Goal: Task Accomplishment & Management: Manage account settings

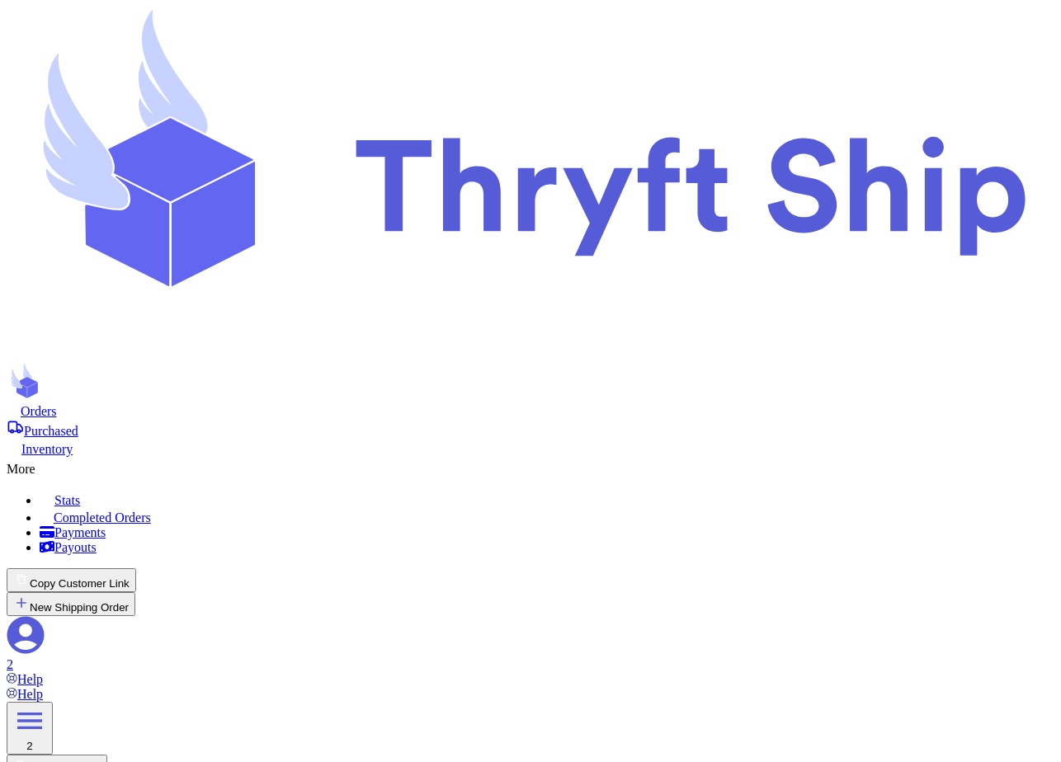
click at [151, 511] on span "Completed Orders" at bounding box center [102, 518] width 97 height 14
click at [57, 404] on span "Orders" at bounding box center [39, 411] width 36 height 14
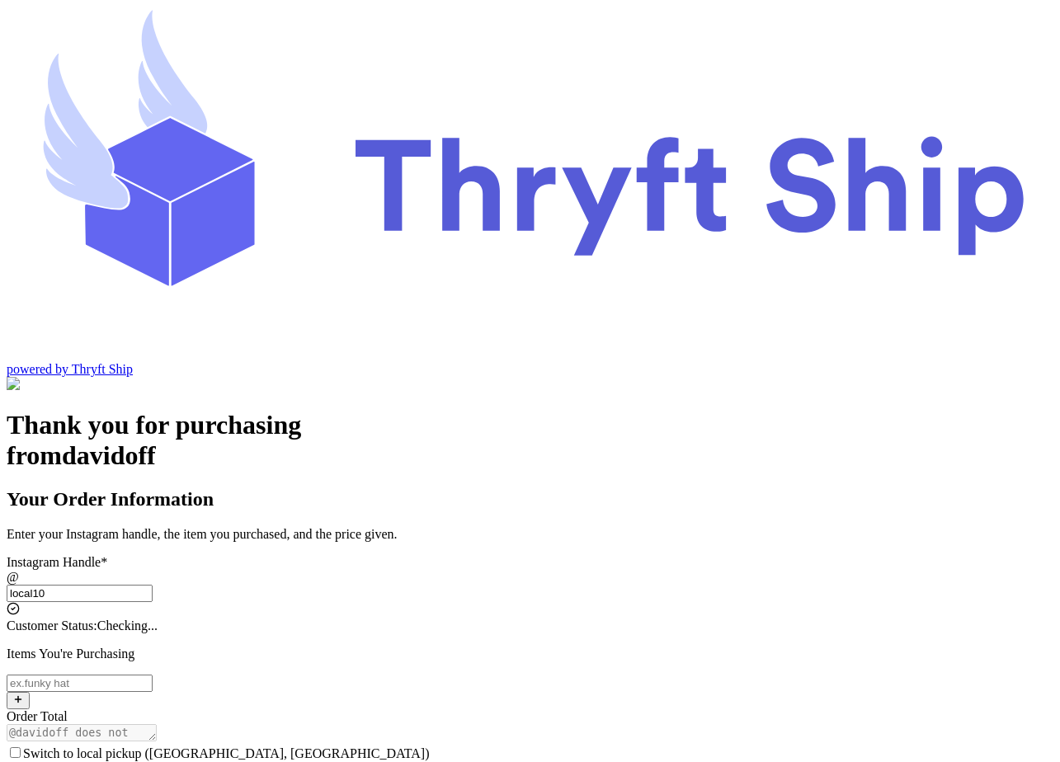
type input "local101"
type input "[EMAIL_ADDRESS][DOMAIN_NAME]"
type input "101"
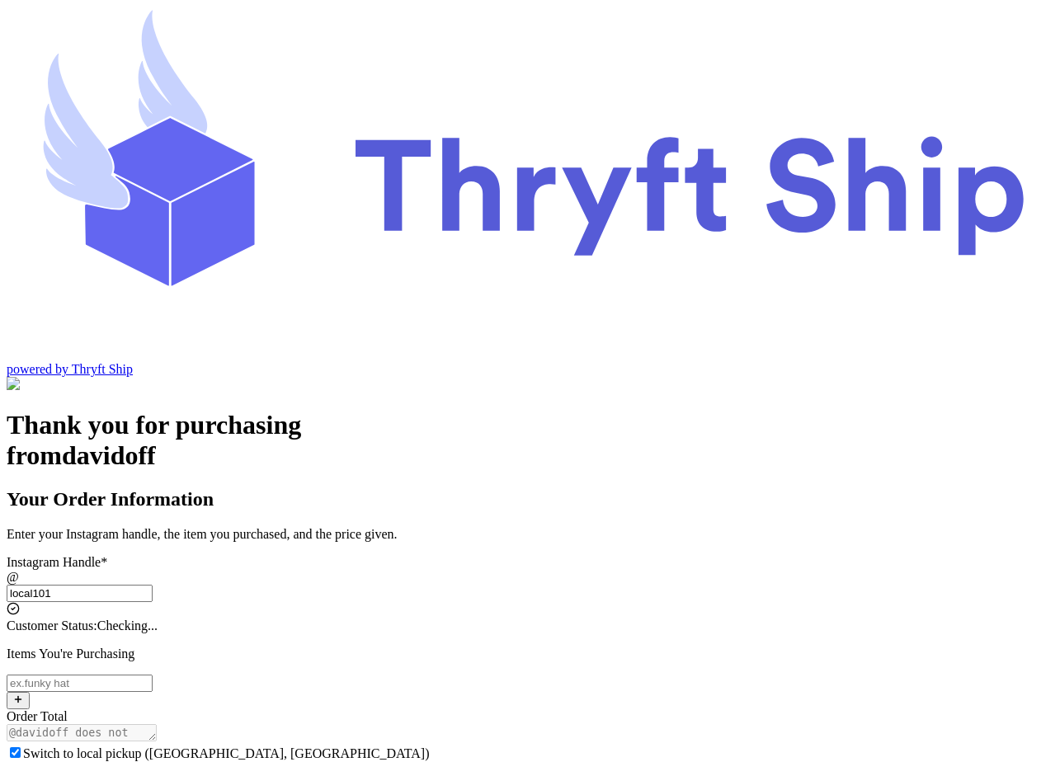
checkbox input "true"
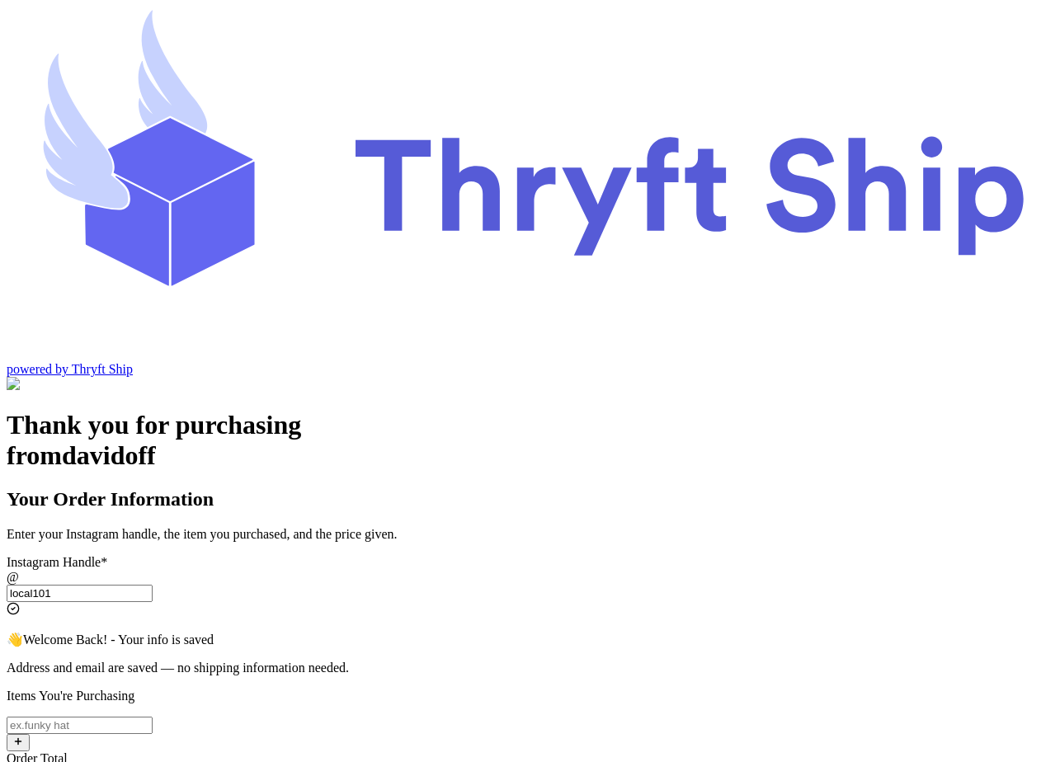
type input "local101"
click at [153, 717] on input "Switch to local pickup ([GEOGRAPHIC_DATA], [GEOGRAPHIC_DATA])" at bounding box center [80, 725] width 146 height 17
type input "Item101"
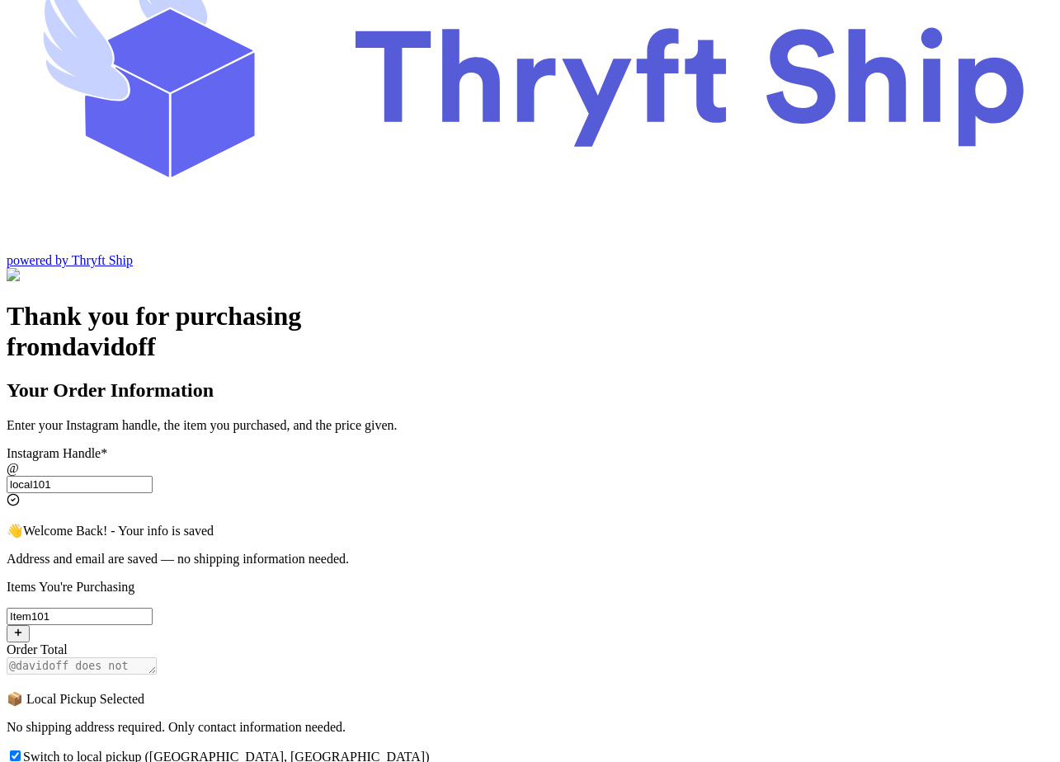
scroll to position [205, 0]
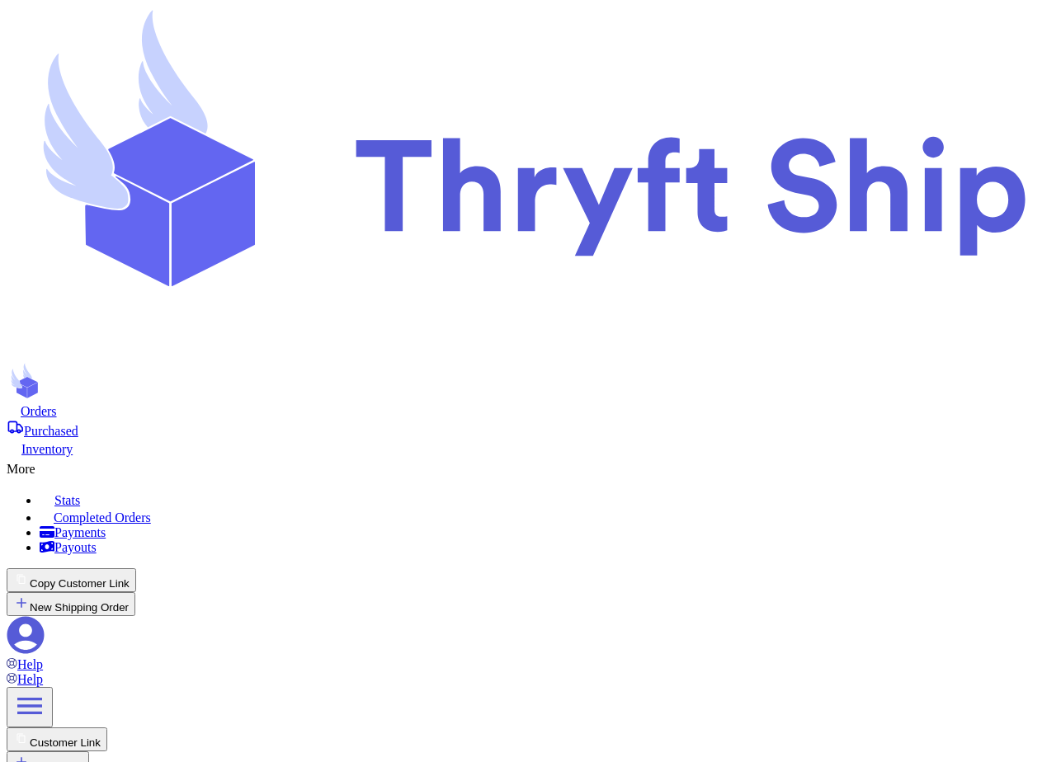
checkbox input "true"
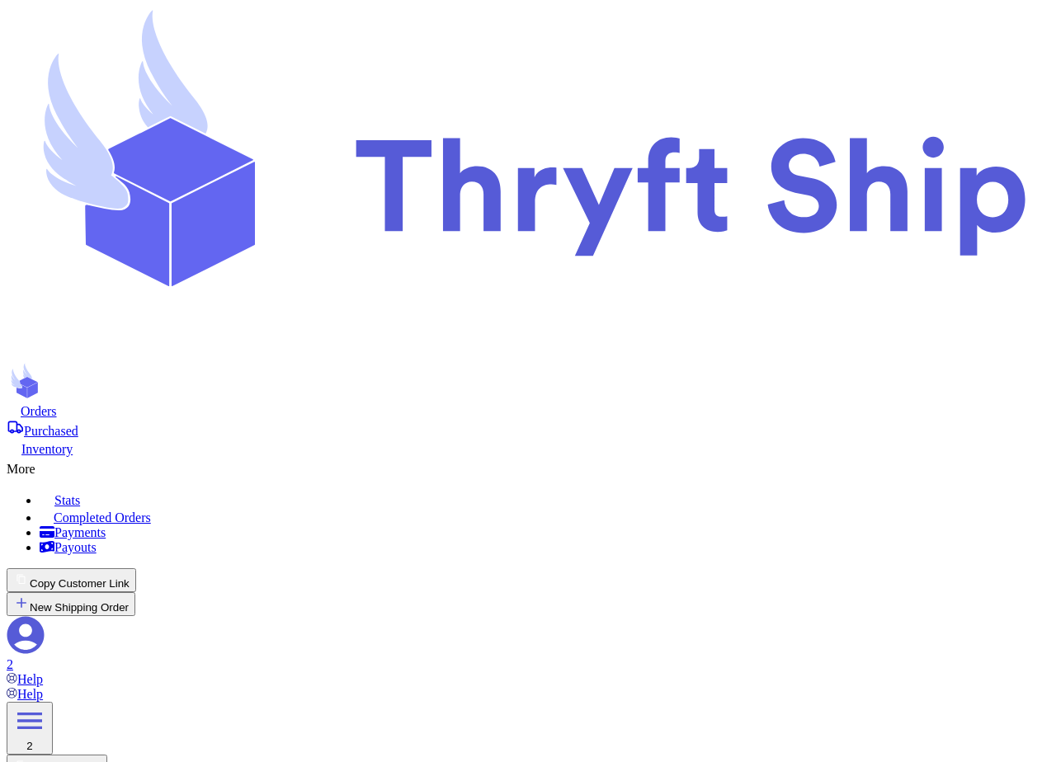
select select "paid"
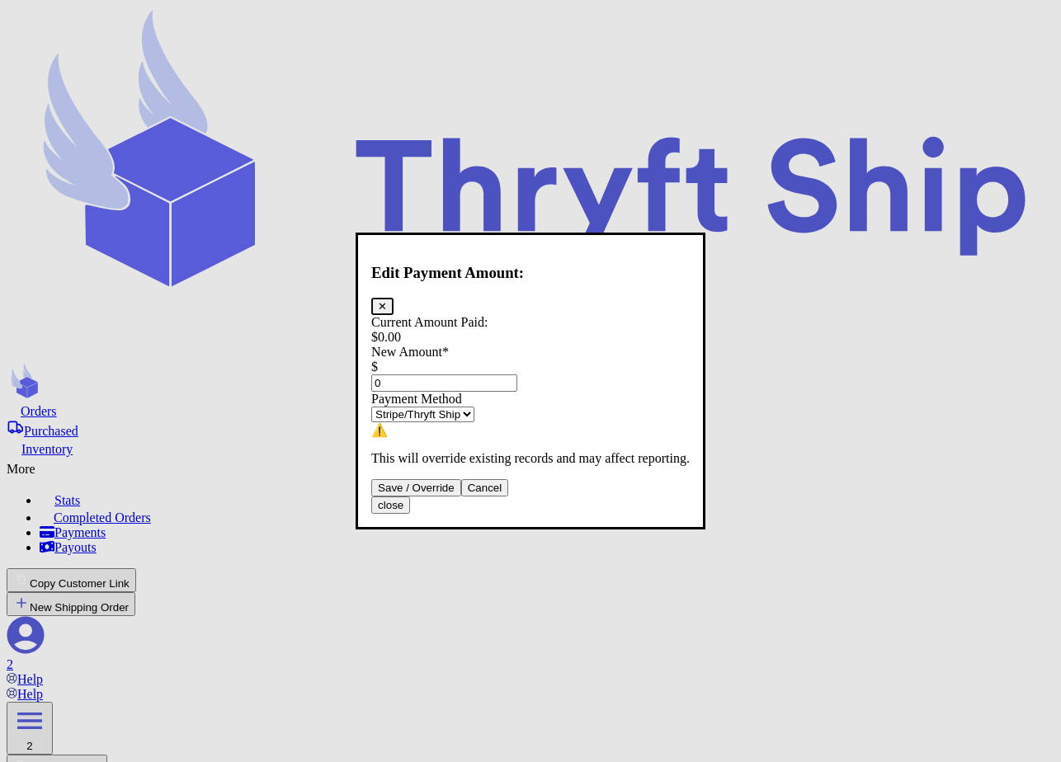
click at [474, 412] on select "Stripe/Thryft Ship Venmo Cash App PayPal Zelle Cash Other" at bounding box center [422, 415] width 103 height 16
select select "other"
click at [385, 407] on select "Stripe/Thryft Ship Venmo Cash App PayPal Zelle Cash Other" at bounding box center [422, 415] width 103 height 16
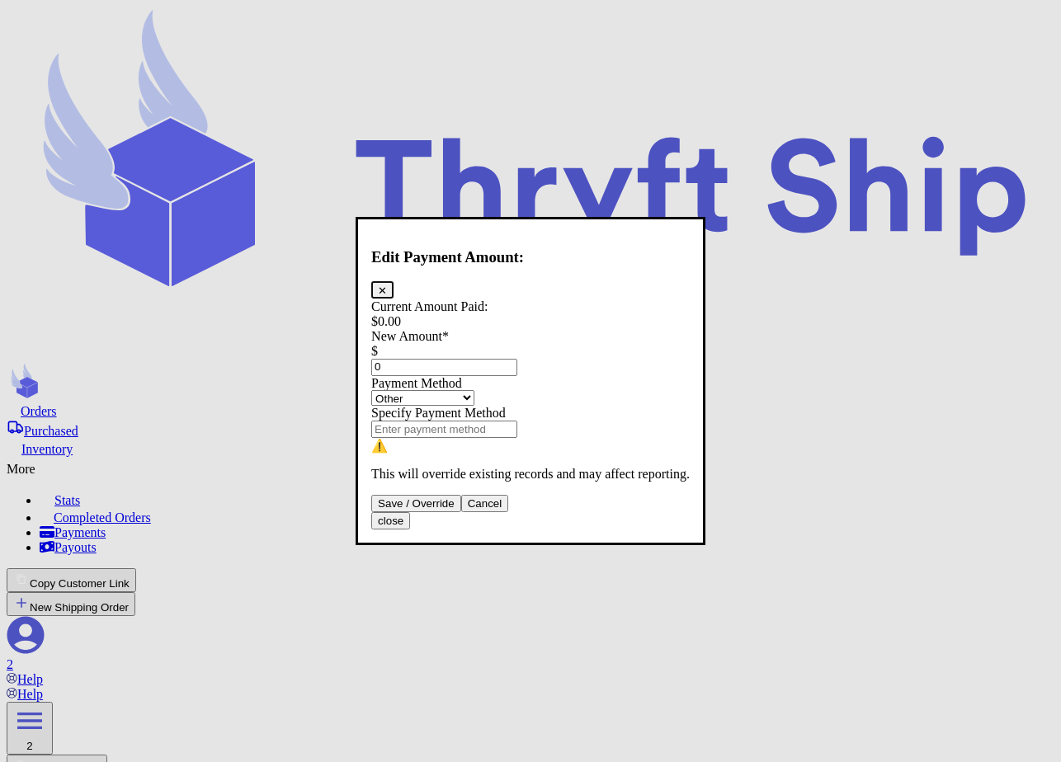
click at [494, 358] on input "0" at bounding box center [444, 366] width 146 height 17
click at [461, 512] on button "Save / Override" at bounding box center [416, 503] width 90 height 17
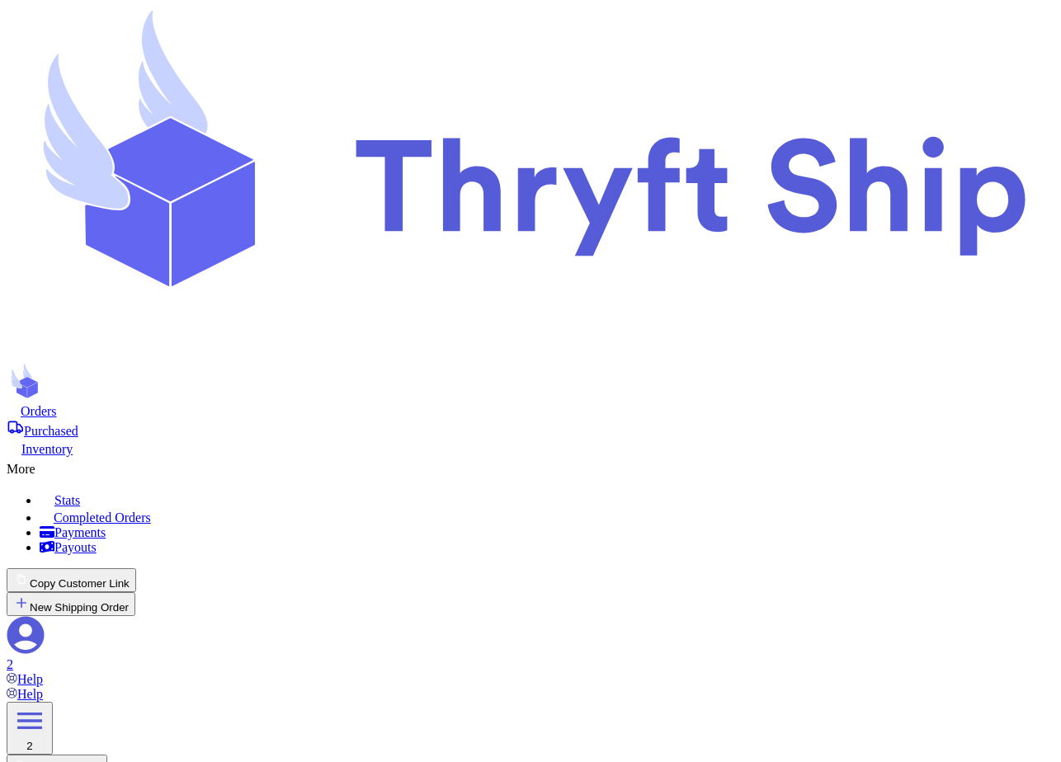
type input "95"
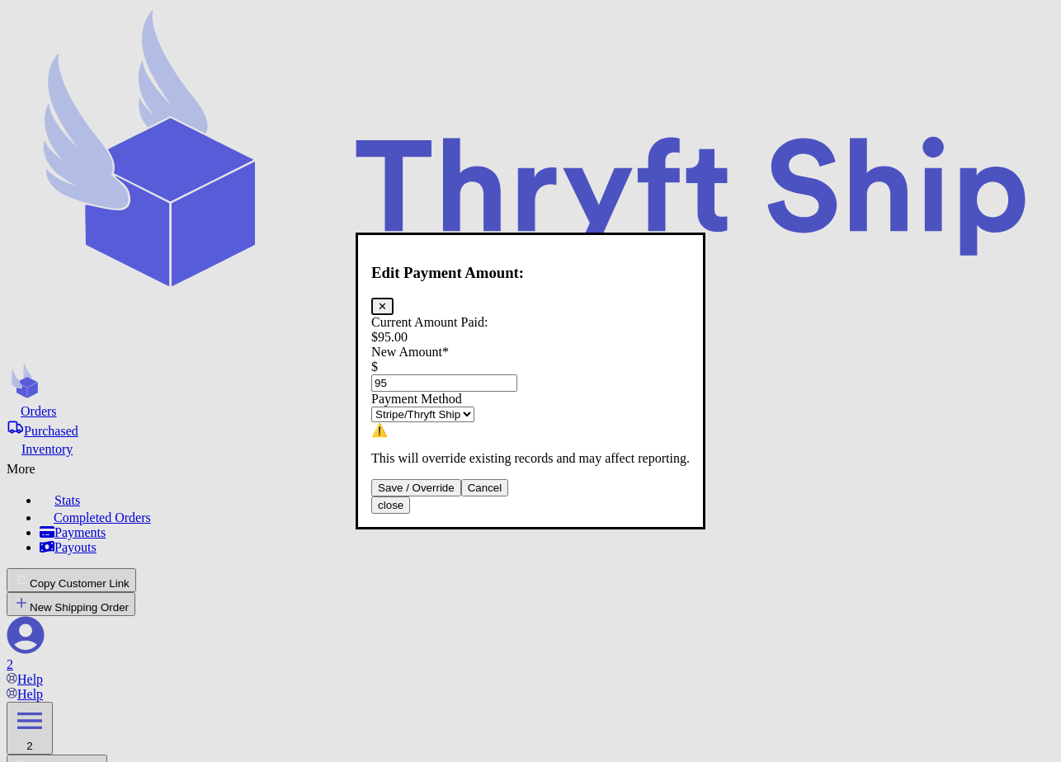
click at [474, 407] on select "Stripe/Thryft Ship Venmo Cash App PayPal Zelle Cash Other" at bounding box center [422, 415] width 103 height 16
select select "cash"
click at [385, 407] on select "Stripe/Thryft Ship Venmo Cash App PayPal Zelle Cash Other" at bounding box center [422, 415] width 103 height 16
click at [461, 497] on button "Save / Override" at bounding box center [416, 487] width 90 height 17
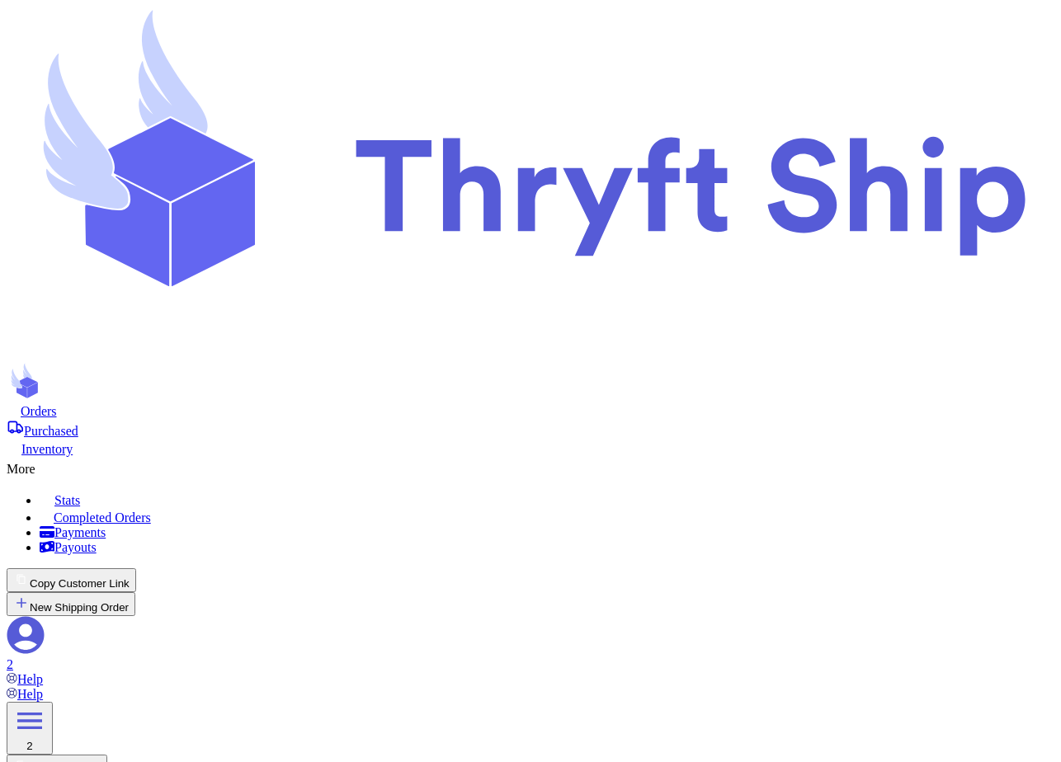
type input "95"
select select "cash"
click at [52, 457] on icon at bounding box center [43, 465] width 17 height 17
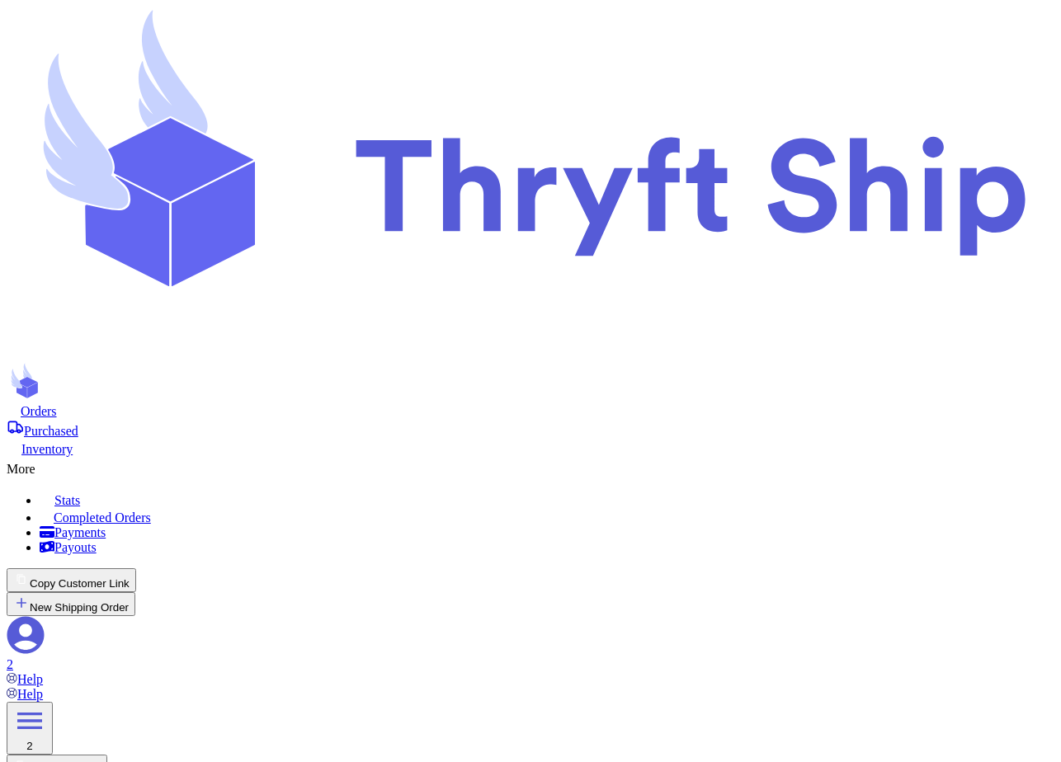
click at [151, 511] on span "Completed Orders" at bounding box center [102, 518] width 97 height 14
click at [57, 404] on span "Orders" at bounding box center [39, 411] width 36 height 14
click at [52, 457] on icon at bounding box center [43, 465] width 17 height 17
click at [151, 511] on span "Completed Orders" at bounding box center [102, 518] width 97 height 14
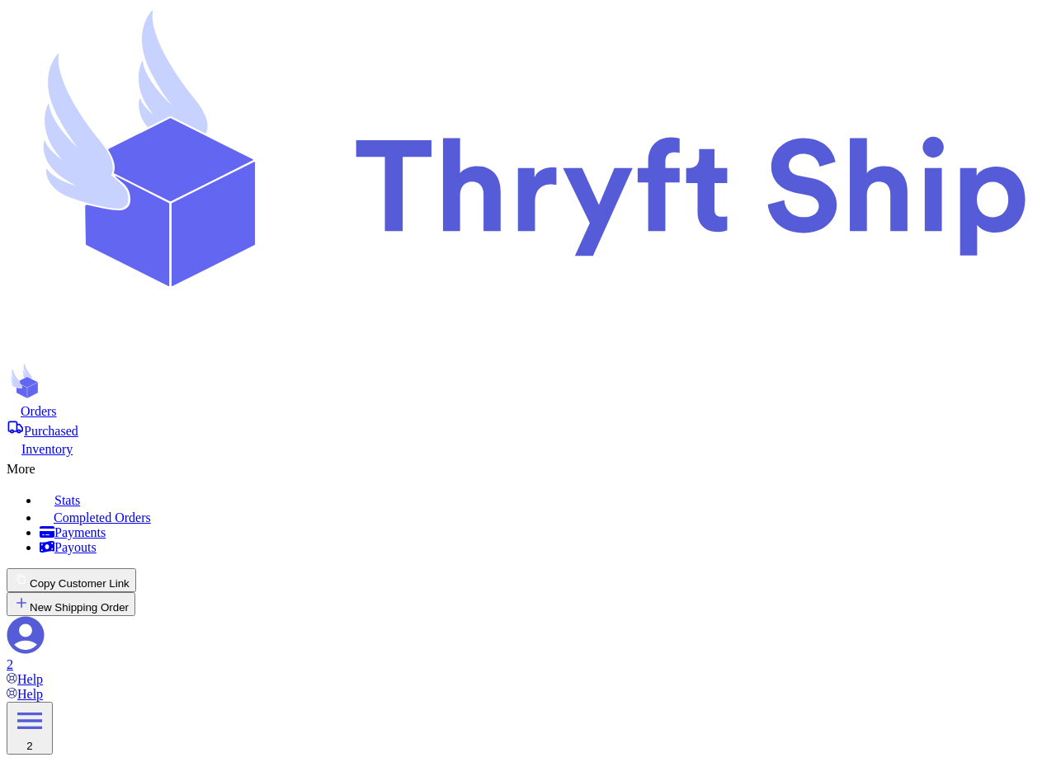
click at [57, 404] on span "Orders" at bounding box center [39, 411] width 36 height 14
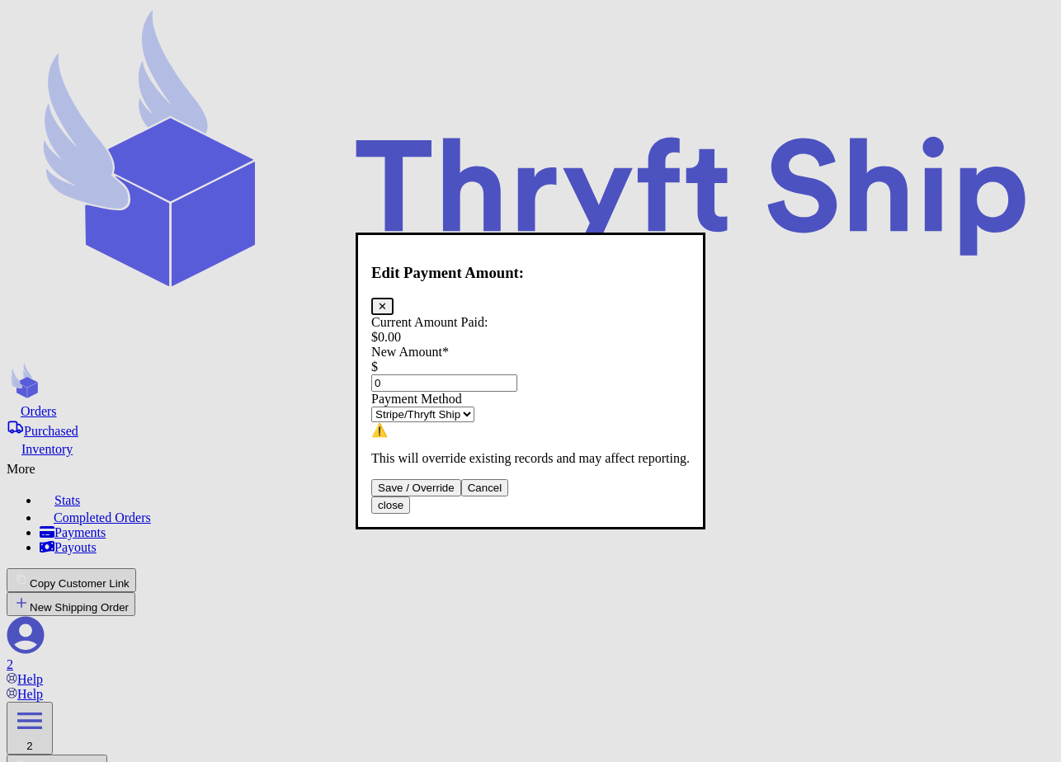
click at [491, 375] on input "0" at bounding box center [444, 383] width 146 height 17
type input "100"
click at [474, 416] on select "Stripe/Thryft Ship Venmo Cash App PayPal Zelle Cash Other" at bounding box center [422, 415] width 103 height 16
select select "zelle"
click at [385, 407] on select "Stripe/Thryft Ship Venmo Cash App PayPal Zelle Cash Other" at bounding box center [422, 415] width 103 height 16
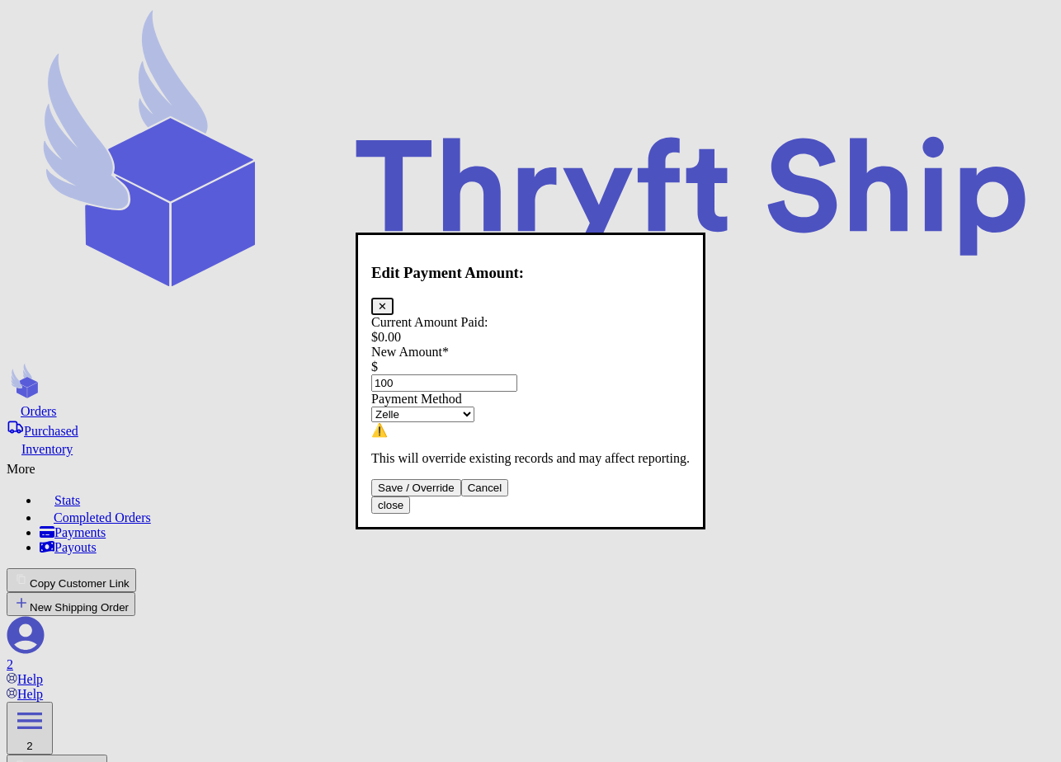
click at [461, 497] on button "Save / Override" at bounding box center [416, 487] width 90 height 17
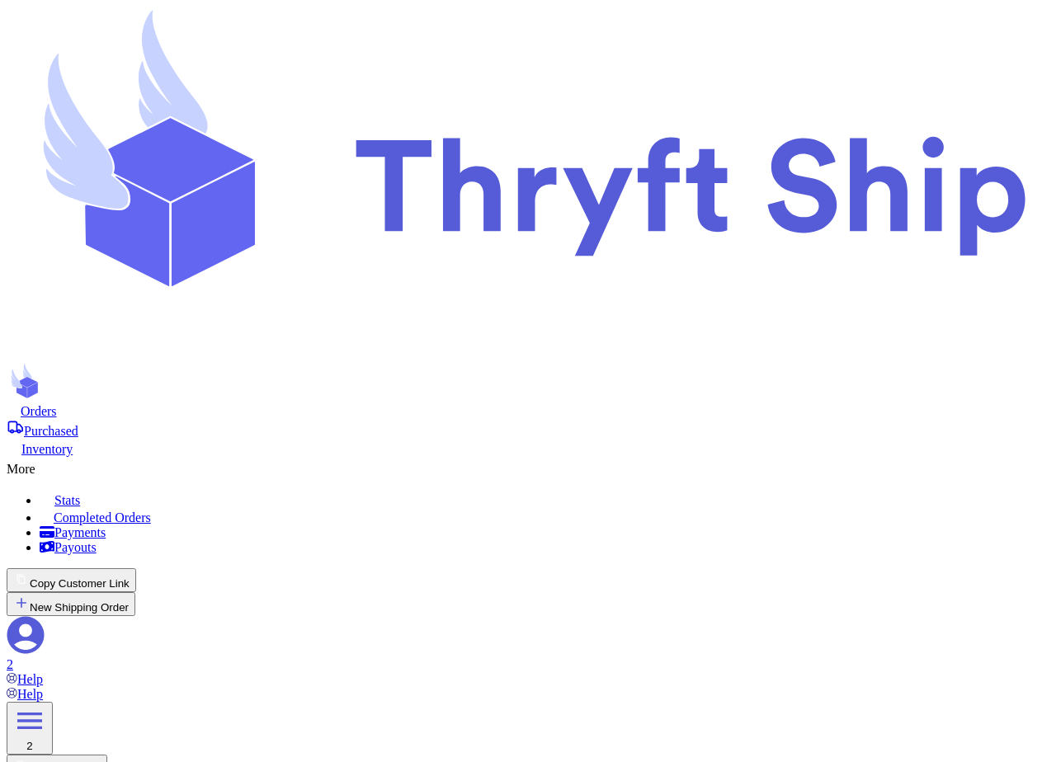
type input "100"
select select "zelle"
click at [587, 457] on div "More" at bounding box center [531, 467] width 1048 height 20
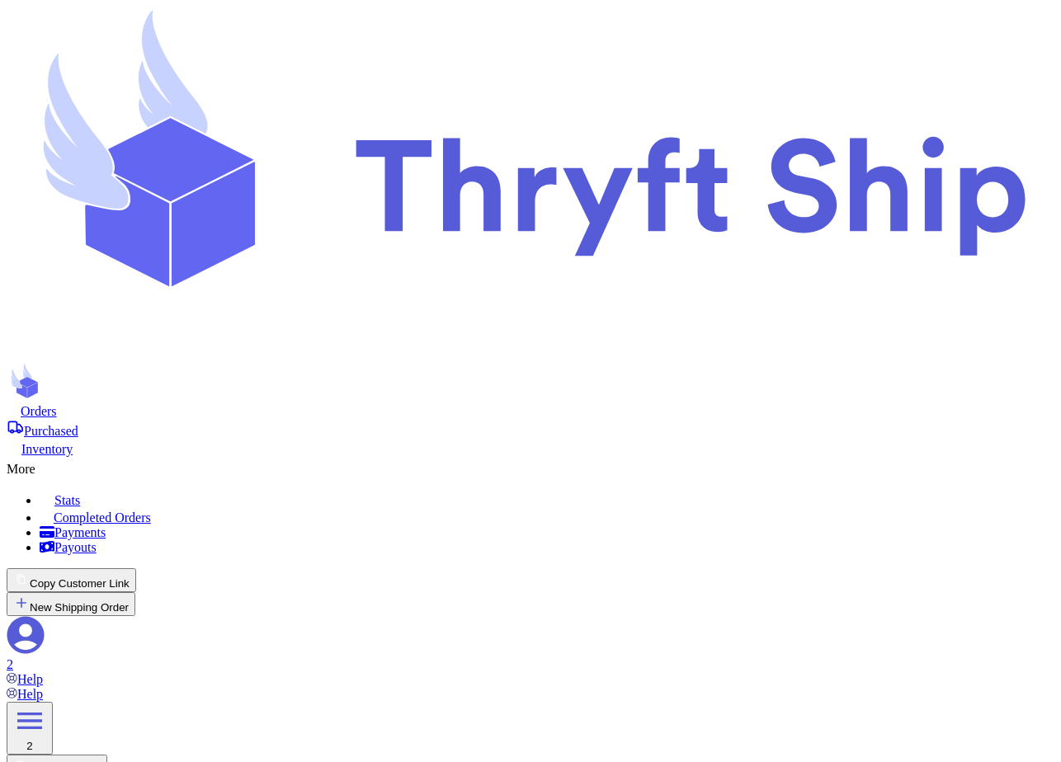
click at [549, 508] on link "Completed Orders" at bounding box center [547, 516] width 1015 height 17
drag, startPoint x: 852, startPoint y: 137, endPoint x: 655, endPoint y: 142, distance: 197.2
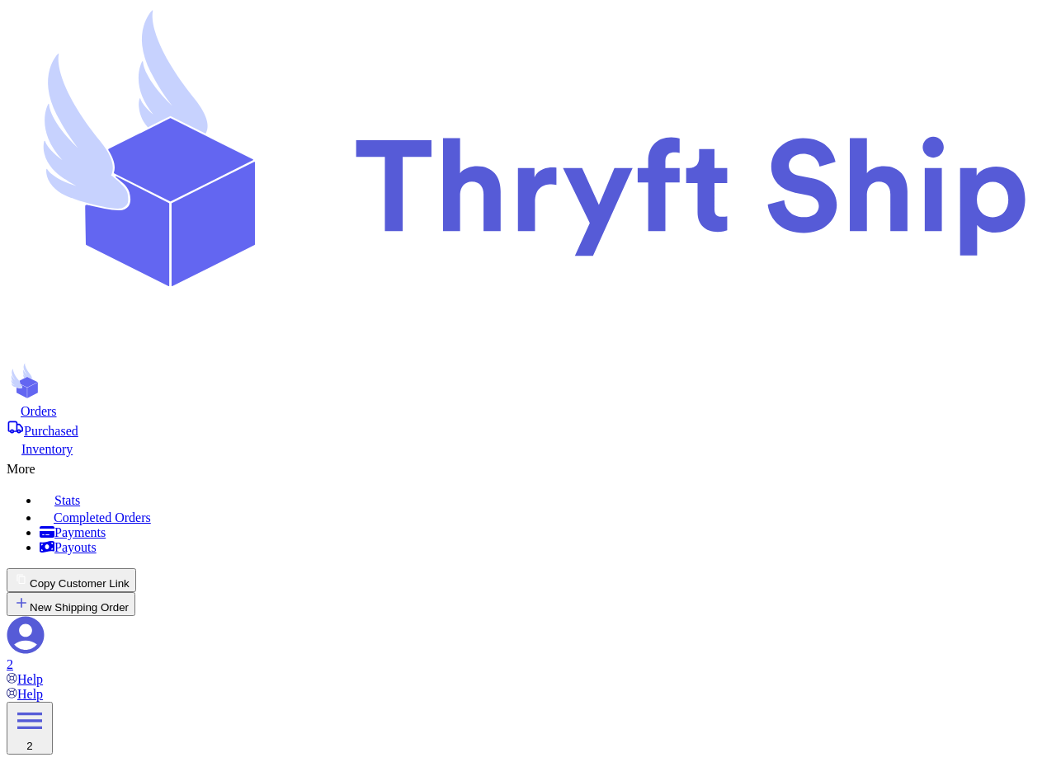
click at [57, 404] on span "Orders" at bounding box center [39, 411] width 36 height 14
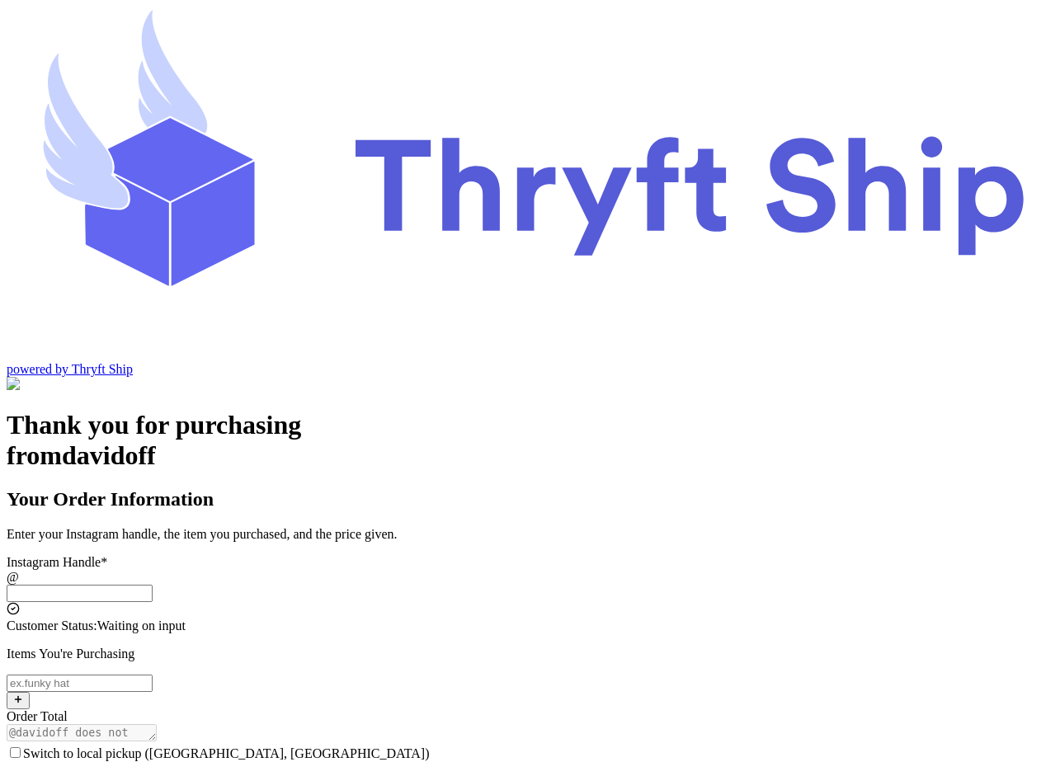
click at [153, 585] on input "Switch to local pickup ([GEOGRAPHIC_DATA], [GEOGRAPHIC_DATA])" at bounding box center [80, 593] width 146 height 17
type input "local102"
type input "[EMAIL_ADDRESS][DOMAIN_NAME]"
type input "Undertaker"
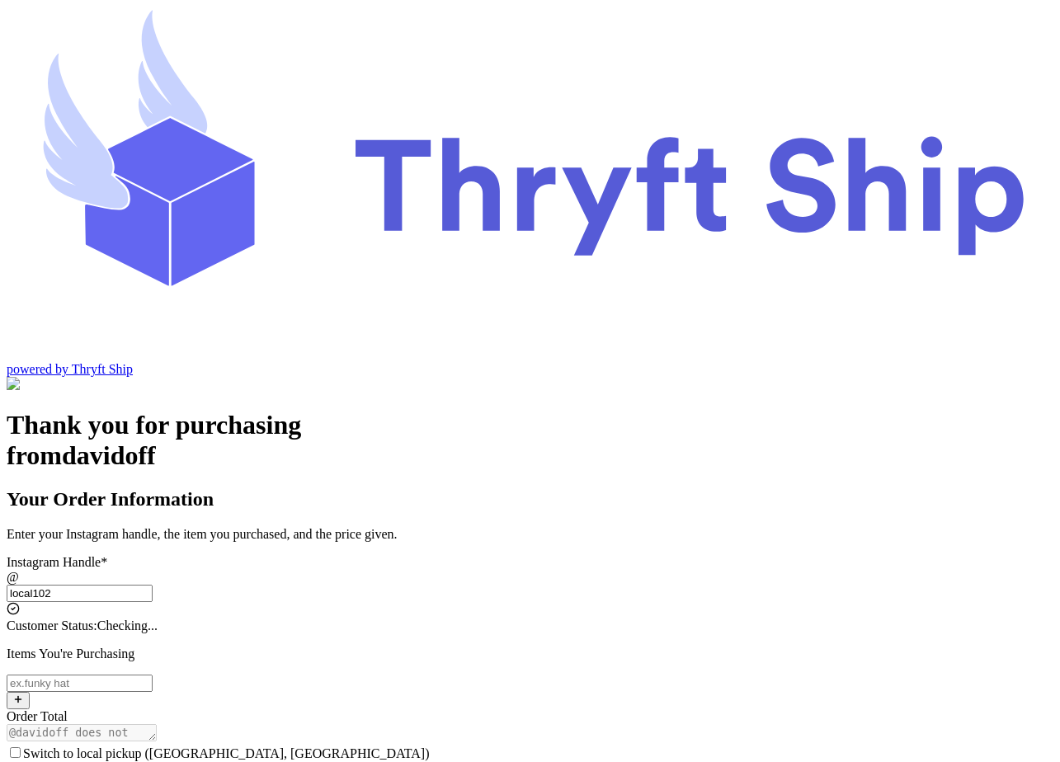
type input "[PERSON_NAME]"
checkbox input "true"
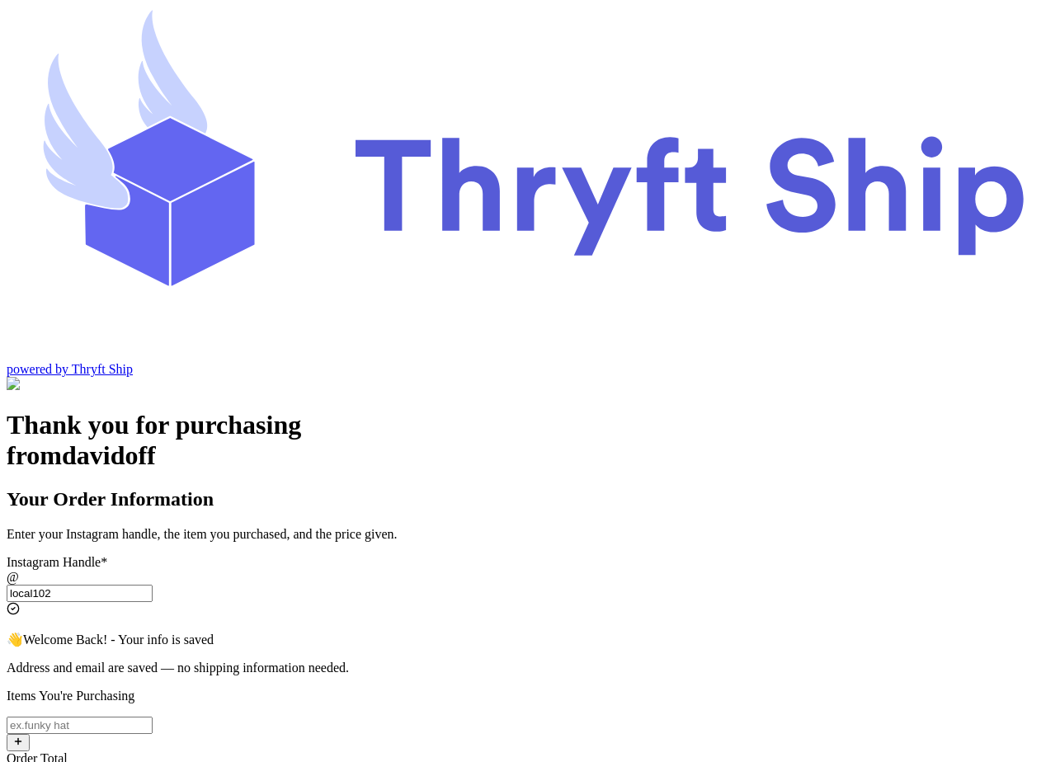
type input "local102"
click at [153, 717] on input "Switch to local pickup ([GEOGRAPHIC_DATA], [GEOGRAPHIC_DATA])" at bounding box center [80, 725] width 146 height 17
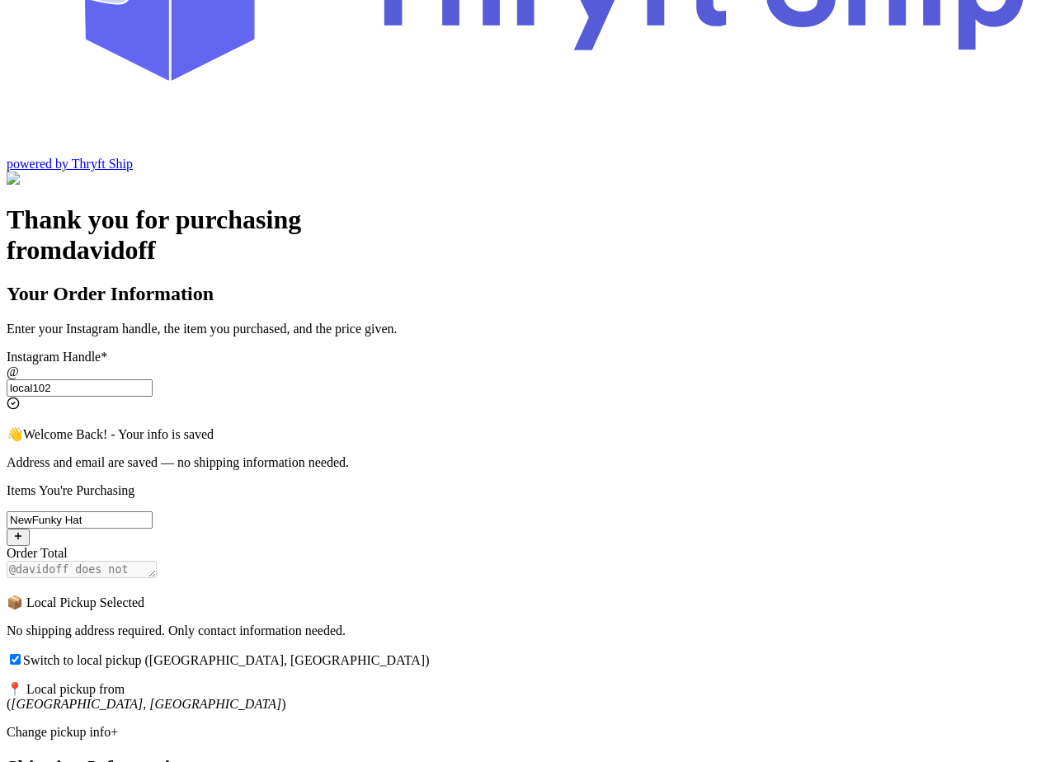
type input "NewFunky Hat"
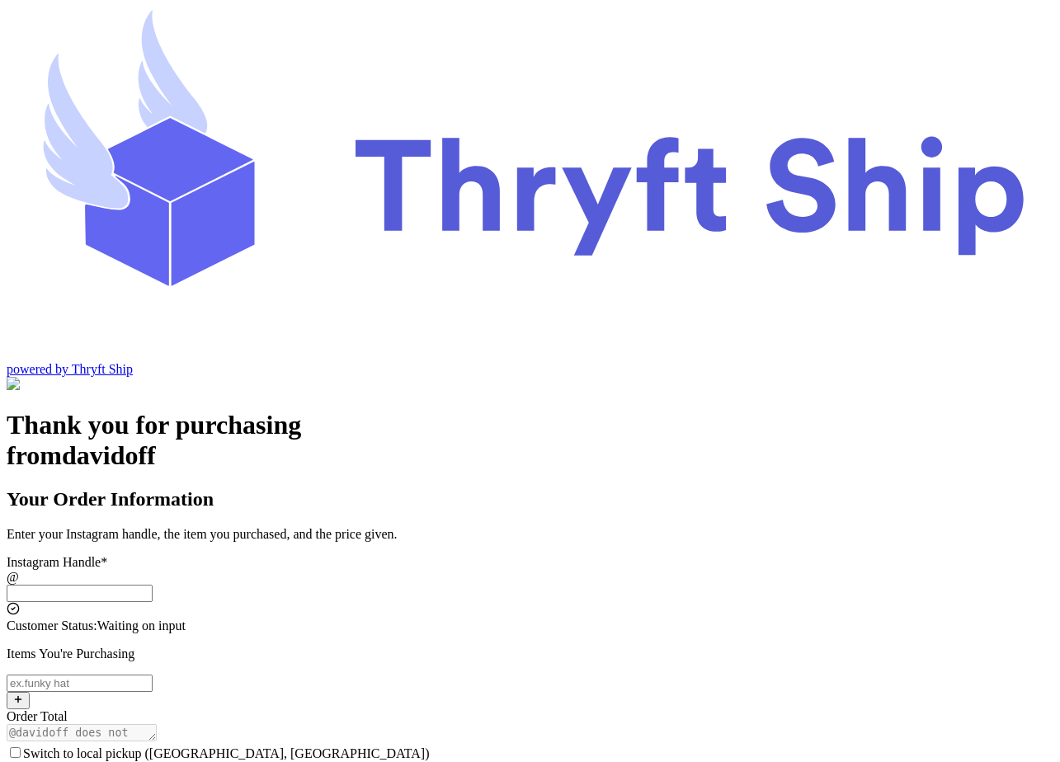
scroll to position [21, 0]
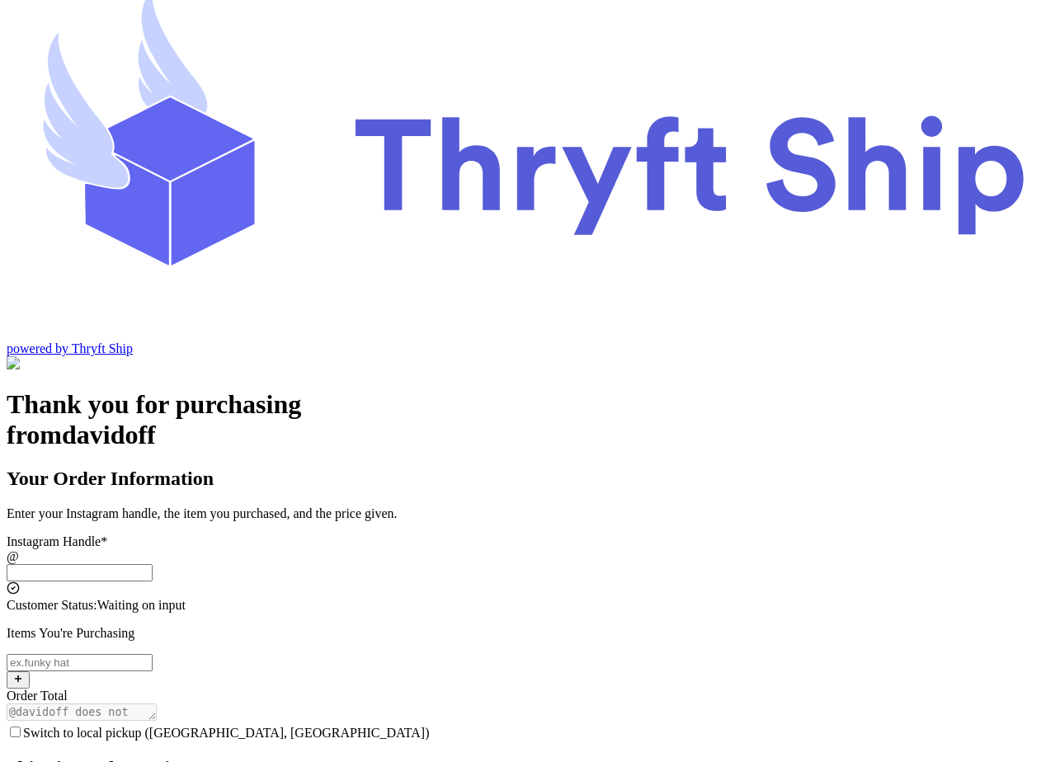
click at [153, 564] on input "Switch to local pickup (Stockton, CA)" at bounding box center [80, 572] width 146 height 17
type input "local102"
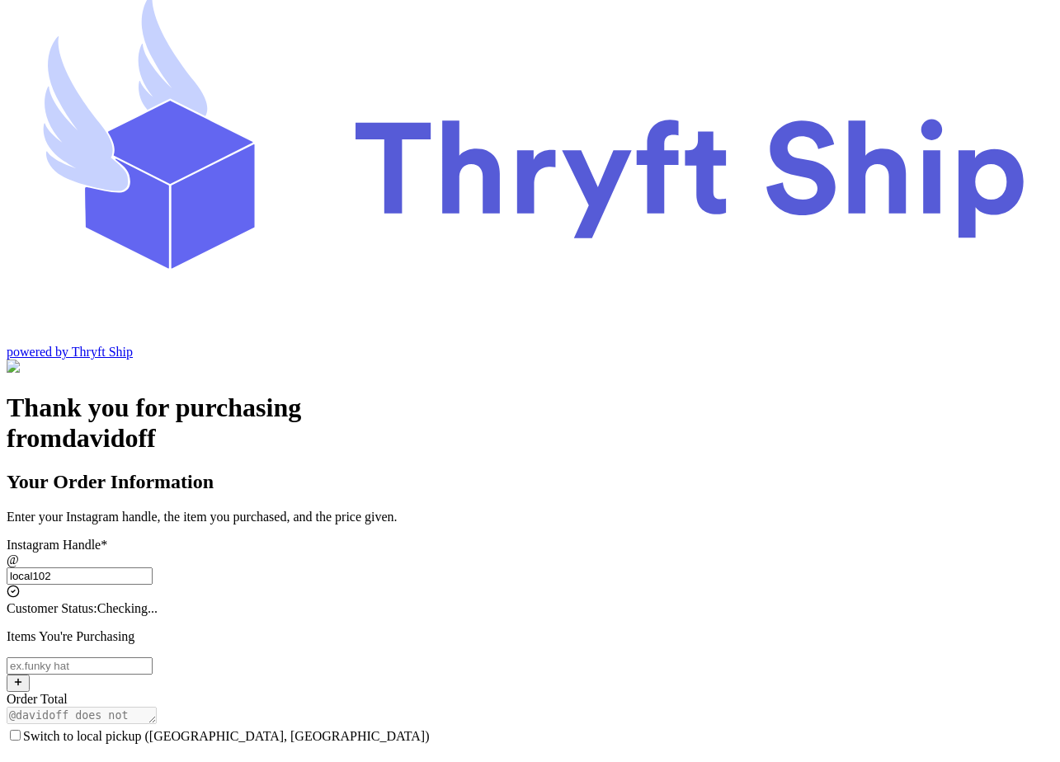
type input "[EMAIL_ADDRESS][DOMAIN_NAME]"
type input "Undertaker"
type input "[PERSON_NAME]"
checkbox input "true"
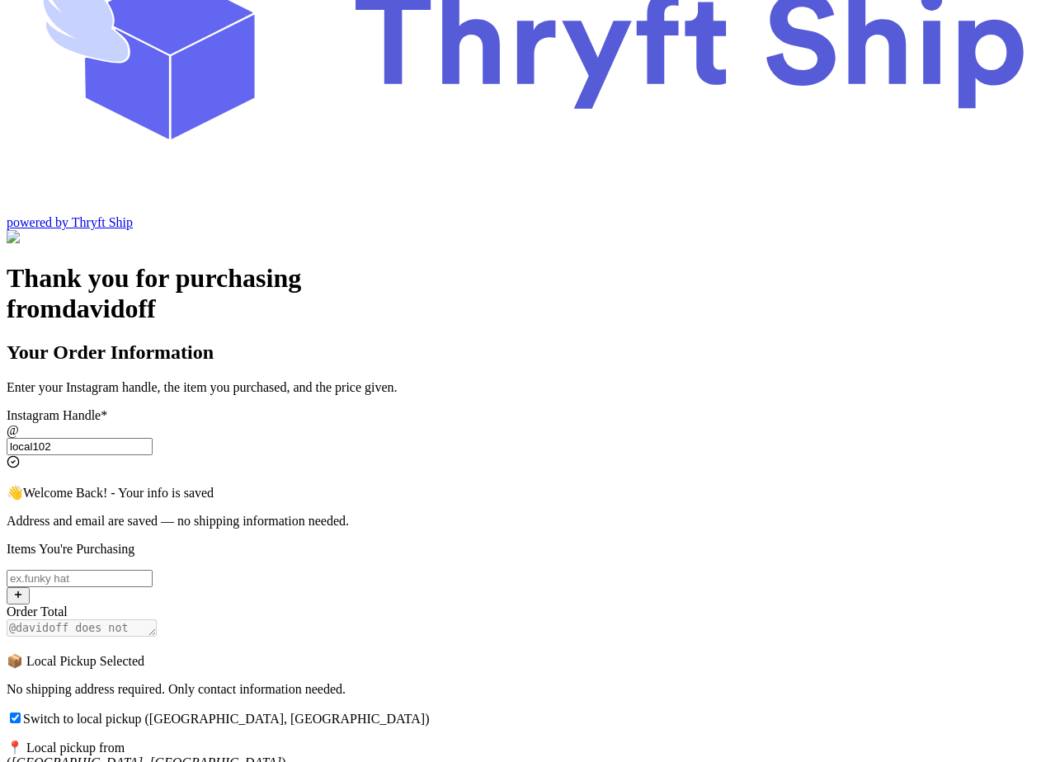
scroll to position [149, 0]
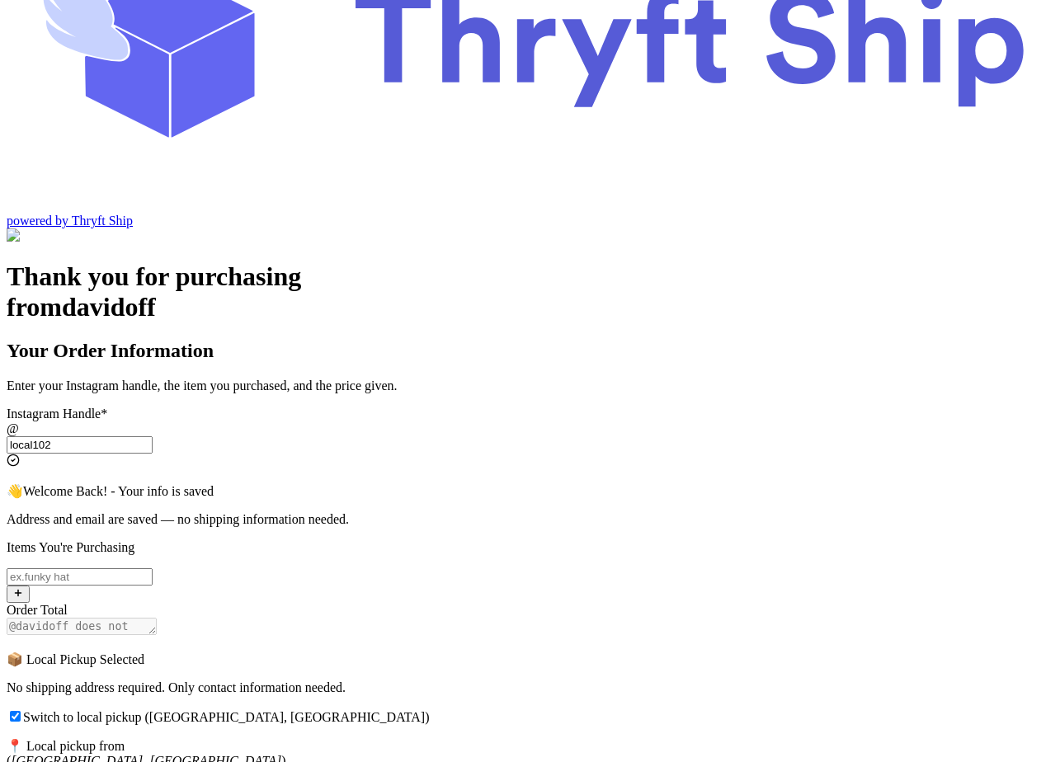
type input "local102"
drag, startPoint x: 327, startPoint y: 581, endPoint x: 411, endPoint y: 586, distance: 84.3
click at [411, 738] on p "📍 Local pickup from ( Stockton, CA )" at bounding box center [530, 753] width 1047 height 31
click at [439, 738] on p "📍 Local pickup from ( Stockton, CA )" at bounding box center [530, 753] width 1047 height 31
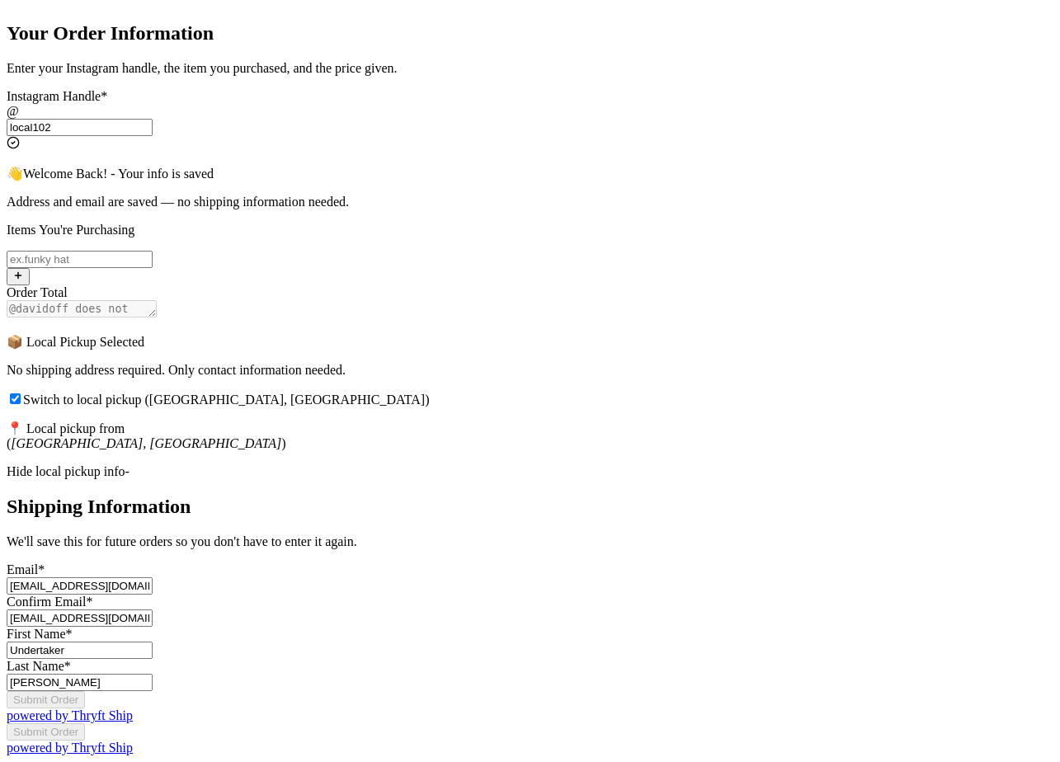
scroll to position [522, 0]
click at [404, 464] on div "Hide local pickup info-" at bounding box center [530, 471] width 1047 height 15
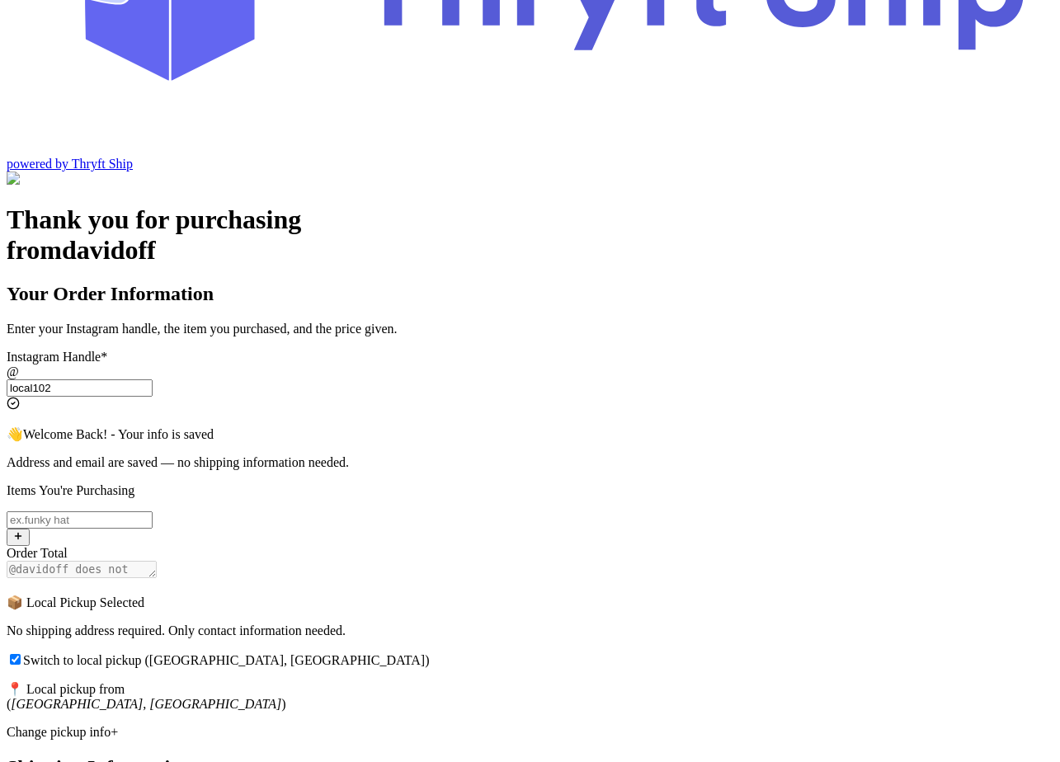
click at [423, 725] on div "Change pickup info+" at bounding box center [530, 732] width 1047 height 15
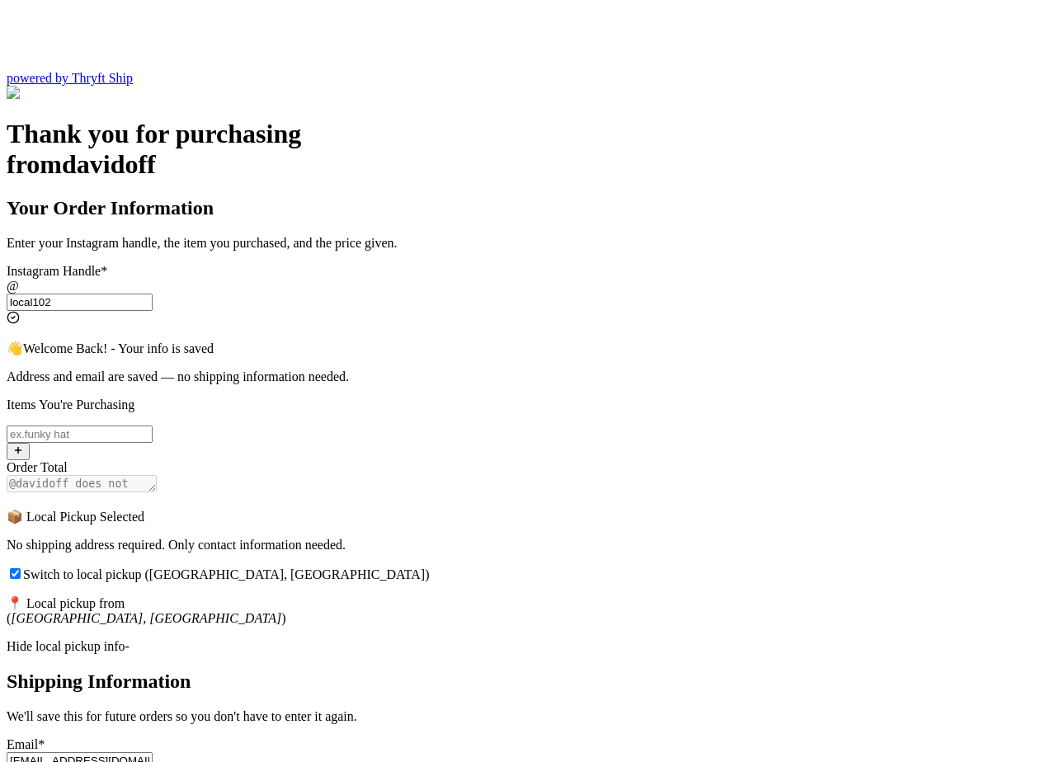
scroll to position [292, 0]
click at [21, 568] on input "Switch to local pickup (Stockton, CA)" at bounding box center [15, 573] width 11 height 11
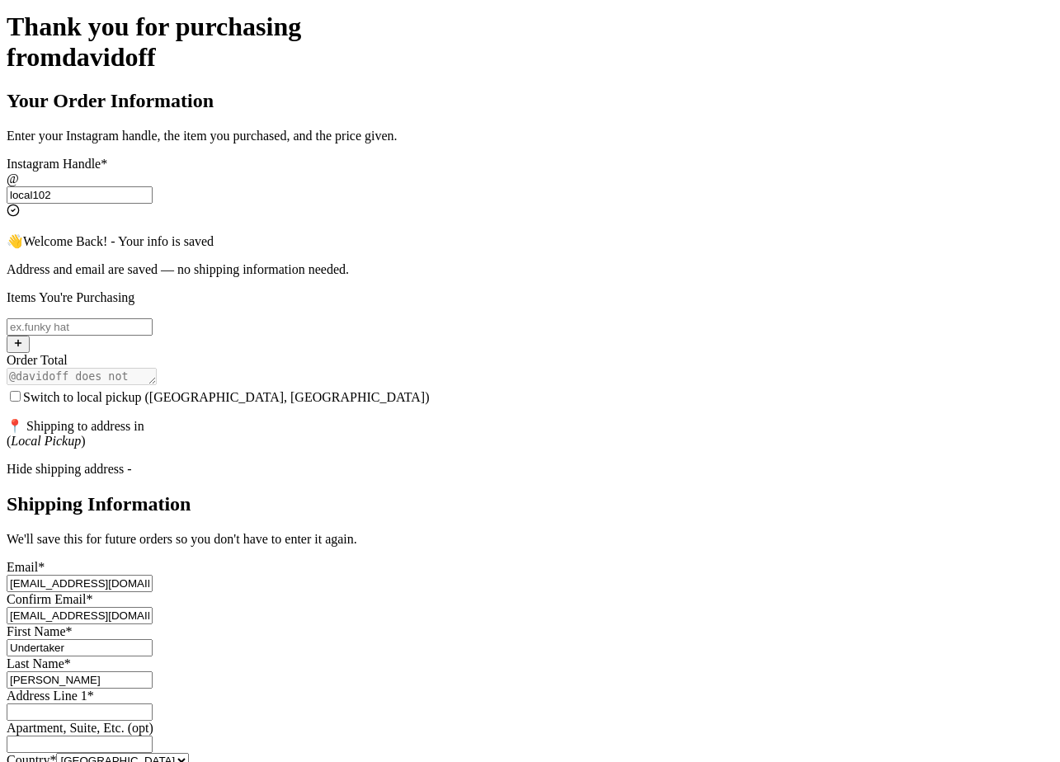
scroll to position [380, 0]
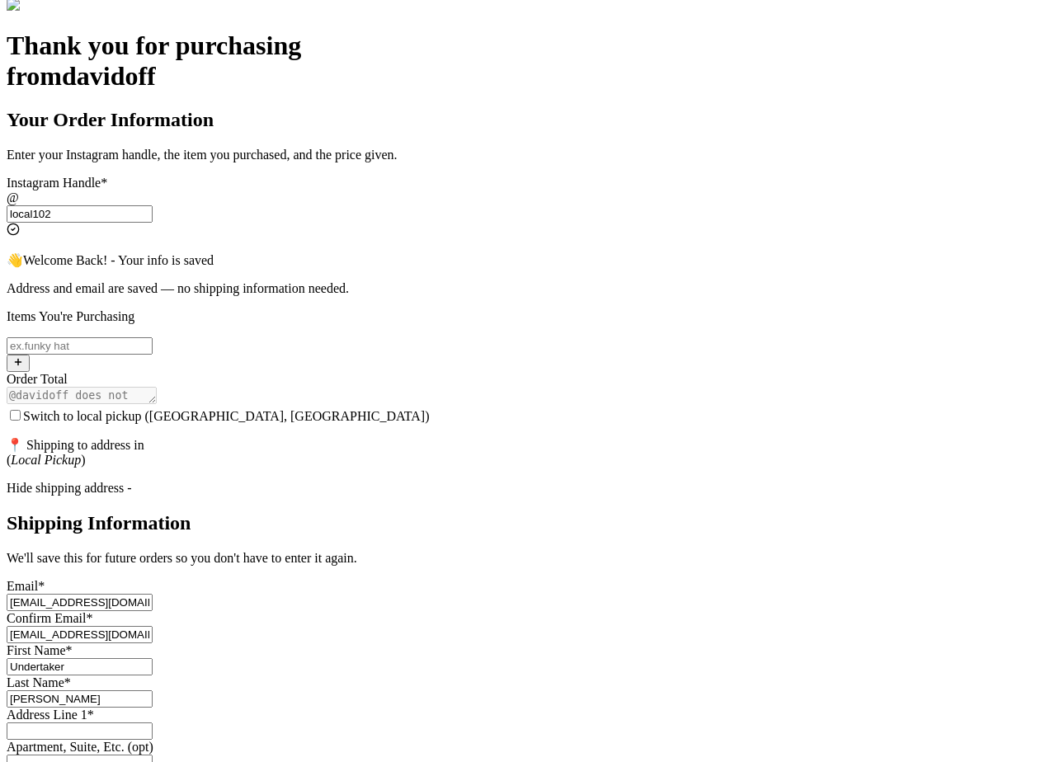
click at [21, 410] on input "Switch to local pickup (Stockton, CA)" at bounding box center [15, 415] width 11 height 11
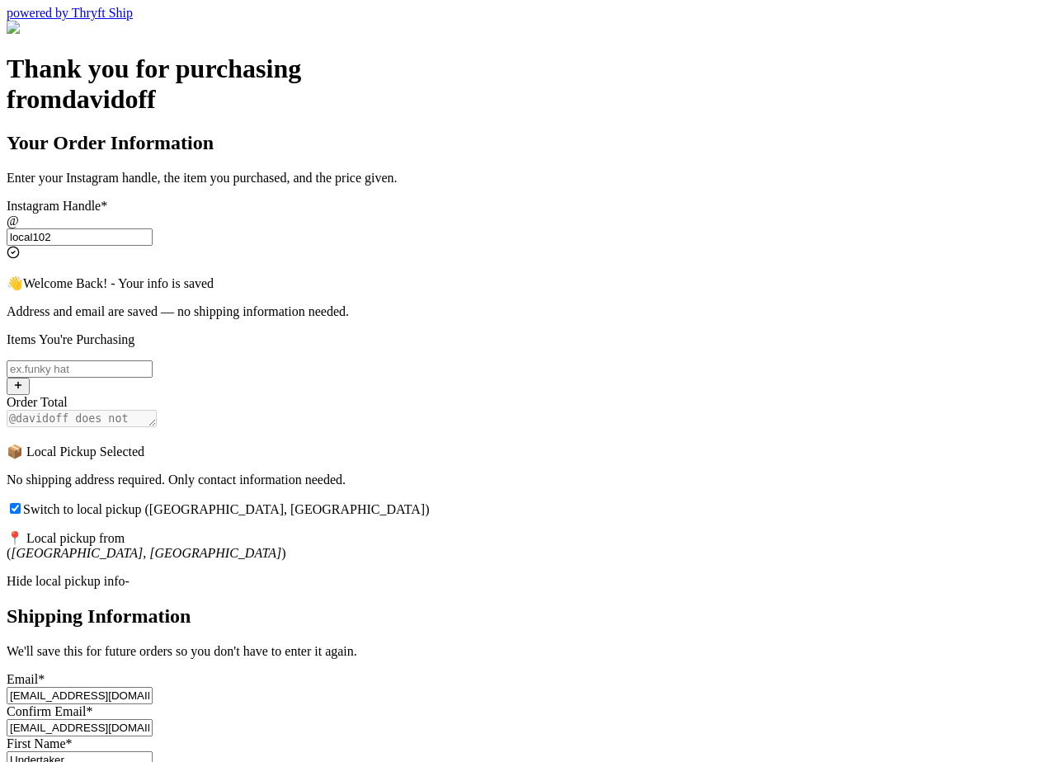
scroll to position [371, 0]
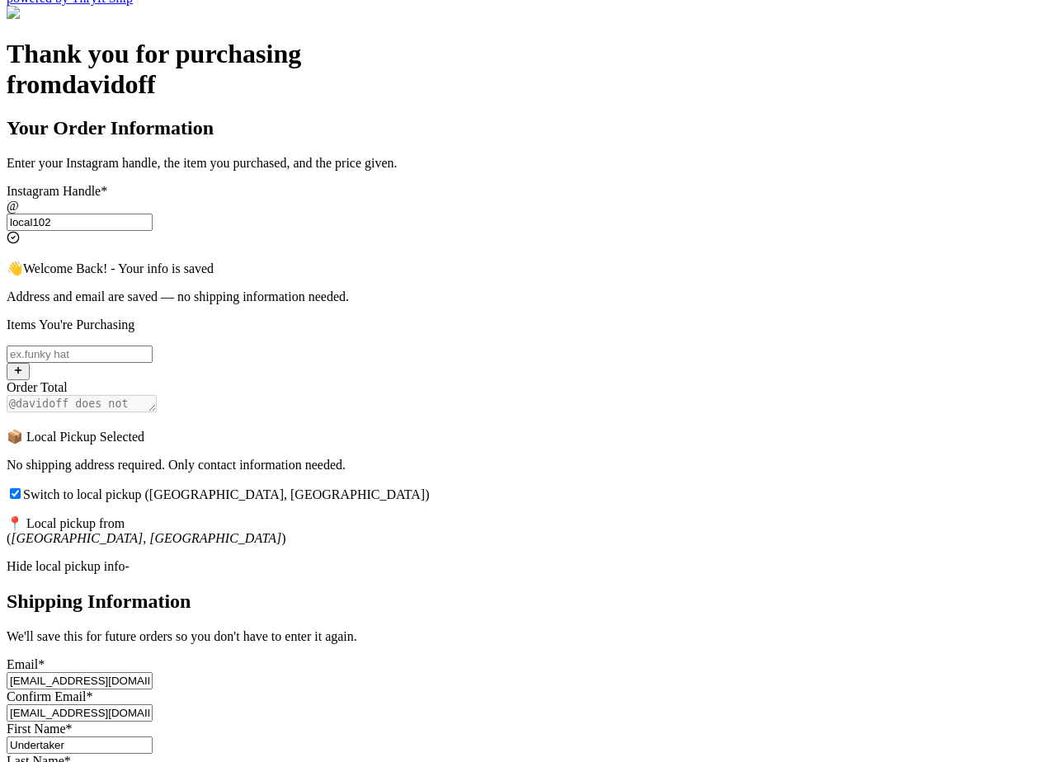
click at [21, 488] on input "Switch to local pickup (Stockton, CA)" at bounding box center [15, 493] width 11 height 11
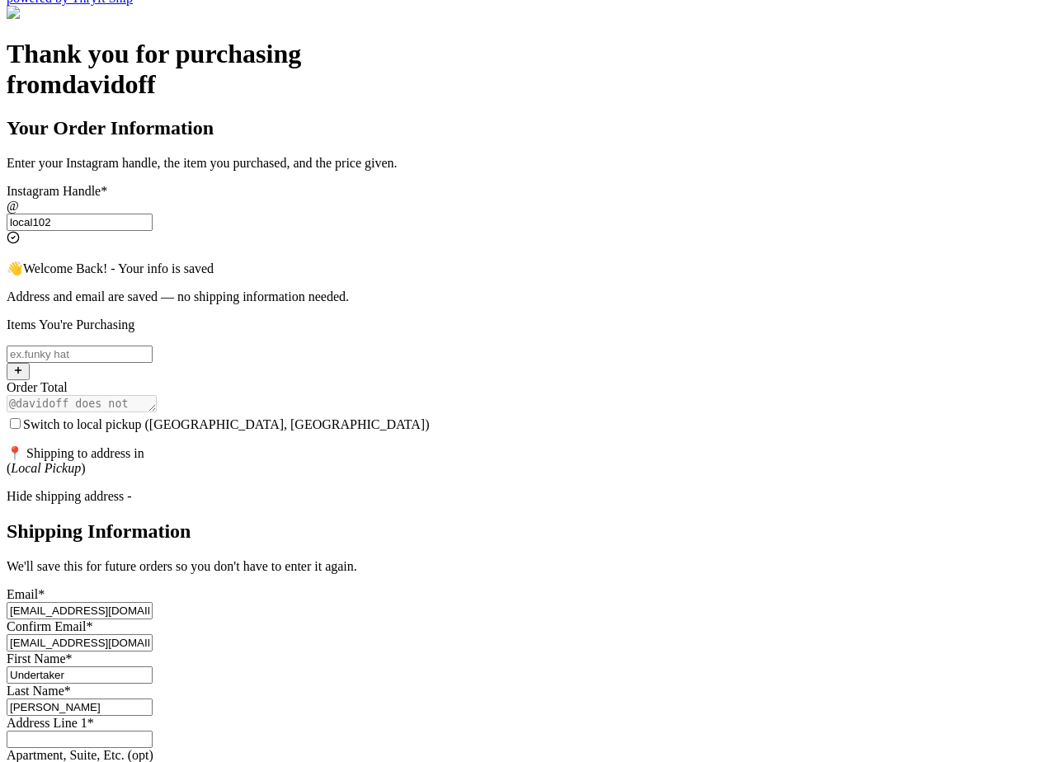
click at [438, 489] on div "Hide shipping address -" at bounding box center [530, 496] width 1047 height 15
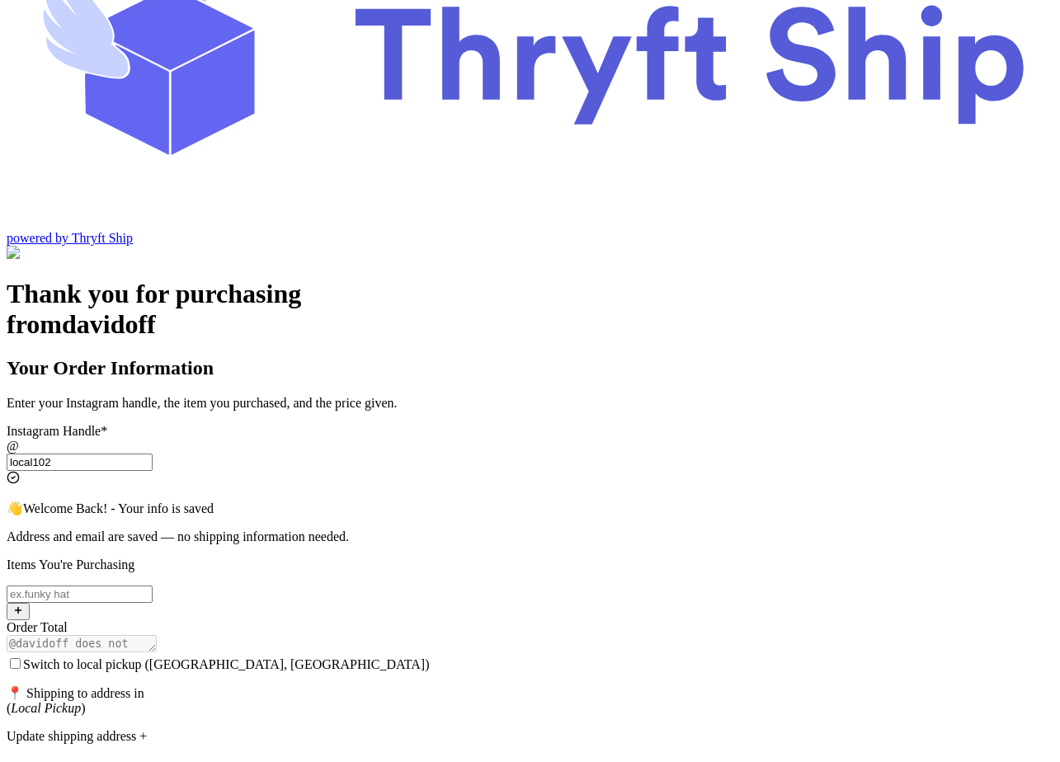
click at [448, 729] on div "Update shipping address +" at bounding box center [530, 736] width 1047 height 15
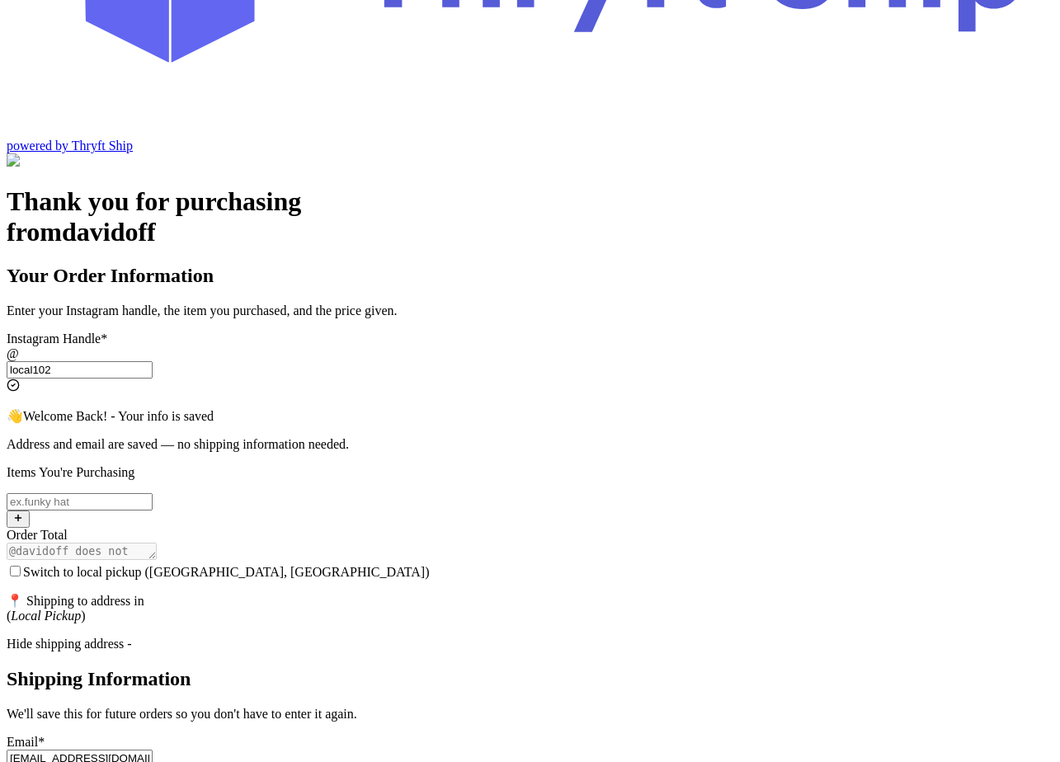
scroll to position [262, 0]
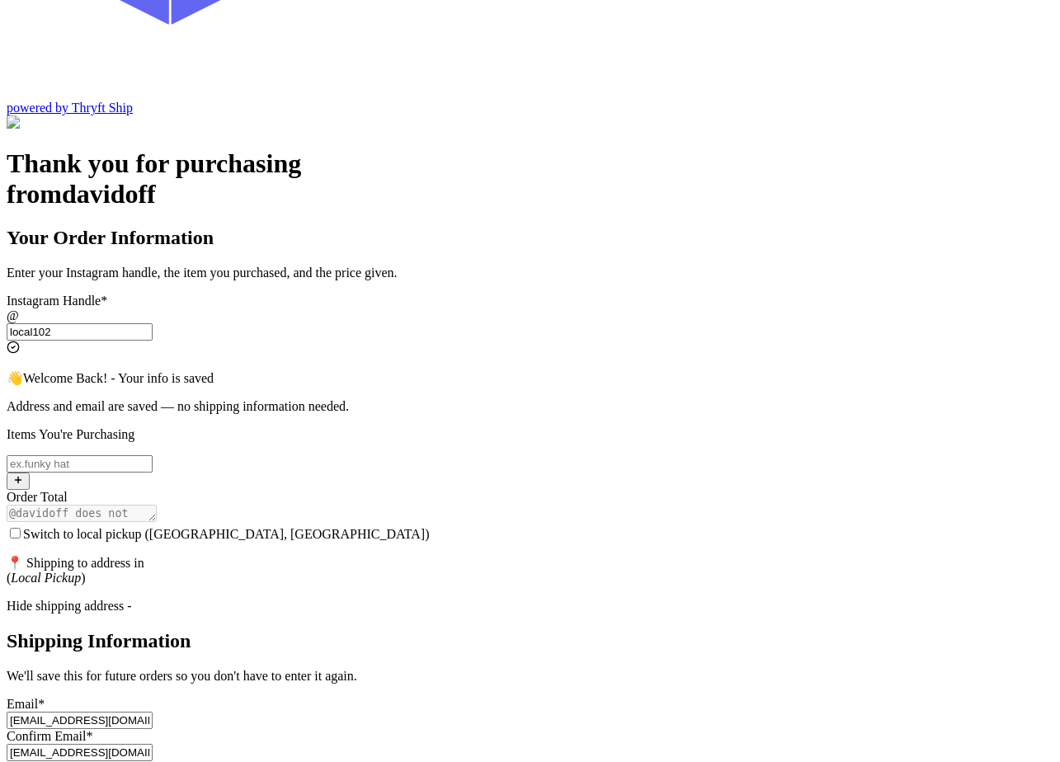
click at [21, 528] on input "Switch to local pickup (Stockton, CA)" at bounding box center [15, 533] width 11 height 11
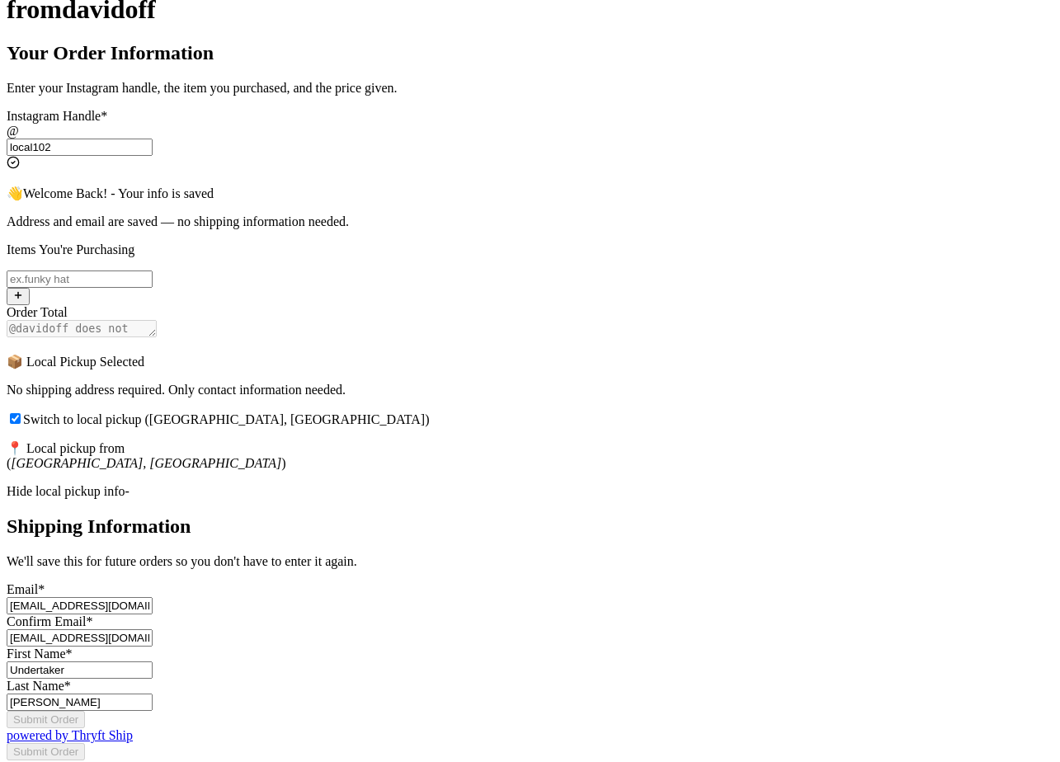
scroll to position [549, 0]
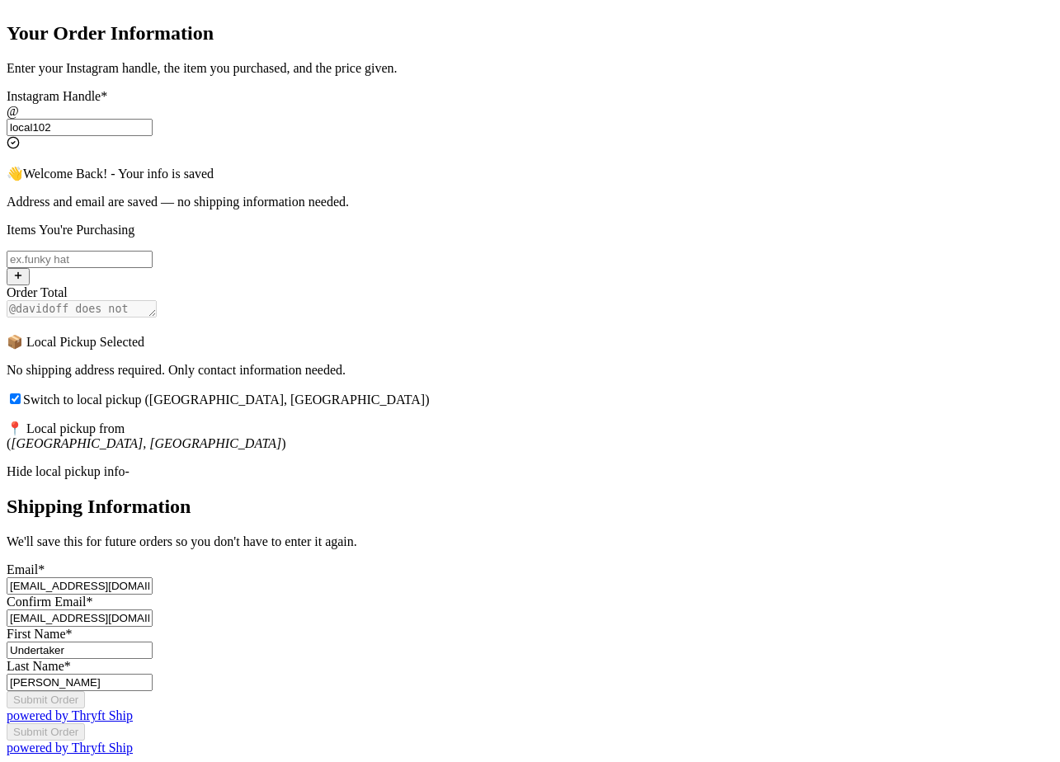
click at [437, 464] on div "Hide local pickup info-" at bounding box center [530, 471] width 1047 height 15
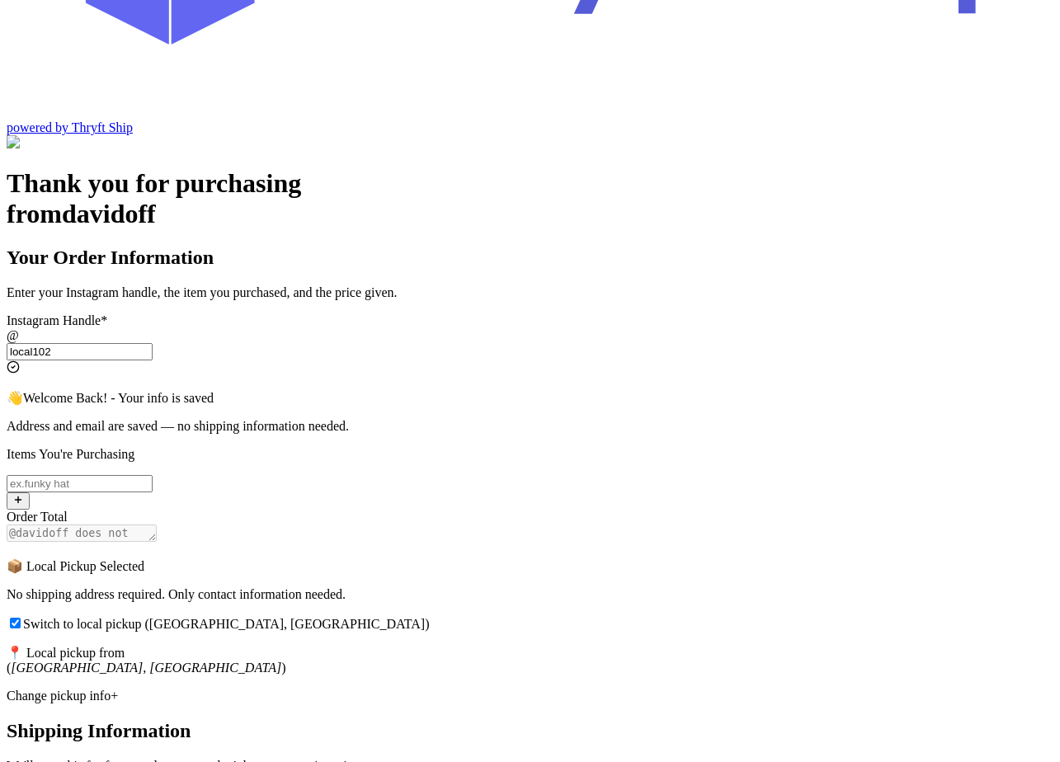
scroll to position [205, 0]
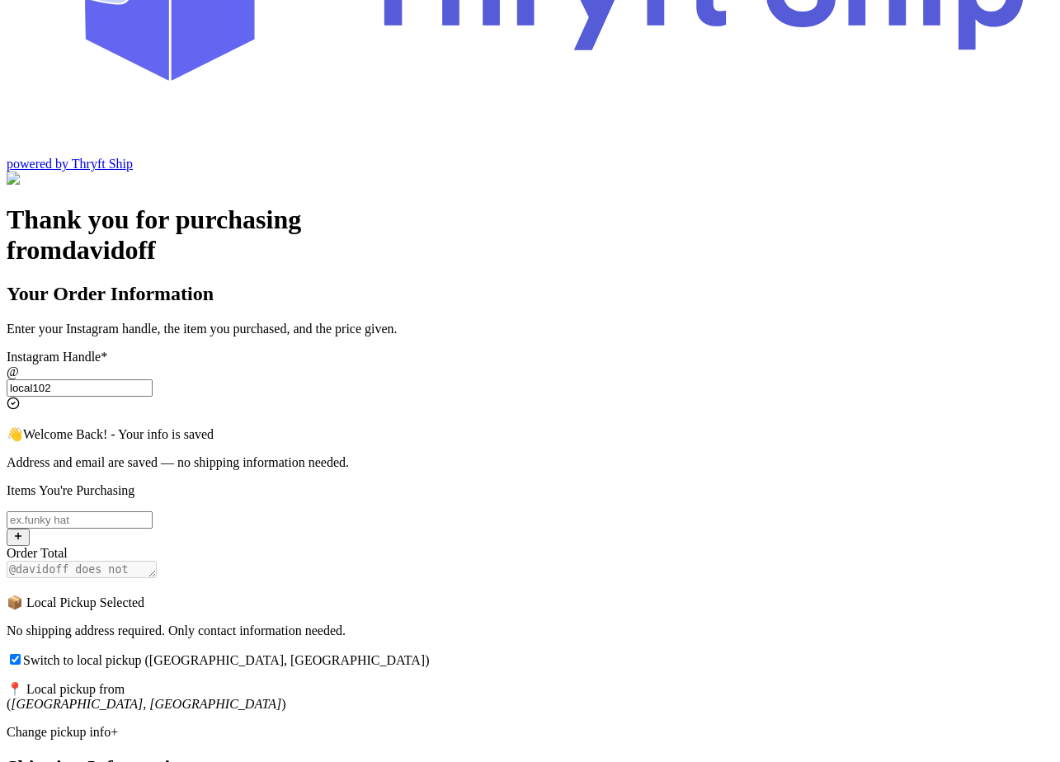
click at [399, 725] on div "Change pickup info+" at bounding box center [530, 732] width 1047 height 15
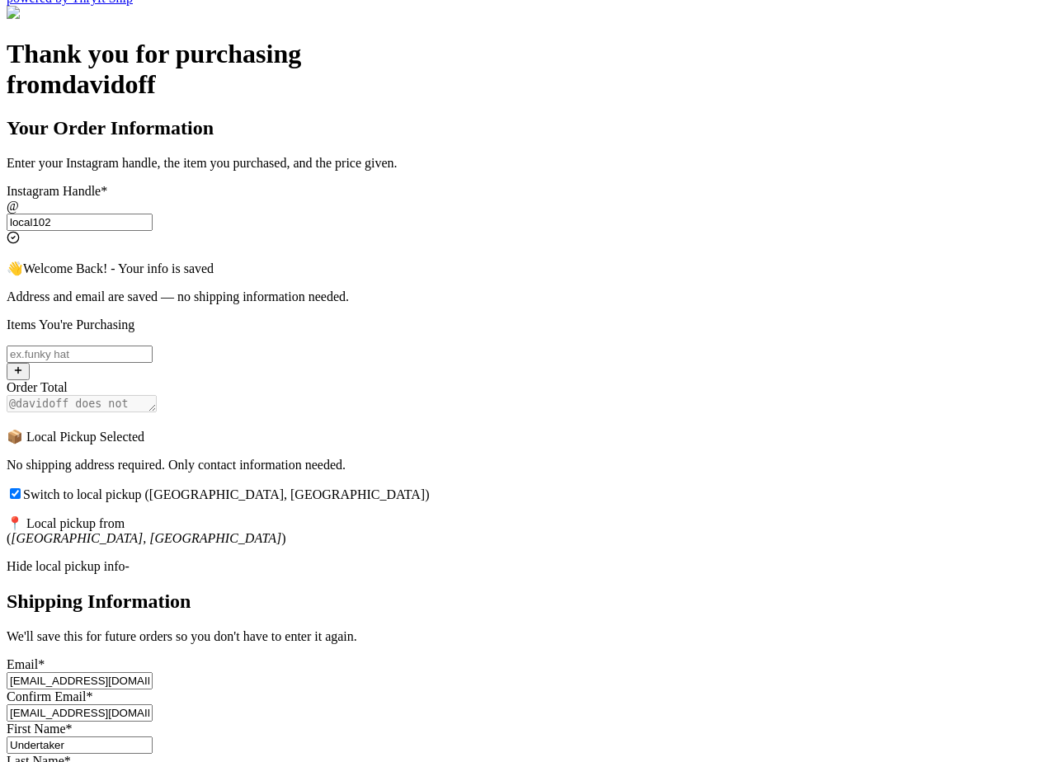
scroll to position [388, 0]
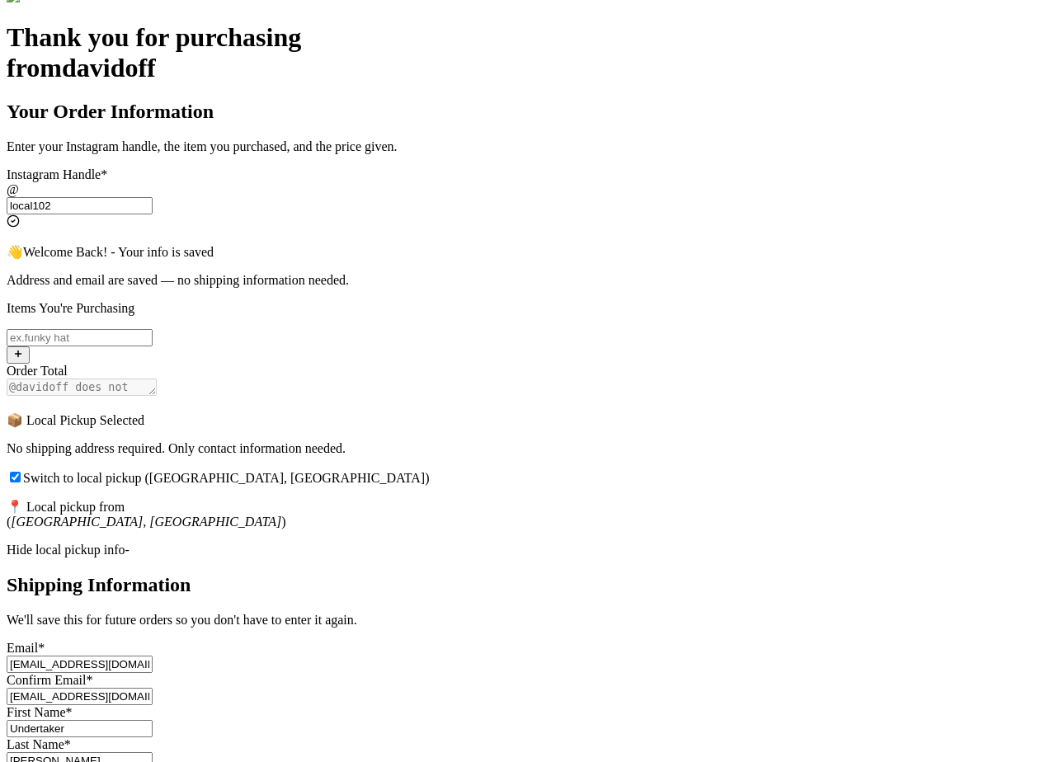
click at [446, 543] on div "Hide local pickup info-" at bounding box center [530, 550] width 1047 height 15
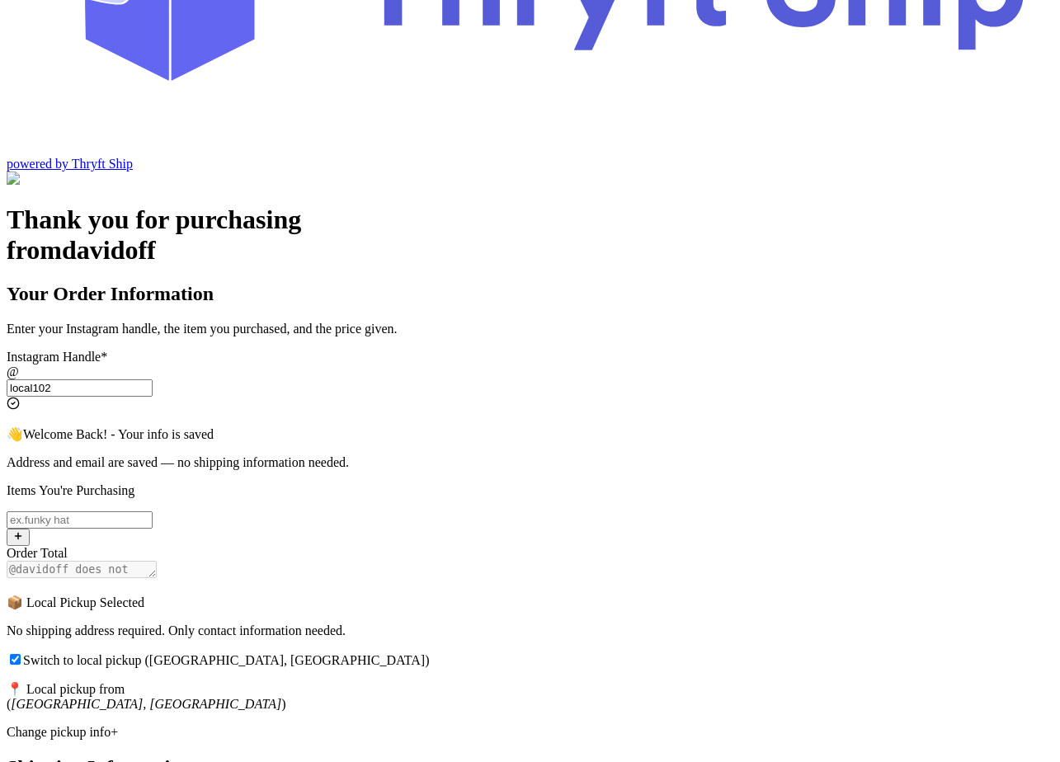
click at [21, 654] on input "Switch to local pickup (Stockton, CA)" at bounding box center [15, 659] width 11 height 11
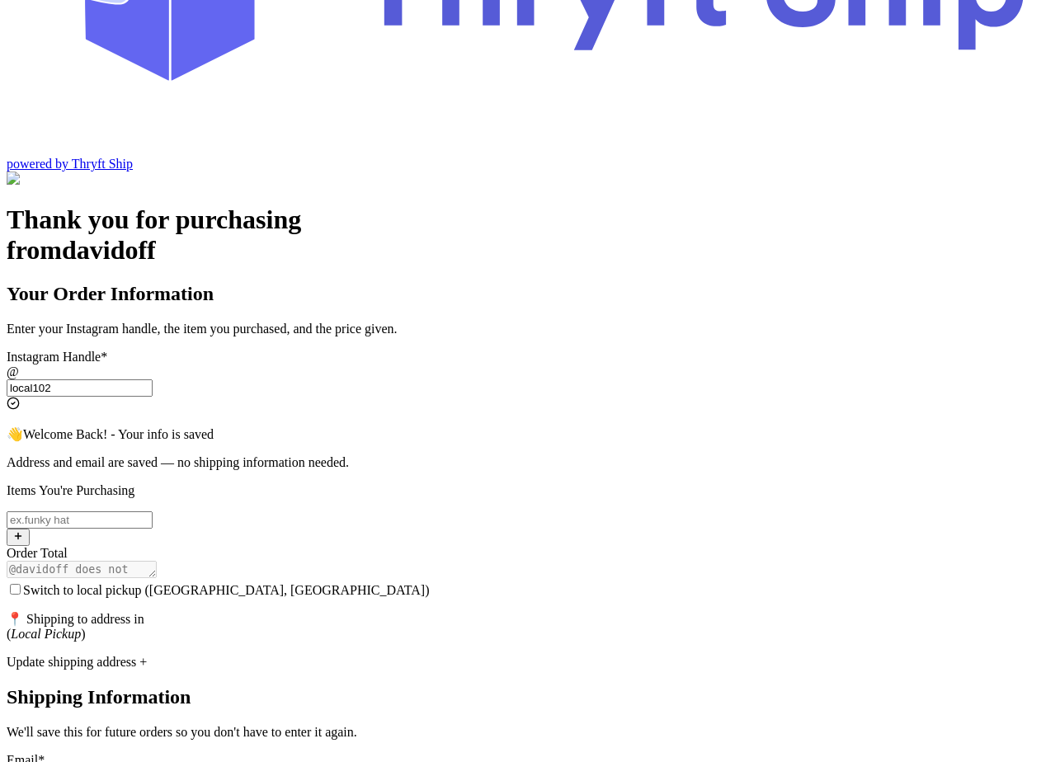
scroll to position [131, 0]
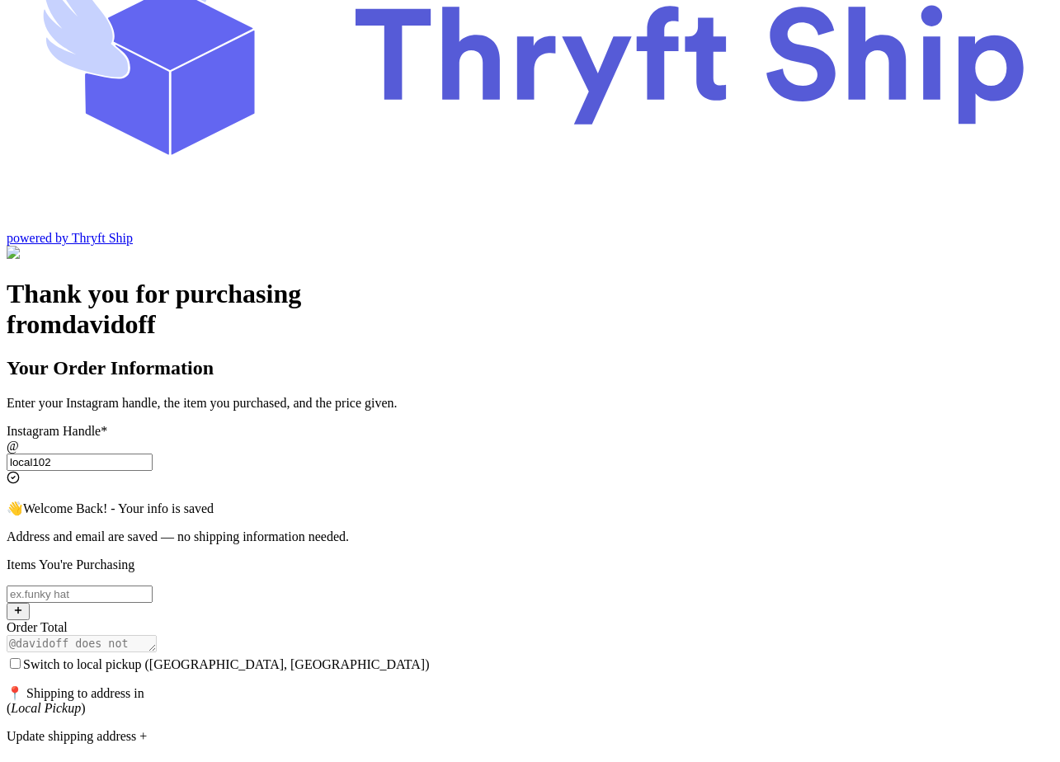
click at [402, 729] on div "Update shipping address +" at bounding box center [530, 736] width 1047 height 15
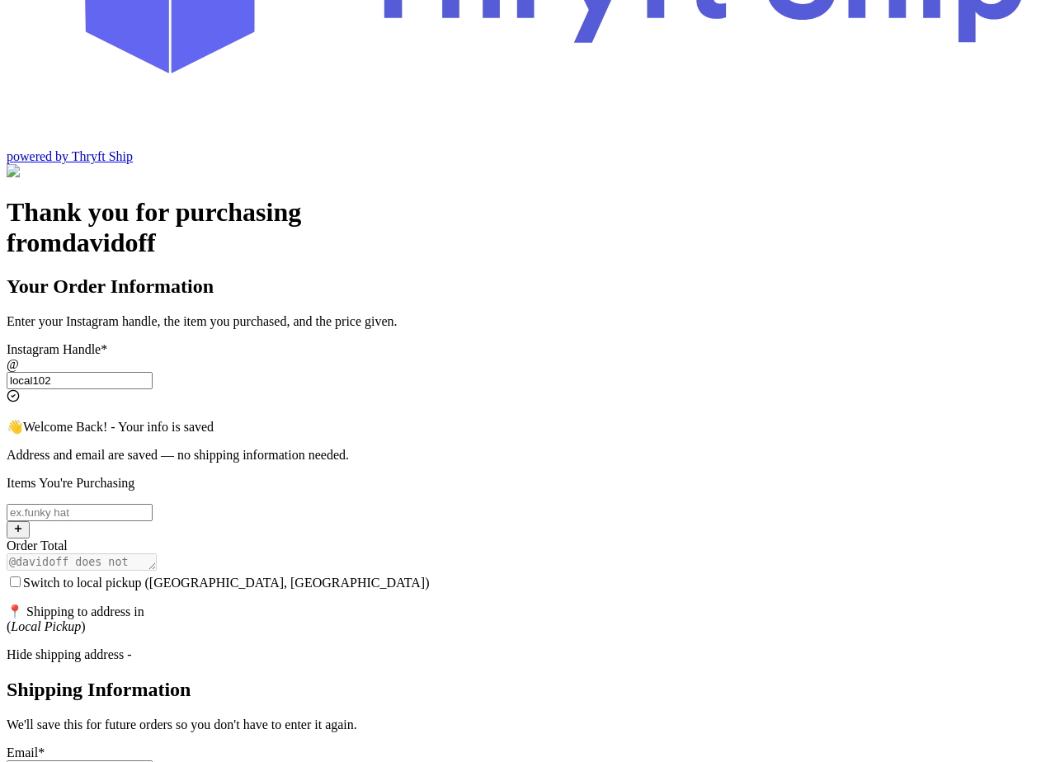
scroll to position [219, 0]
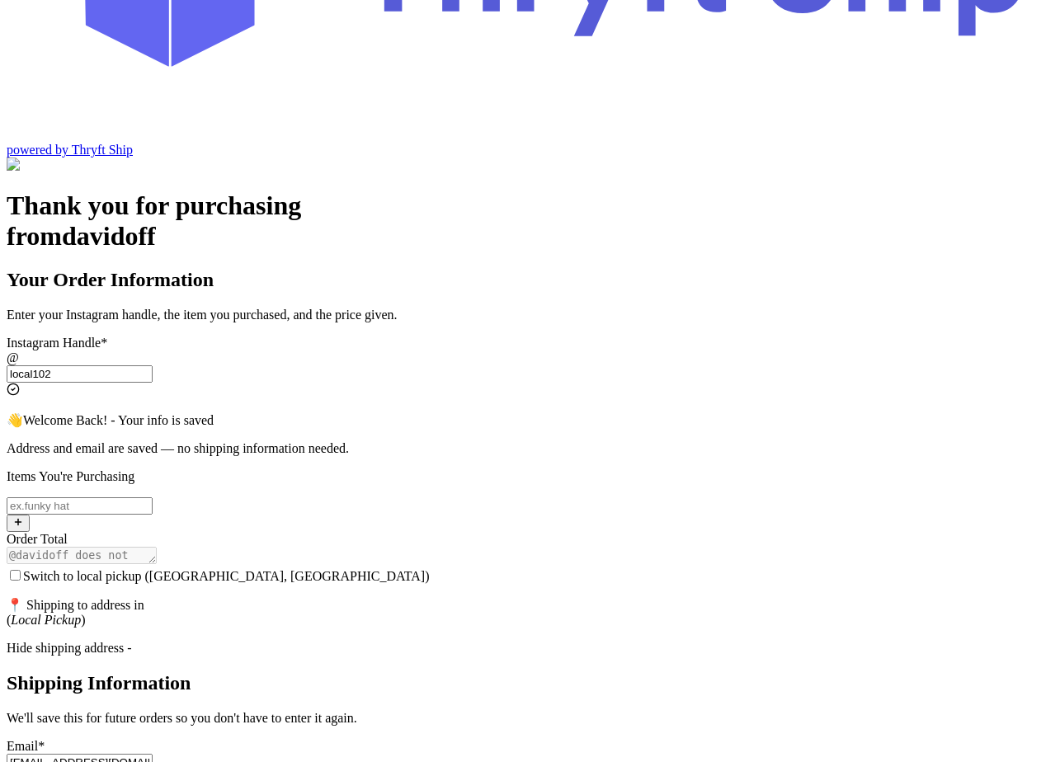
click at [21, 570] on input "Switch to local pickup (Stockton, CA)" at bounding box center [15, 575] width 11 height 11
checkbox input "true"
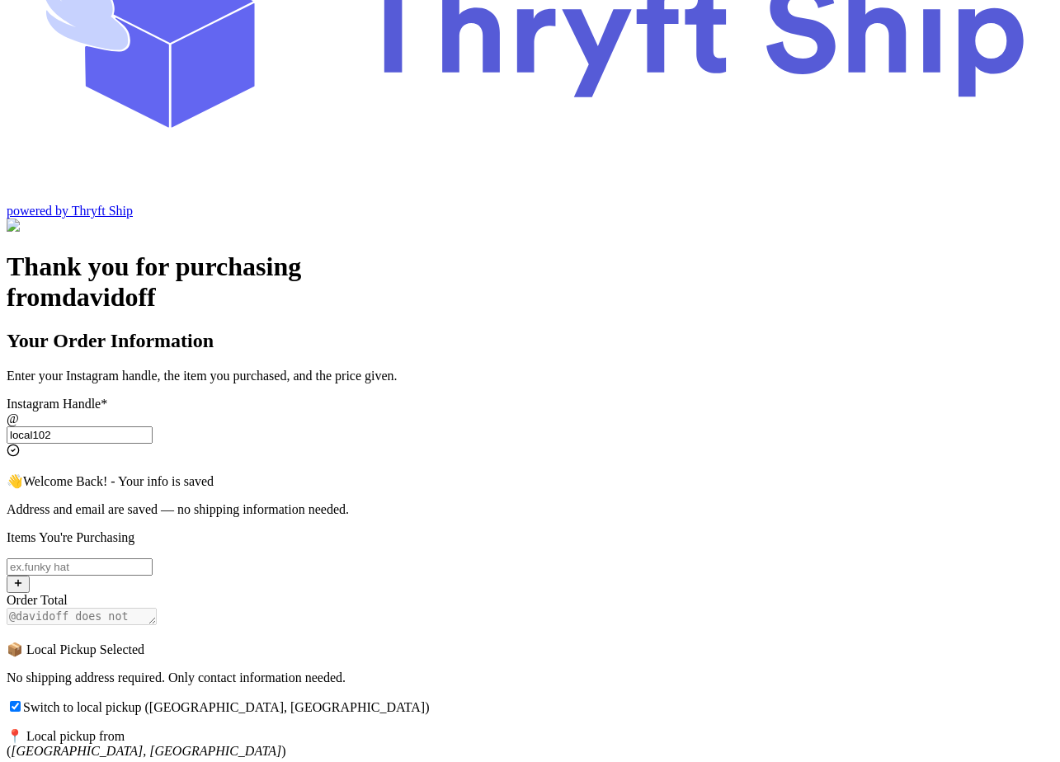
scroll to position [143, 0]
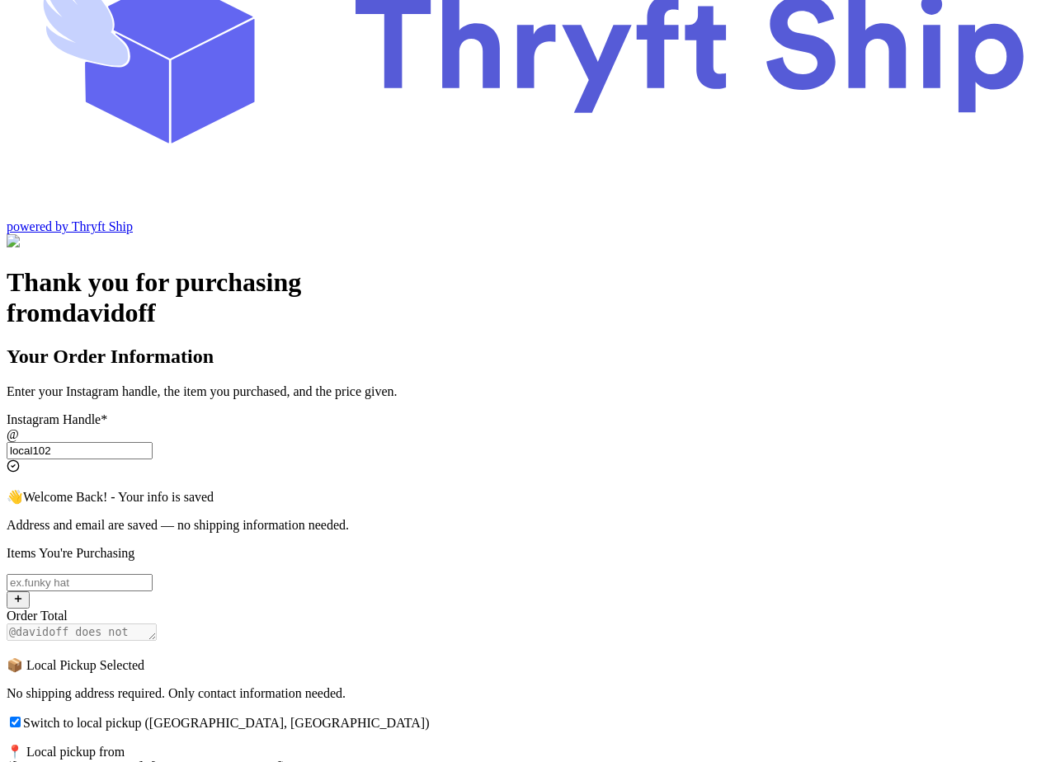
click at [153, 574] on input "Switch to local pickup (Stockton, CA)" at bounding box center [80, 582] width 146 height 17
type input "H"
type input "Red Hat"
click at [30, 592] on button "button" at bounding box center [18, 600] width 23 height 17
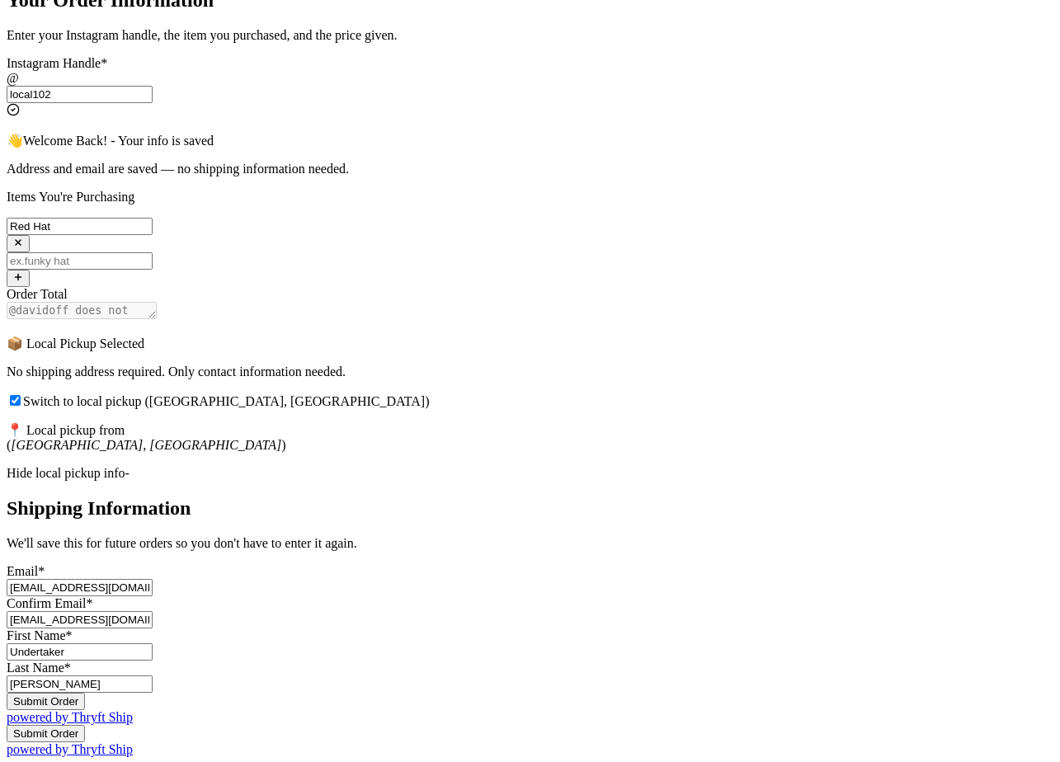
scroll to position [591, 0]
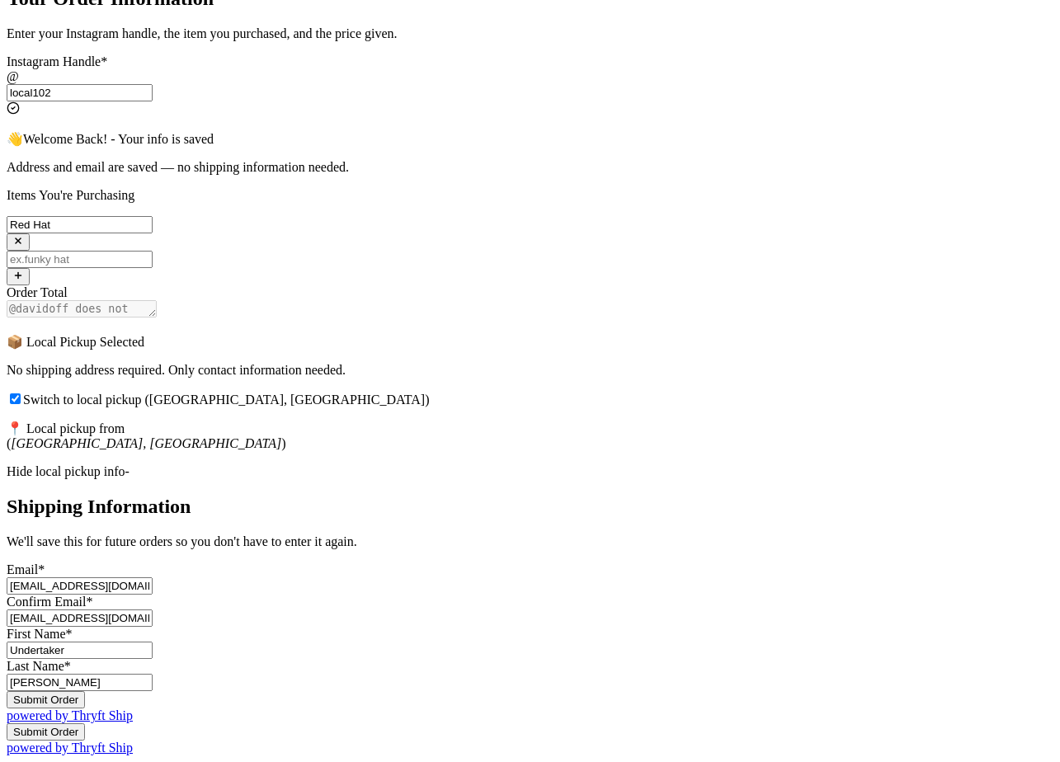
click at [85, 691] on button "Submit Order" at bounding box center [46, 699] width 78 height 17
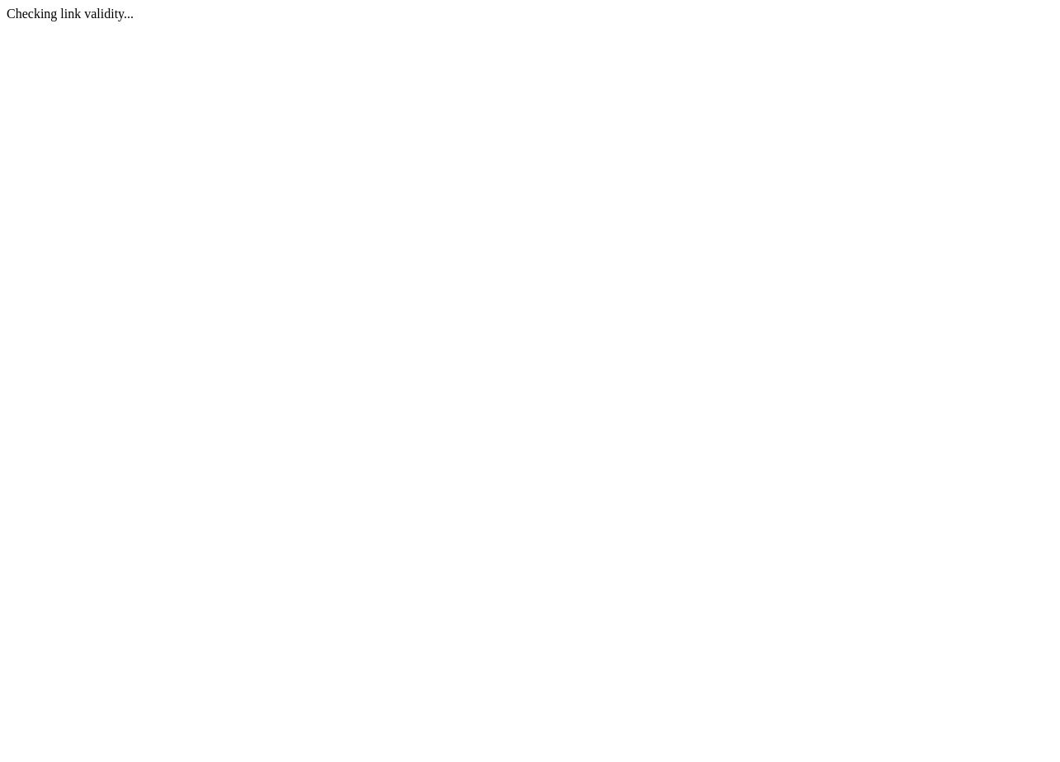
scroll to position [0, 0]
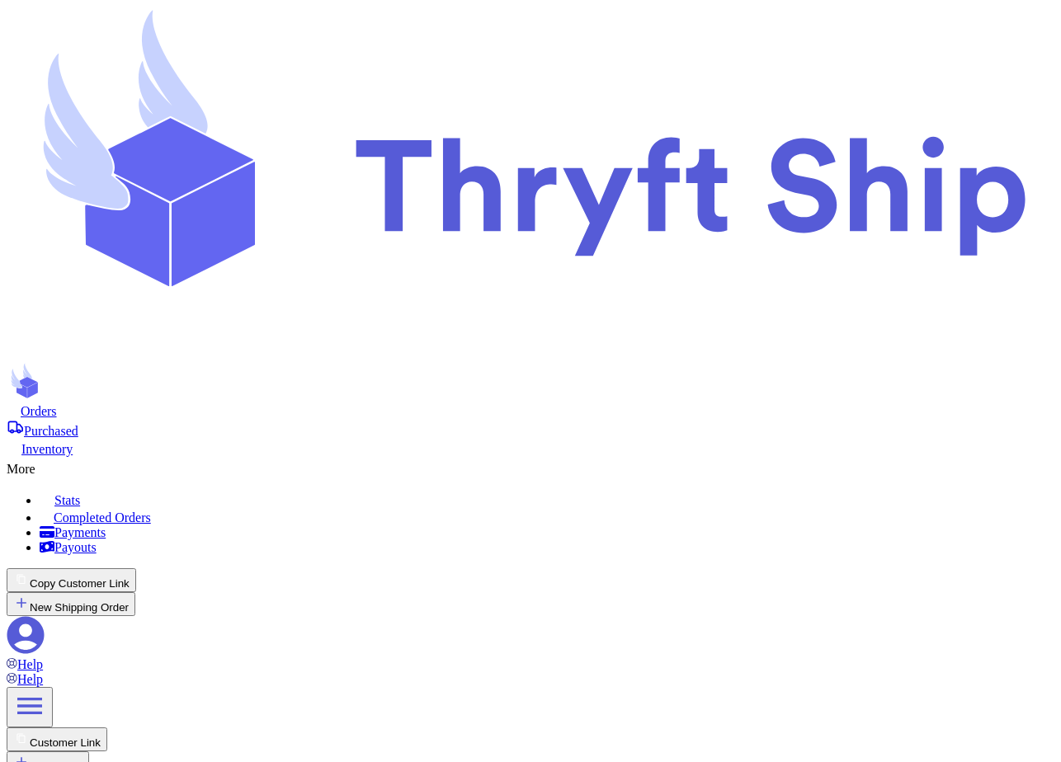
checkbox input "true"
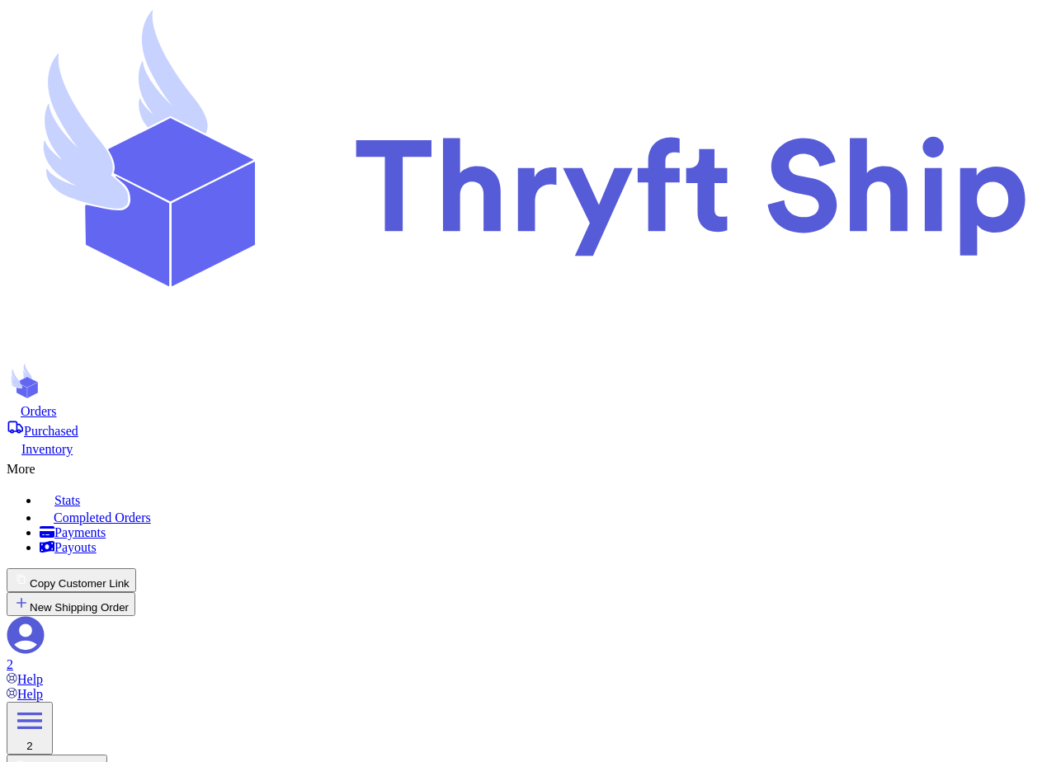
scroll to position [0, 0]
checkbox input "false"
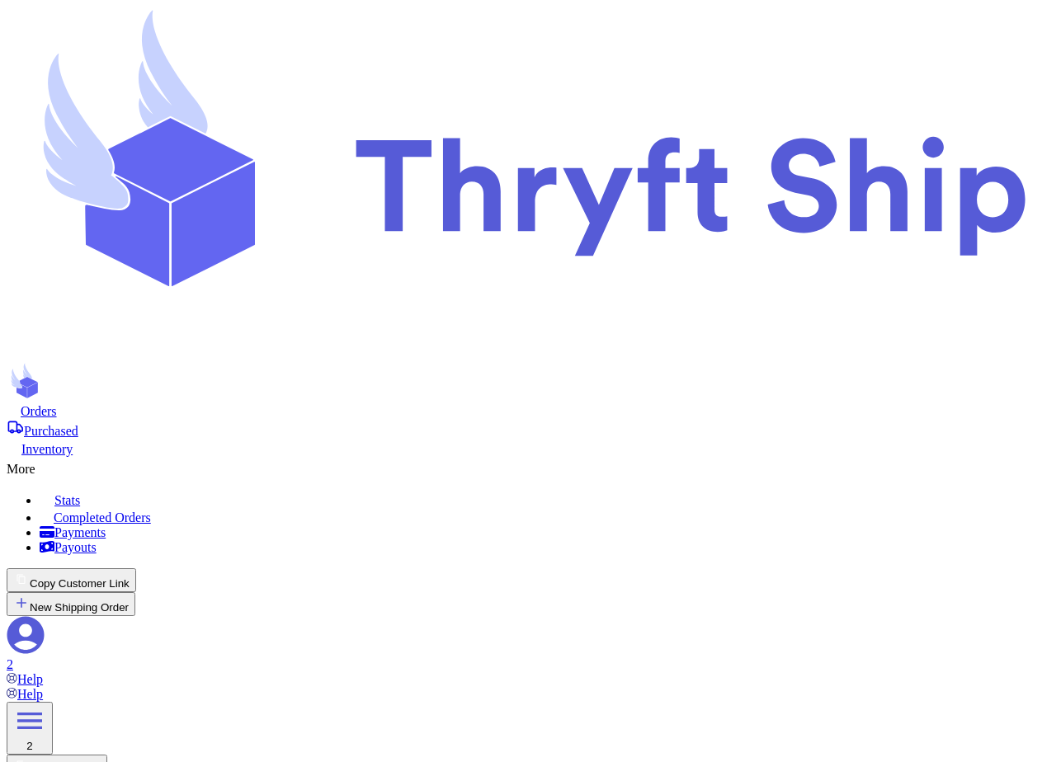
type input "[STREET_ADDRESS][PERSON_NAME]"
type input "93013"
type input "Local"
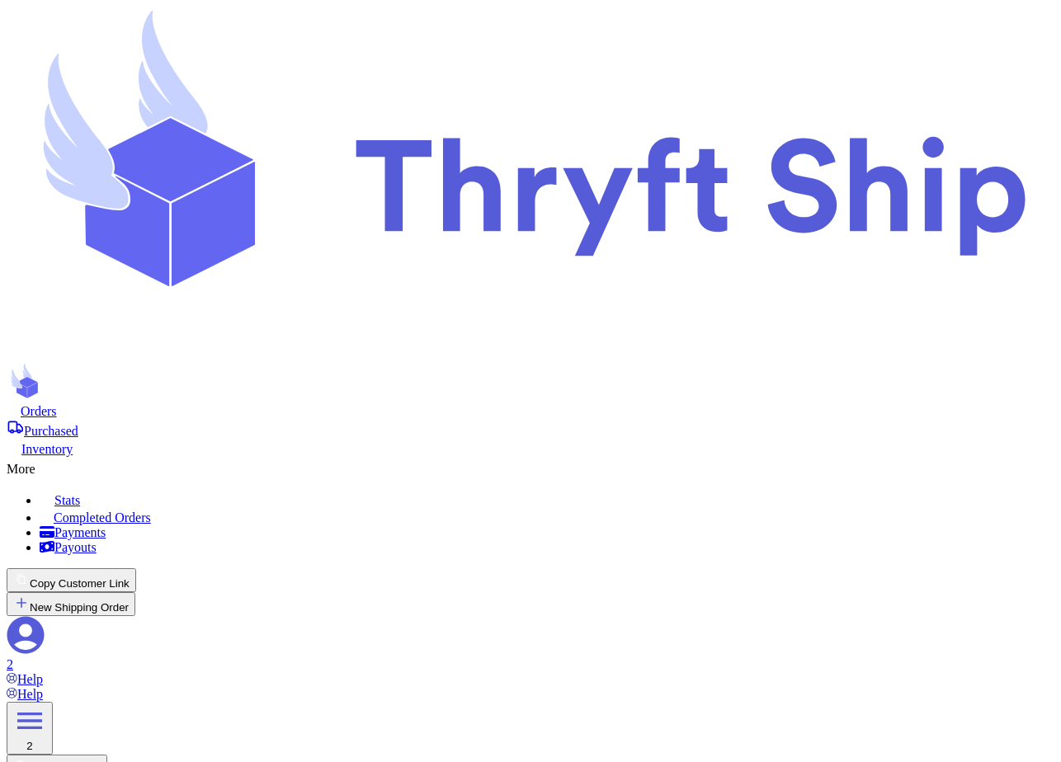
type input "Loca"
type input "Loc"
type input "[GEOGRAPHIC_DATA]"
select select "CA"
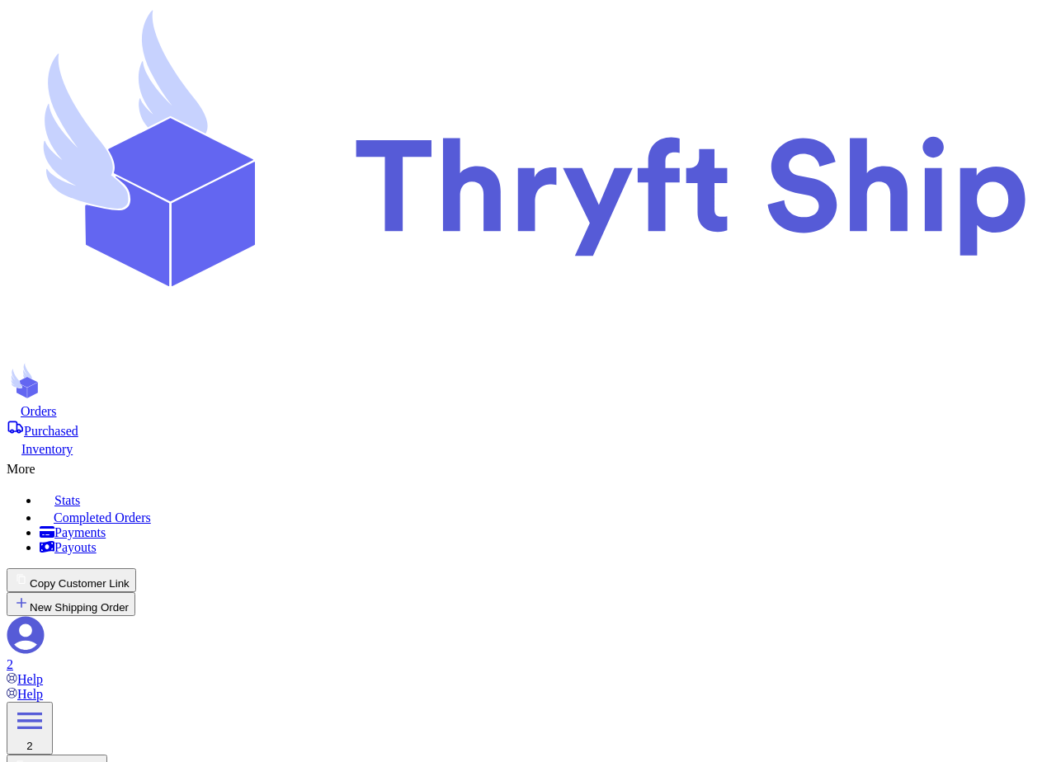
checkbox input "false"
select select "CA"
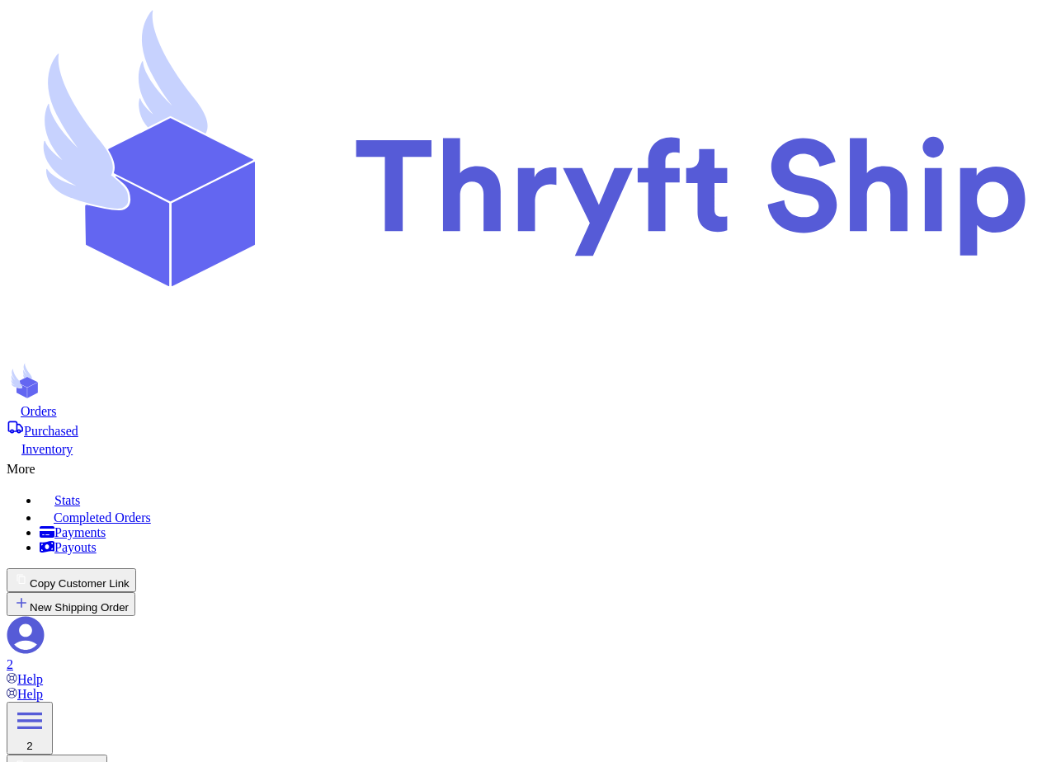
scroll to position [0, 0]
checkbox input "true"
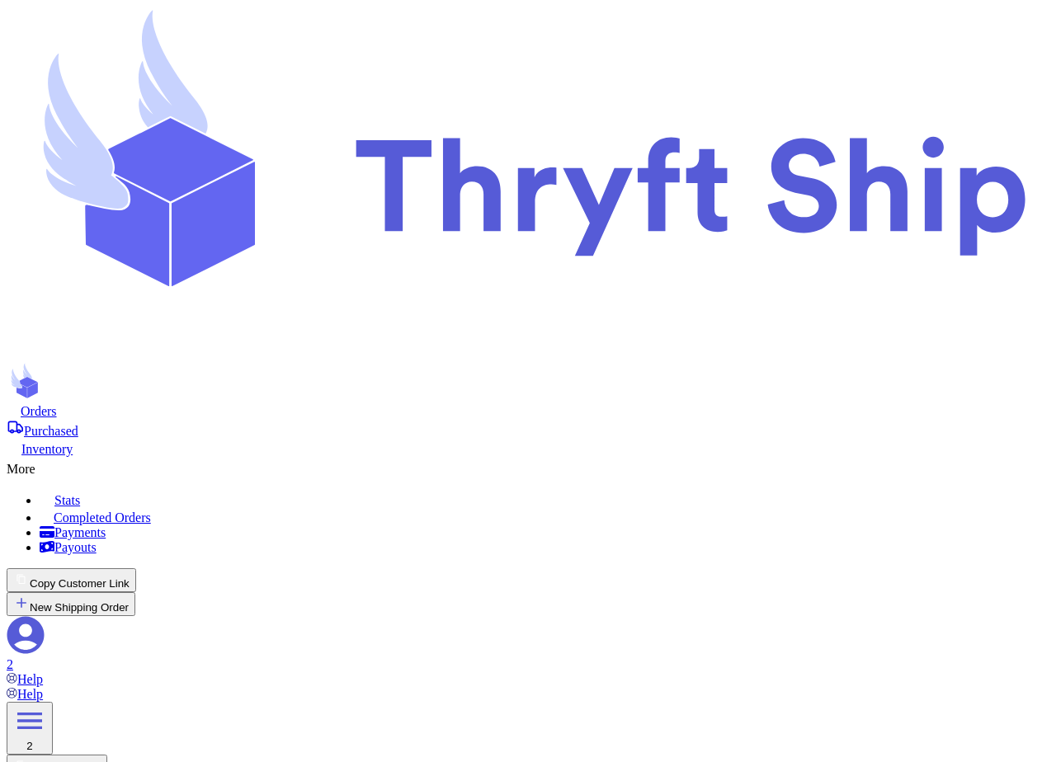
select select "paid"
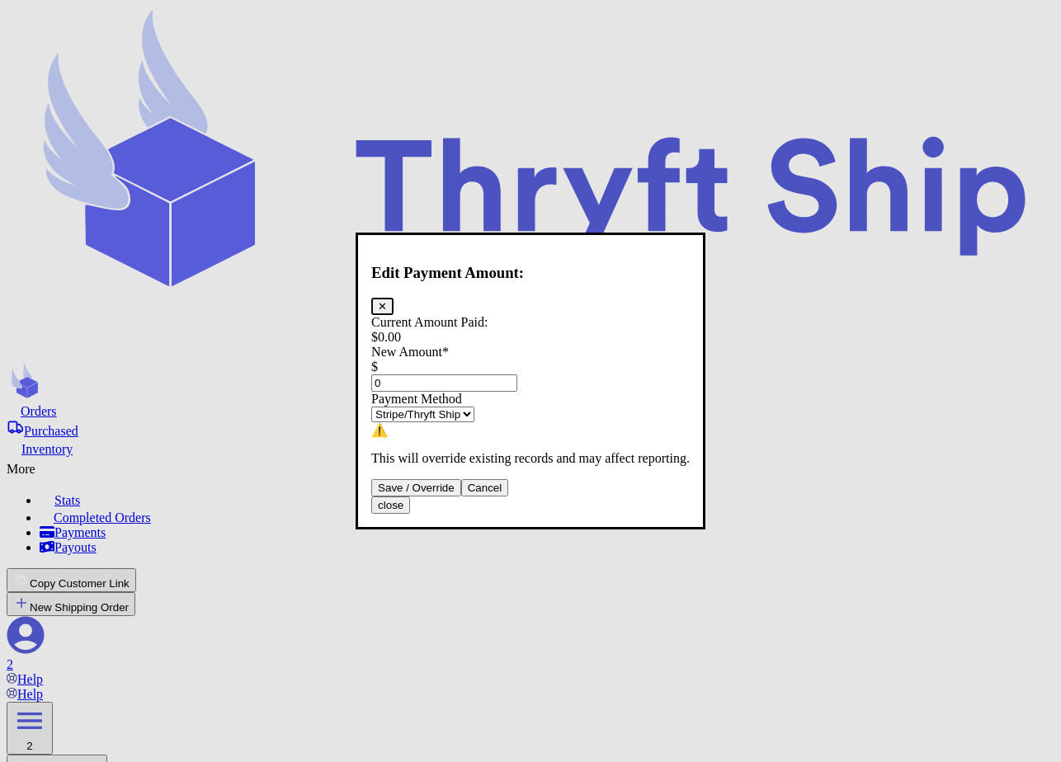
click at [474, 375] on input "0" at bounding box center [444, 383] width 146 height 17
type input "100"
click at [474, 413] on select "Stripe/Thryft Ship Venmo Cash App PayPal Zelle Cash Other" at bounding box center [422, 415] width 103 height 16
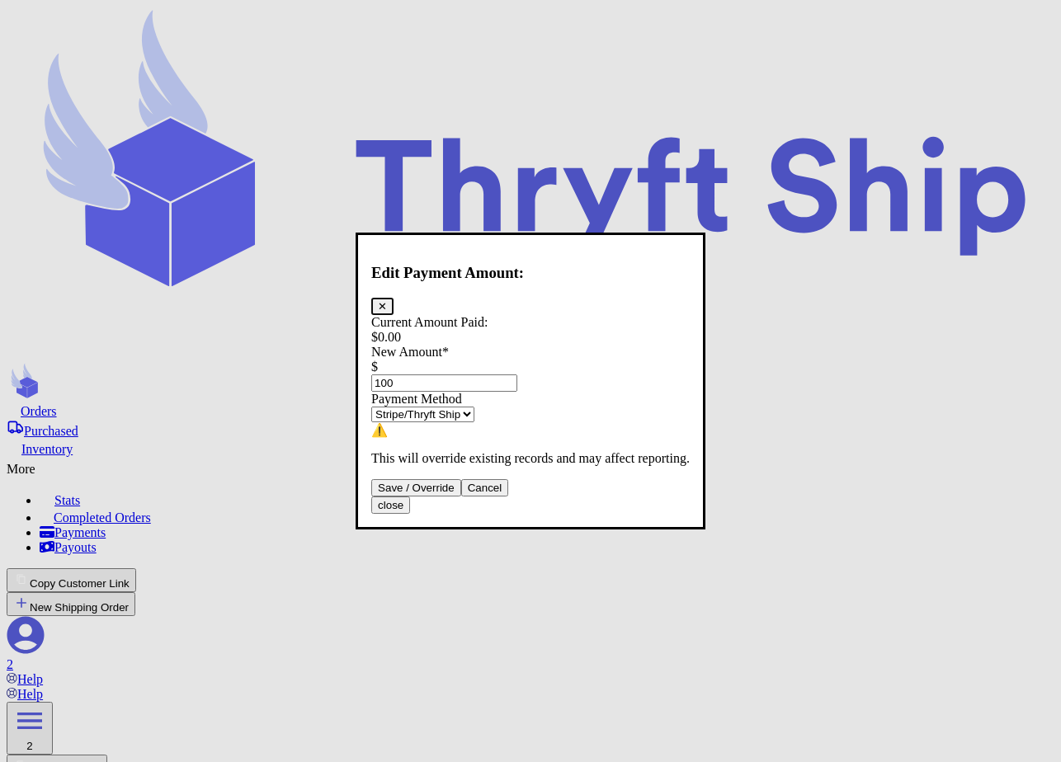
select select "cash"
click at [385, 407] on select "Stripe/Thryft Ship Venmo Cash App PayPal Zelle Cash Other" at bounding box center [422, 415] width 103 height 16
click at [461, 497] on button "Save / Override" at bounding box center [416, 487] width 90 height 17
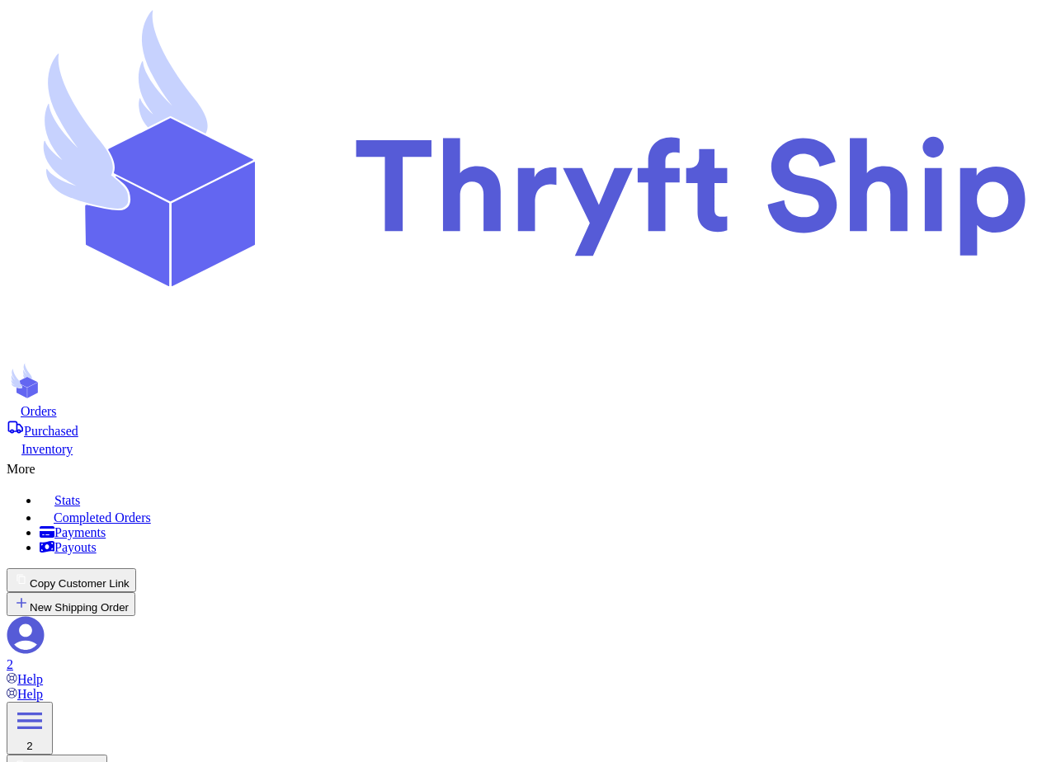
type input "100"
select select "cash"
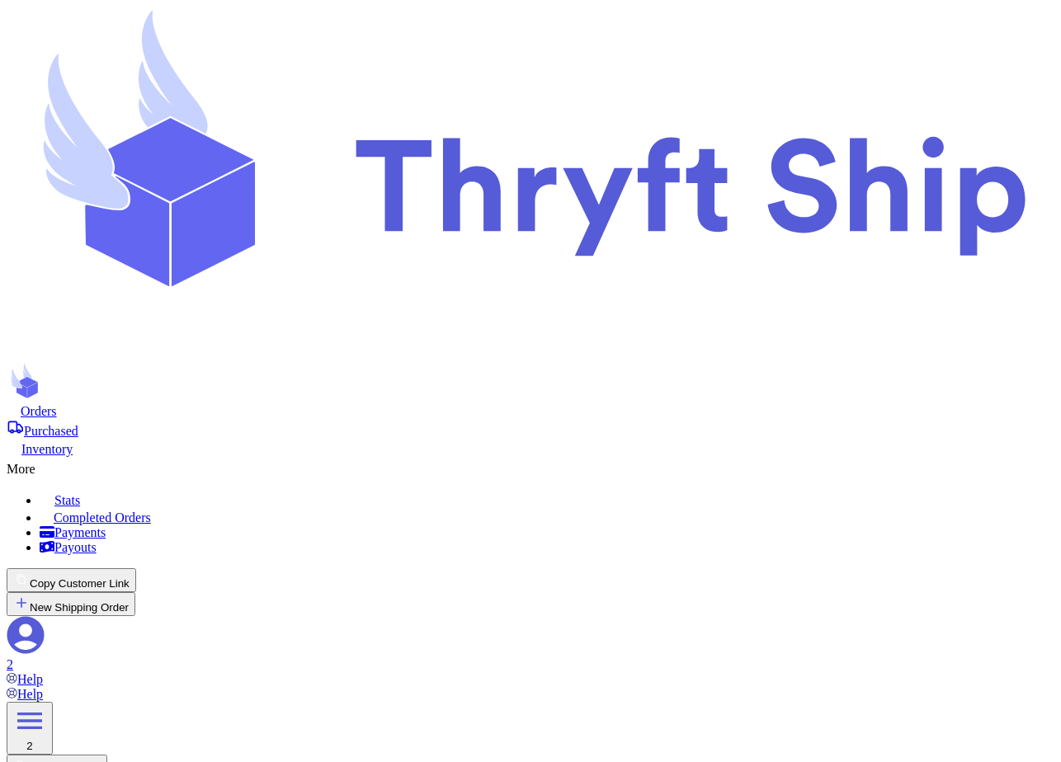
scroll to position [0, 0]
click at [588, 457] on div "More" at bounding box center [531, 467] width 1048 height 20
click at [151, 511] on span "Completed Orders" at bounding box center [102, 518] width 97 height 14
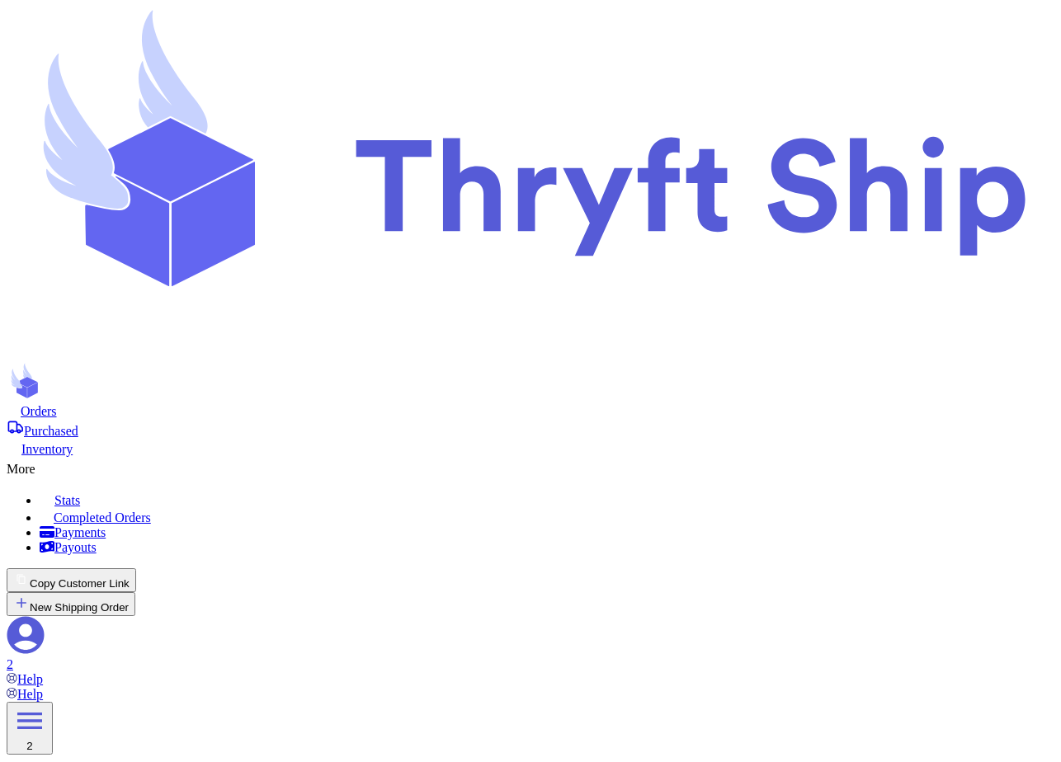
click at [57, 404] on span "Orders" at bounding box center [39, 411] width 36 height 14
click at [578, 457] on div "More" at bounding box center [531, 467] width 1048 height 20
click at [151, 511] on span "Completed Orders" at bounding box center [102, 518] width 97 height 14
click at [57, 404] on span "Orders" at bounding box center [39, 411] width 36 height 14
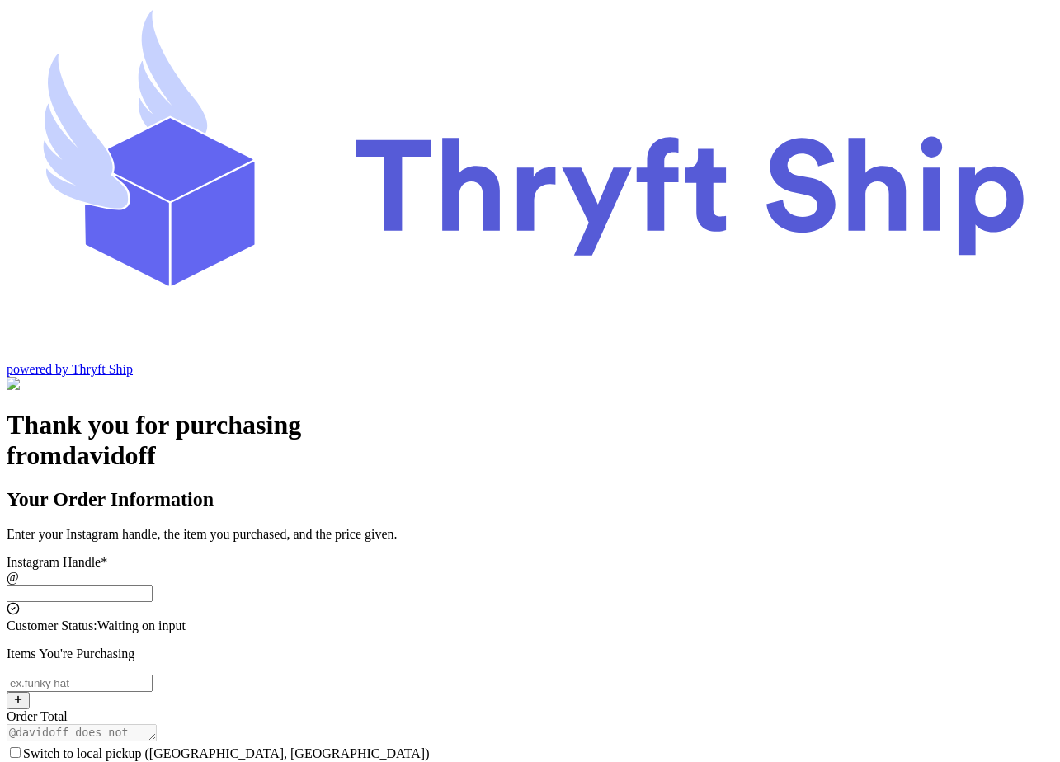
click at [153, 585] on input "Switch to local pickup ([GEOGRAPHIC_DATA], [GEOGRAPHIC_DATA])" at bounding box center [80, 593] width 146 height 17
type input "local101"
type input "[EMAIL_ADDRESS][DOMAIN_NAME]"
type input "101"
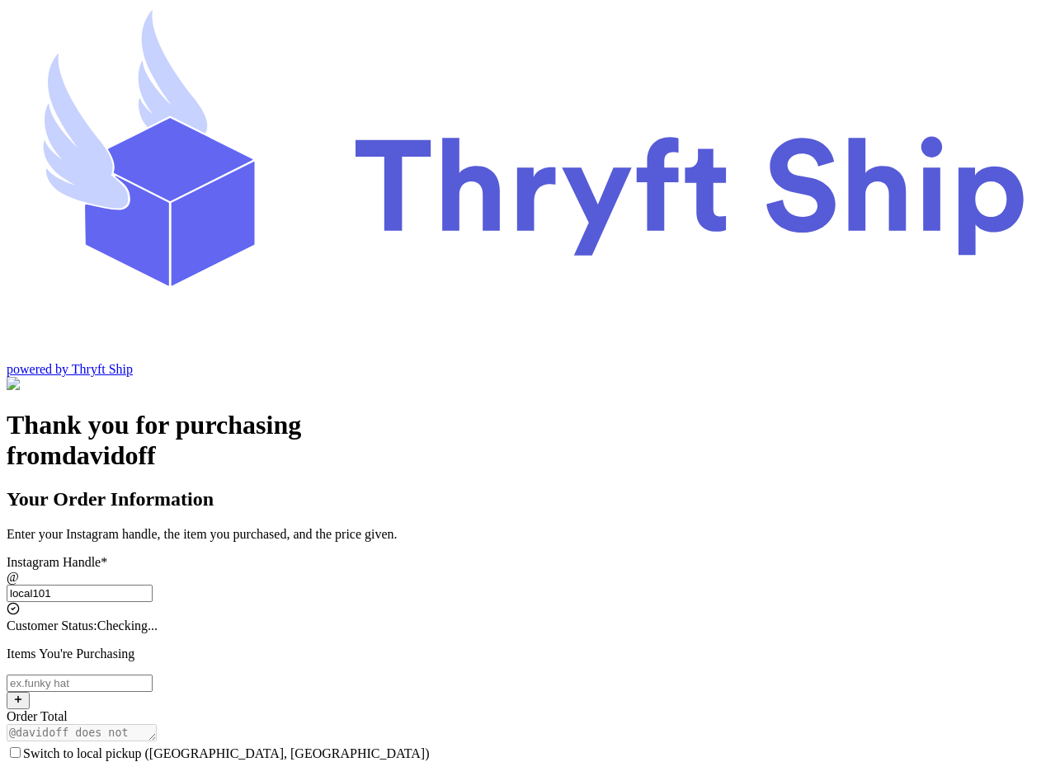
type input "101"
checkbox input "true"
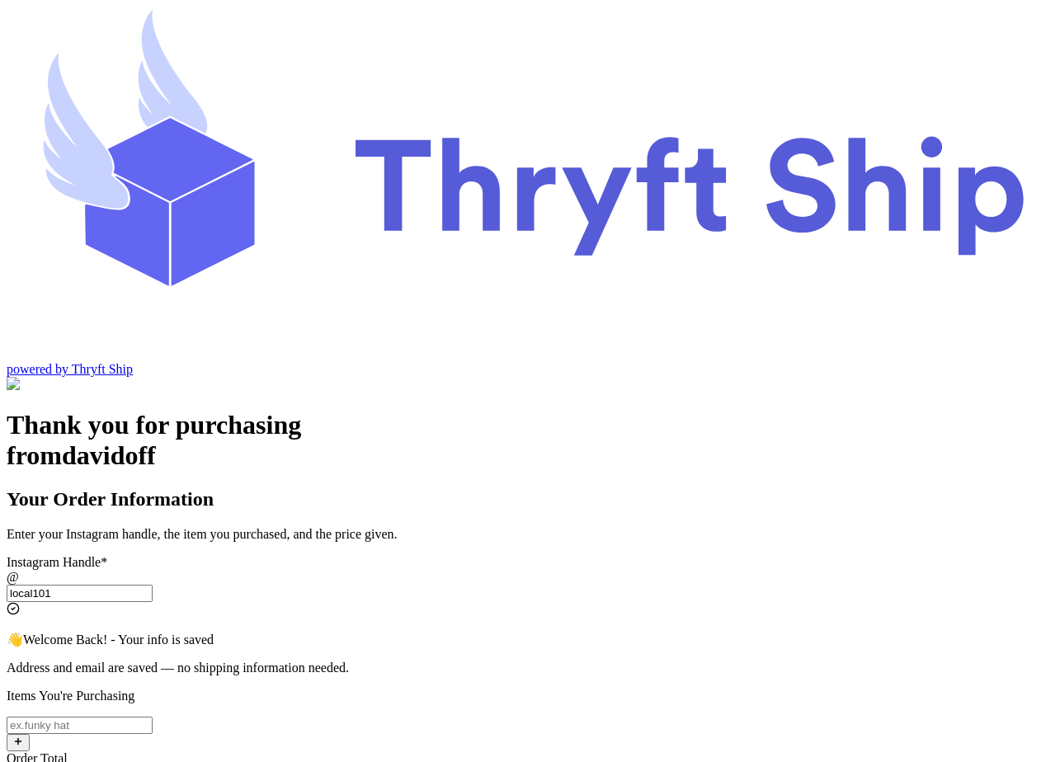
type input "local101"
click at [153, 717] on input "Switch to local pickup ([GEOGRAPHIC_DATA], [GEOGRAPHIC_DATA])" at bounding box center [80, 725] width 146 height 17
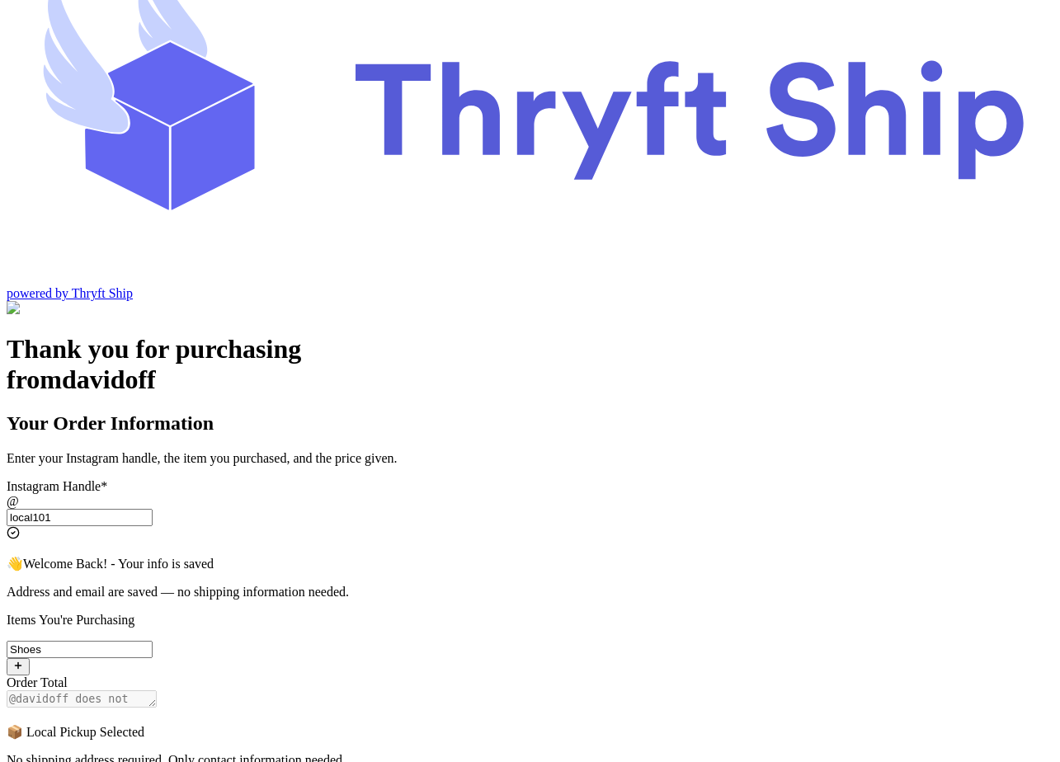
scroll to position [205, 0]
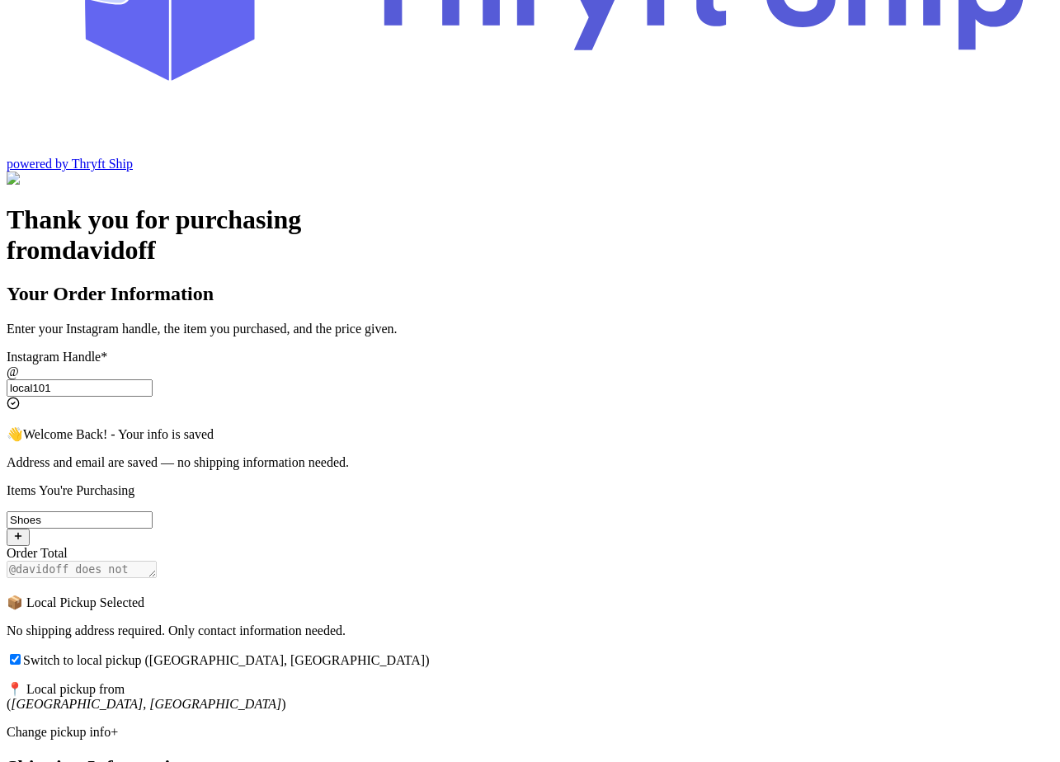
type input "Shoes"
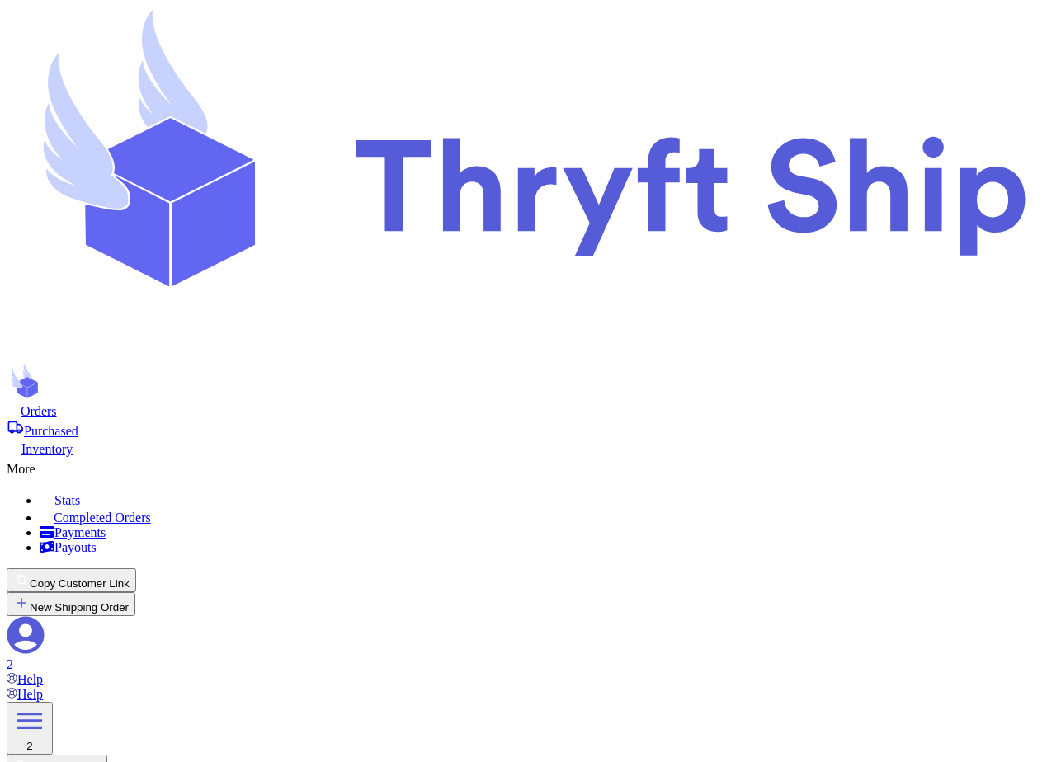
checkbox input "true"
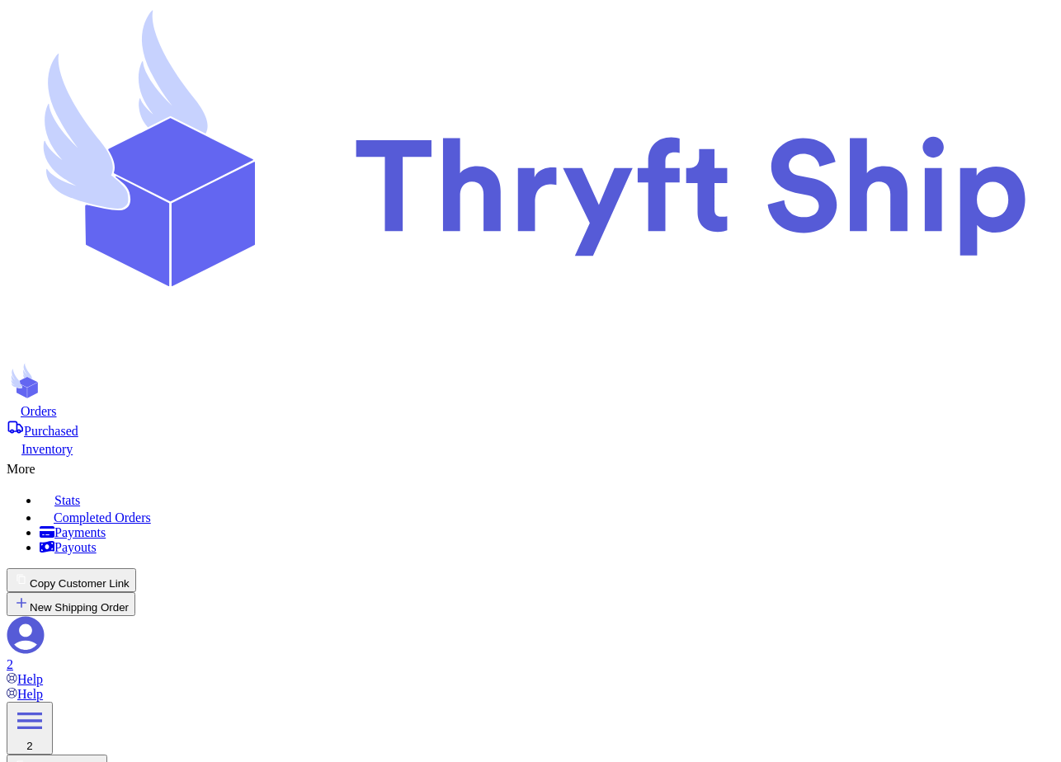
select select "paid"
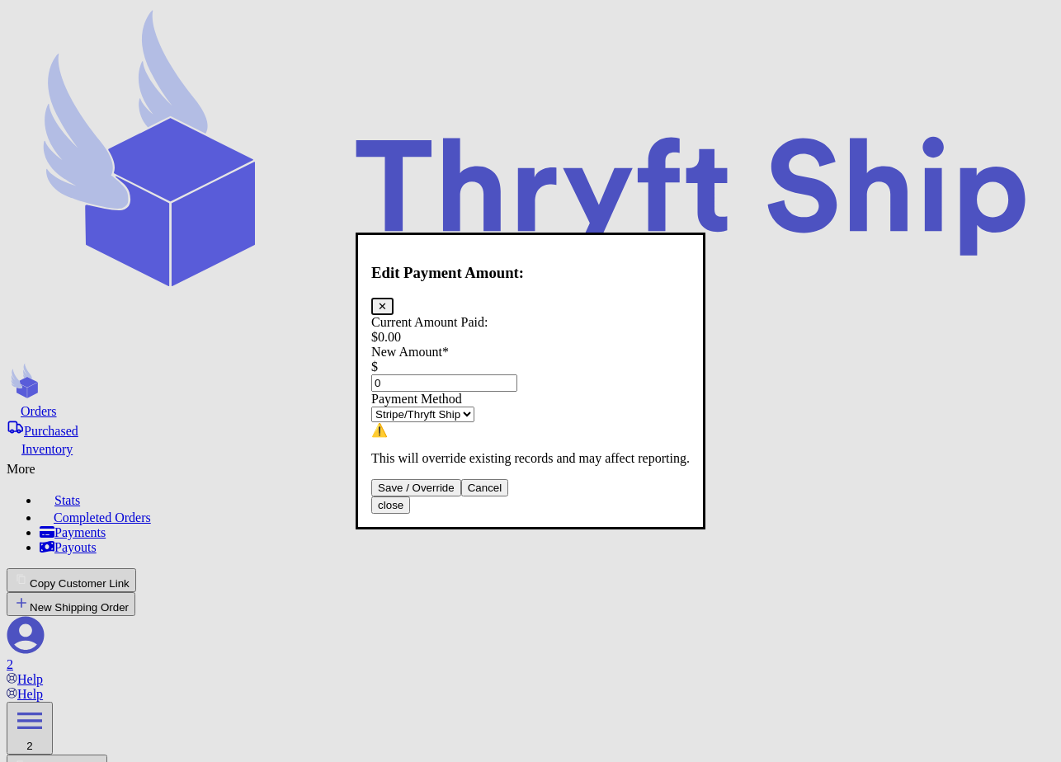
click at [449, 375] on input "0" at bounding box center [444, 383] width 146 height 17
type input "10"
click at [449, 412] on select "Stripe/Thryft Ship Venmo Cash App PayPal Zelle Cash Other" at bounding box center [422, 415] width 103 height 16
select select "cash"
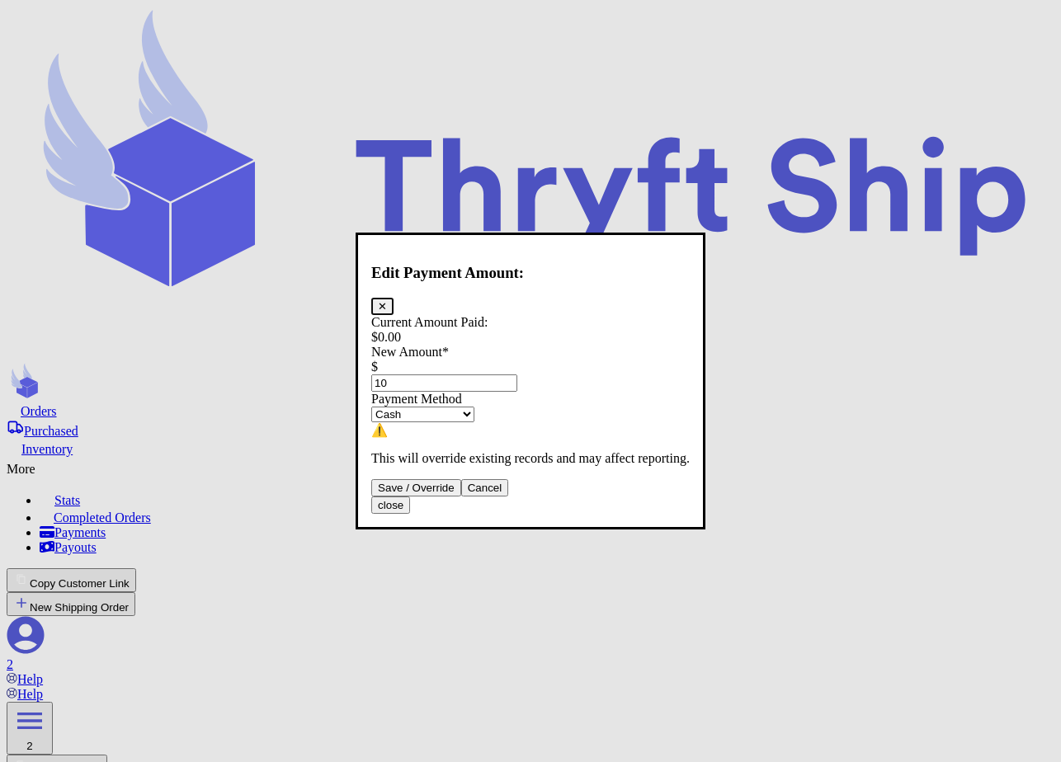
click at [385, 407] on select "Stripe/Thryft Ship Venmo Cash App PayPal Zelle Cash Other" at bounding box center [422, 415] width 103 height 16
click at [451, 497] on button "Save / Override" at bounding box center [416, 487] width 90 height 17
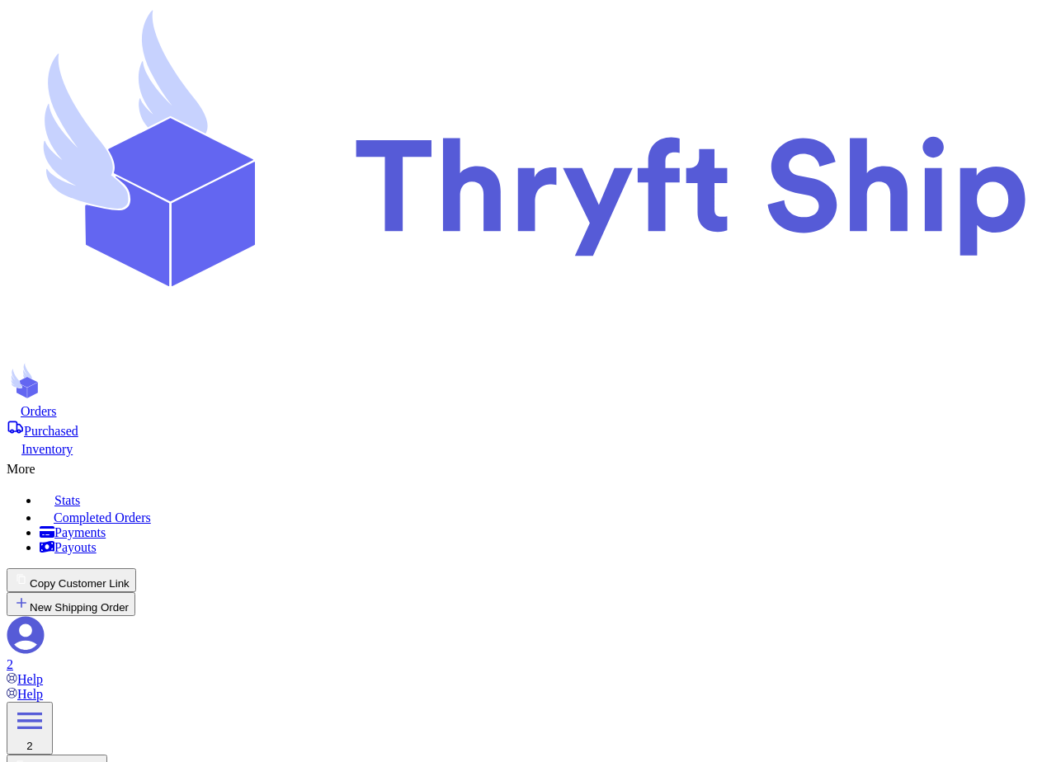
type input "10"
select select "cash"
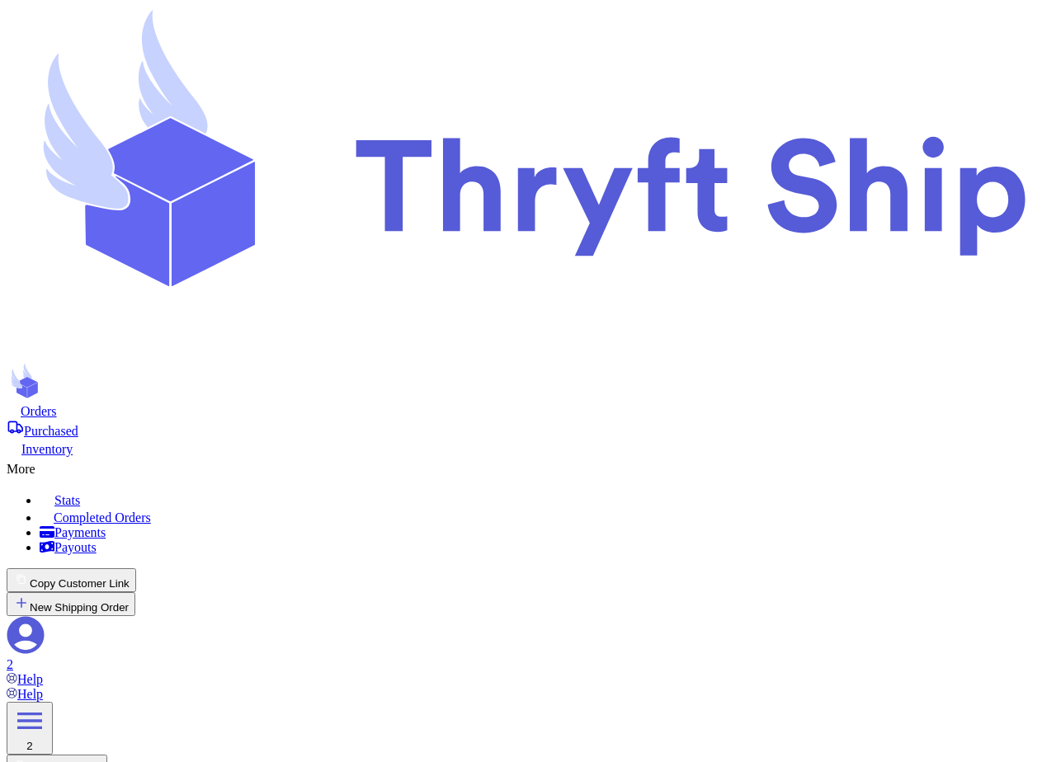
scroll to position [0, 0]
click at [586, 457] on div "More" at bounding box center [531, 467] width 1048 height 20
click at [151, 511] on span "Completed Orders" at bounding box center [102, 518] width 97 height 14
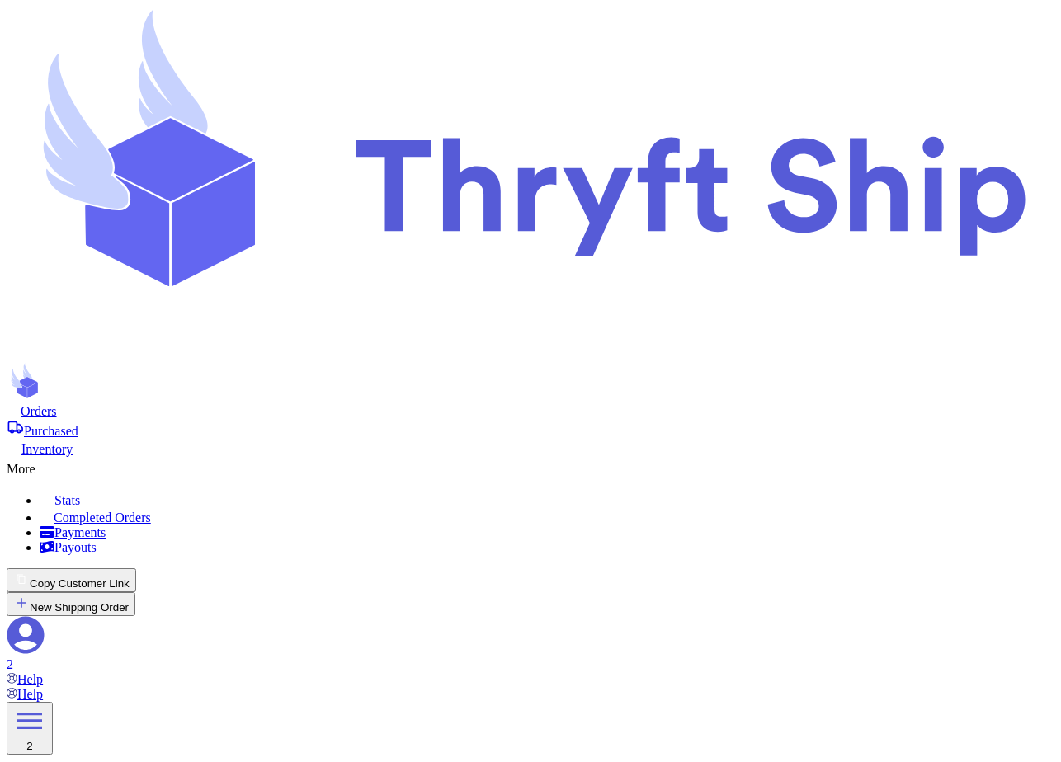
click at [57, 404] on span "Orders" at bounding box center [39, 411] width 36 height 14
click at [587, 457] on div "More" at bounding box center [531, 467] width 1048 height 20
click at [151, 511] on span "Completed Orders" at bounding box center [102, 518] width 97 height 14
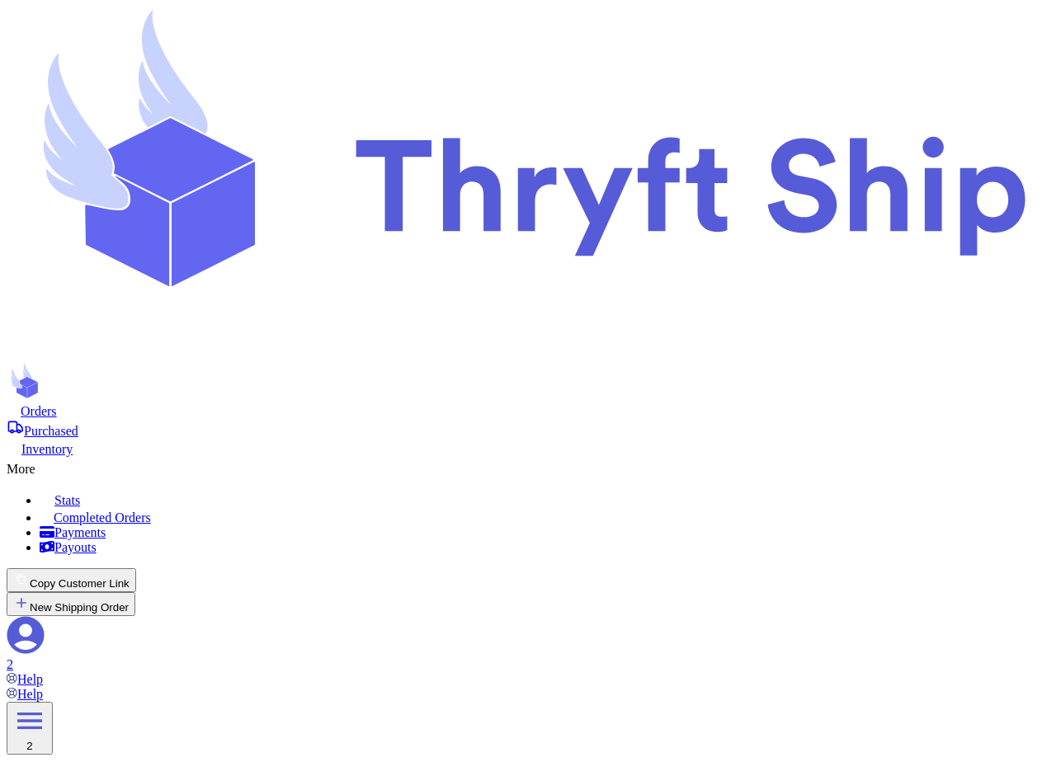
drag, startPoint x: 747, startPoint y: 144, endPoint x: 859, endPoint y: 141, distance: 111.4
click at [57, 404] on span "Orders" at bounding box center [39, 411] width 36 height 14
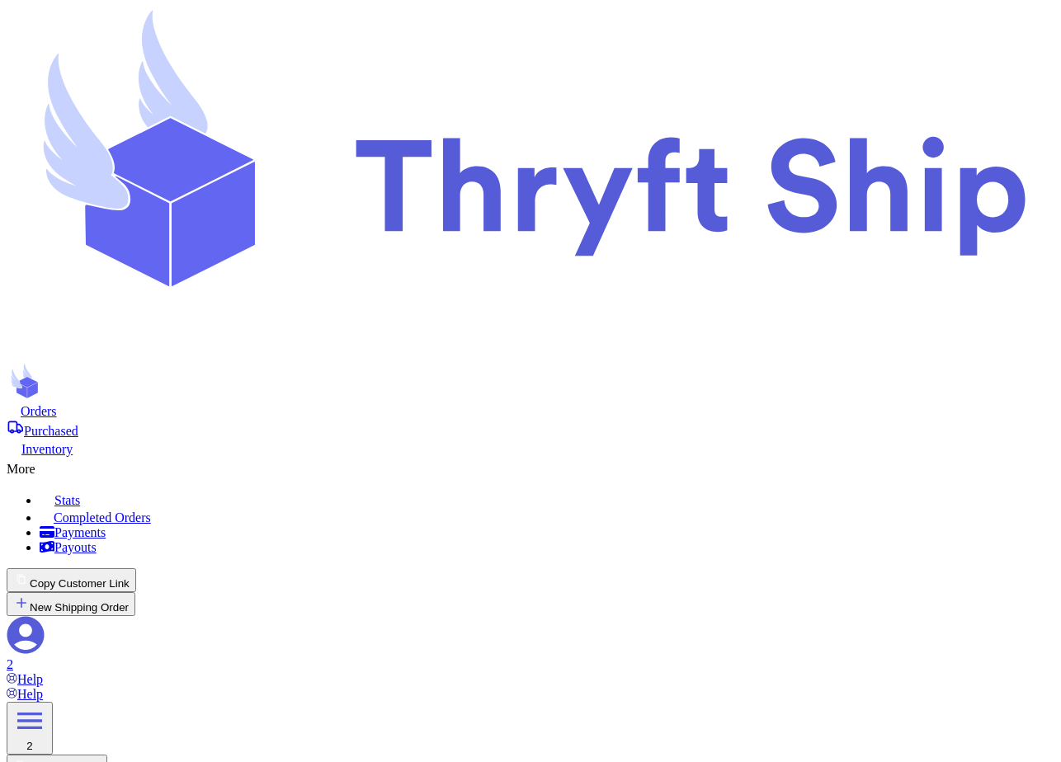
checkbox input "false"
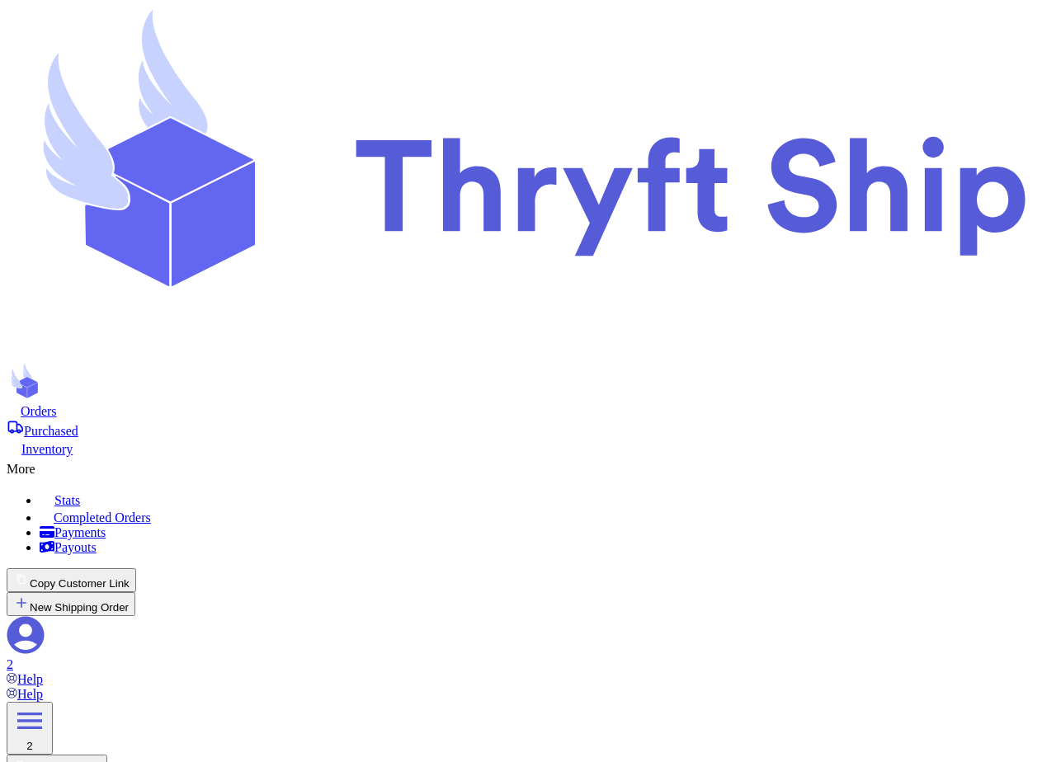
checkbox input "false"
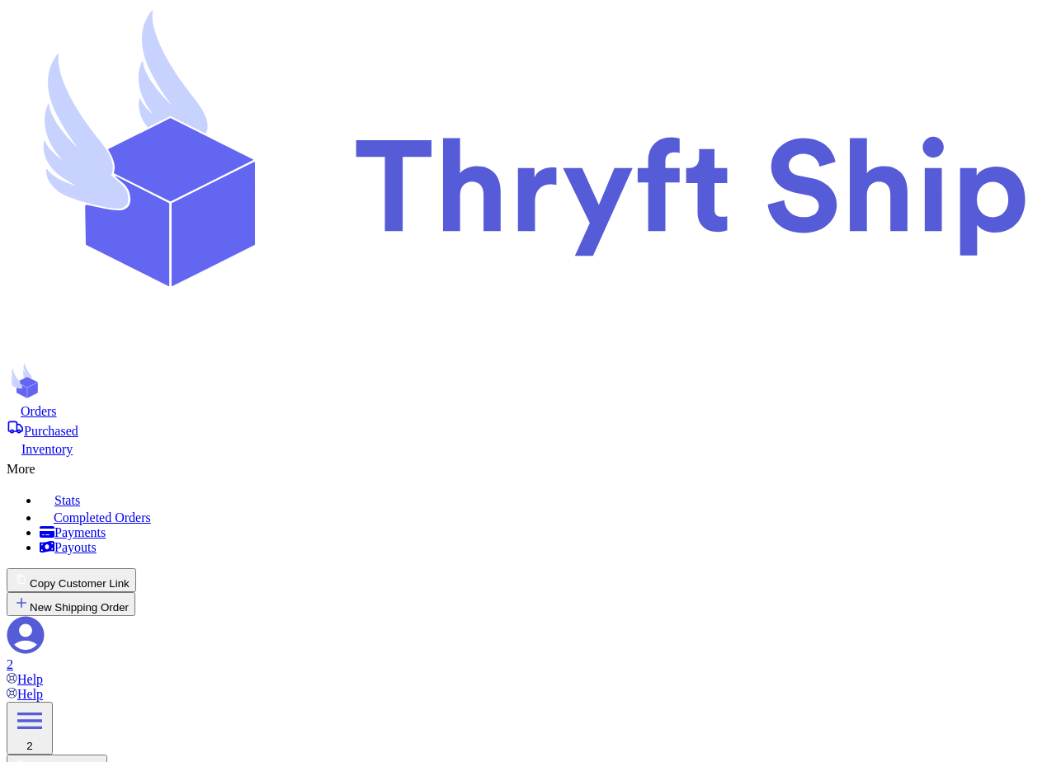
checkbox input "true"
click at [574, 457] on div "More" at bounding box center [531, 467] width 1048 height 20
click at [151, 511] on span "Completed Orders" at bounding box center [102, 518] width 97 height 14
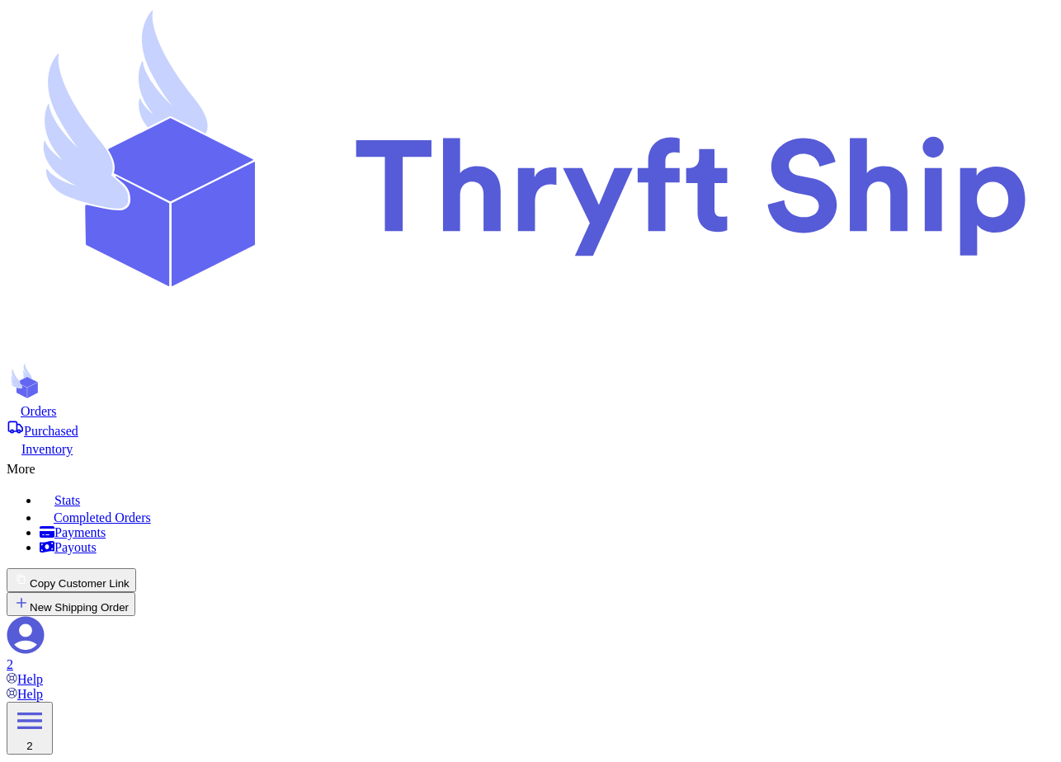
scroll to position [50, 0]
click at [57, 404] on span "Orders" at bounding box center [39, 411] width 36 height 14
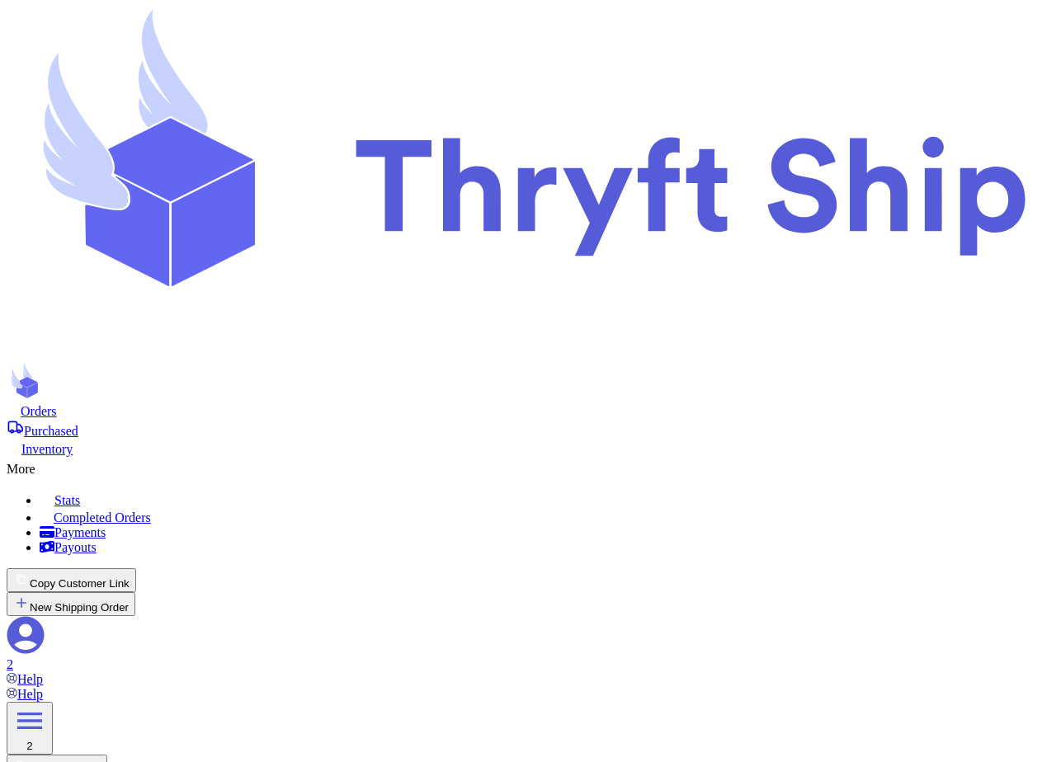
checkbox input "false"
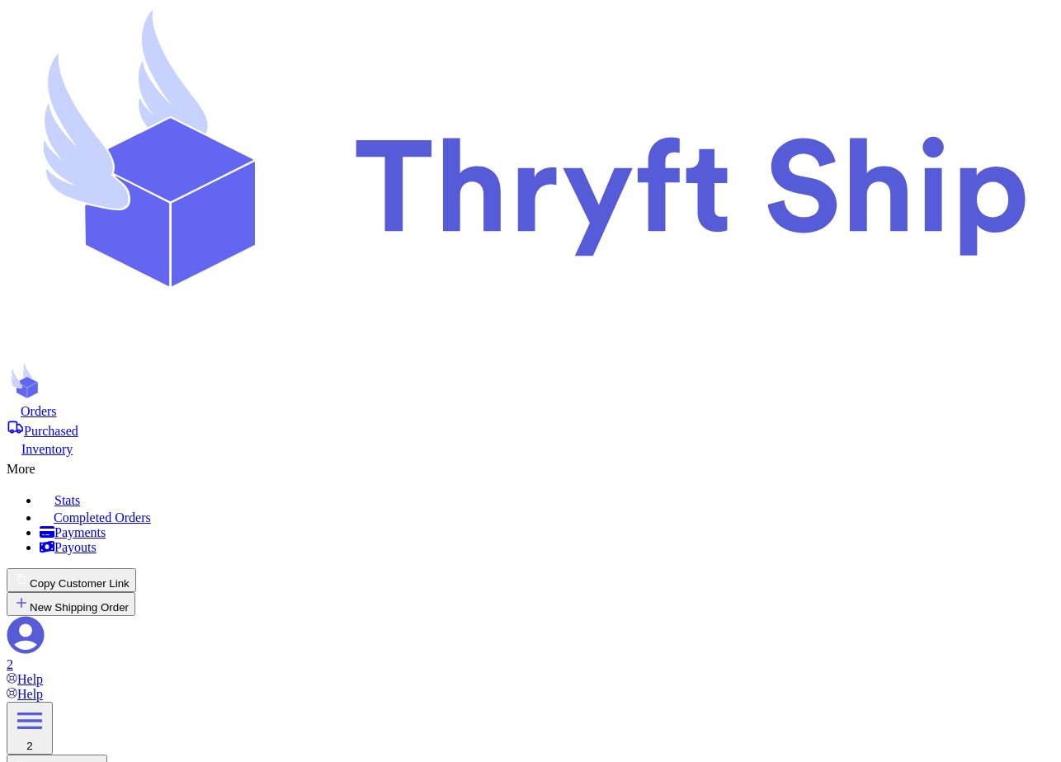
checkbox input "true"
